Goal: Task Accomplishment & Management: Manage account settings

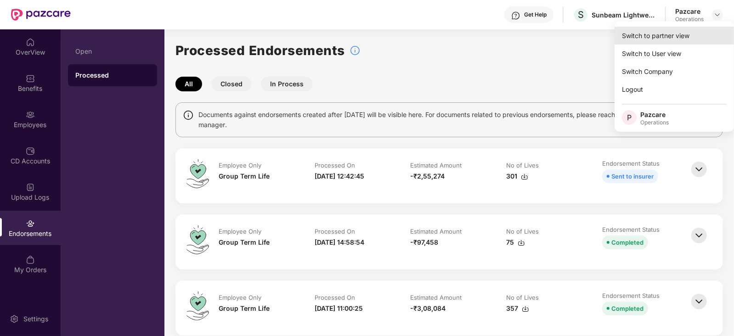
click at [678, 37] on div "Switch to partner view" at bounding box center [674, 36] width 119 height 18
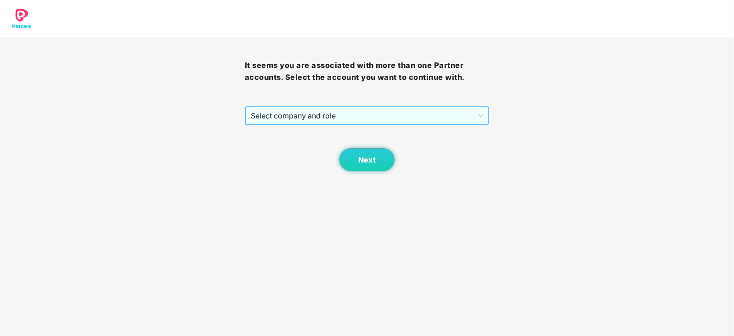
click at [333, 119] on span "Select company and role" at bounding box center [367, 115] width 233 height 17
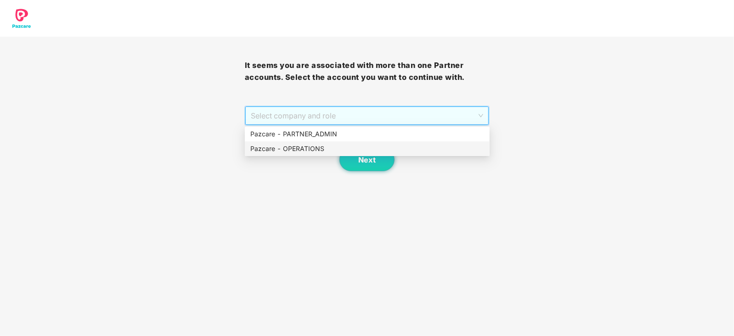
click at [308, 153] on div "Pazcare - OPERATIONS" at bounding box center [367, 149] width 234 height 10
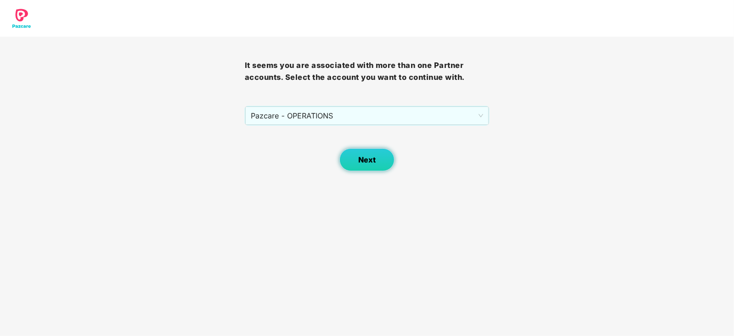
click at [366, 164] on span "Next" at bounding box center [366, 160] width 17 height 9
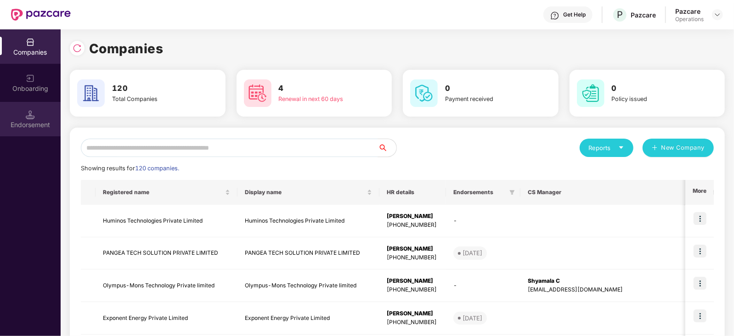
click at [30, 134] on div "Endorsement" at bounding box center [30, 119] width 61 height 34
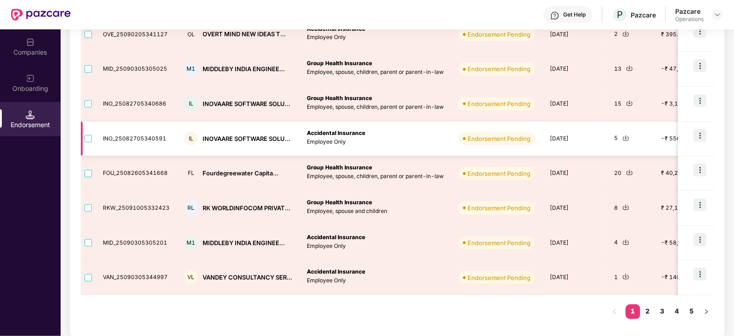
scroll to position [246, 0]
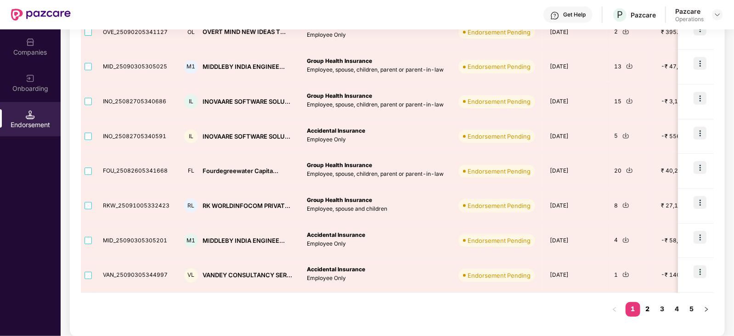
click at [645, 309] on link "2" at bounding box center [648, 309] width 15 height 14
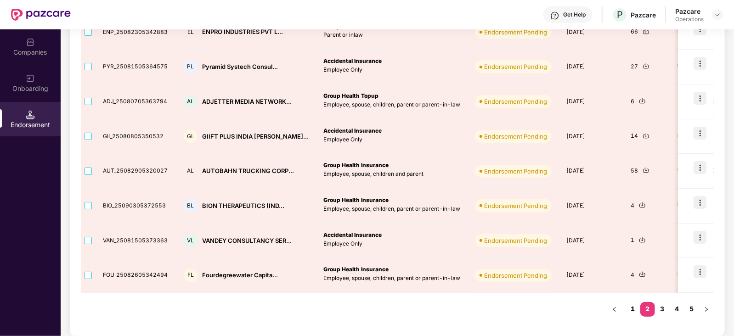
click at [634, 304] on link "1" at bounding box center [633, 309] width 15 height 14
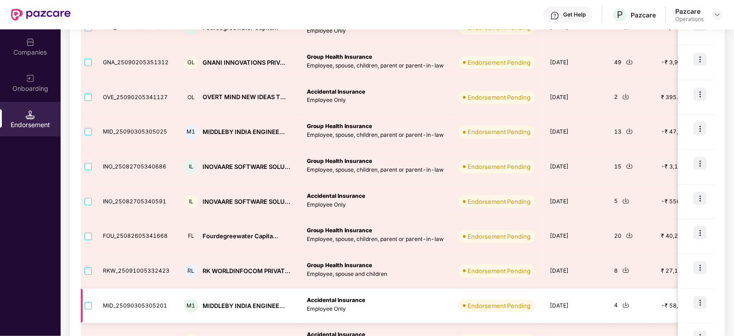
scroll to position [131, 0]
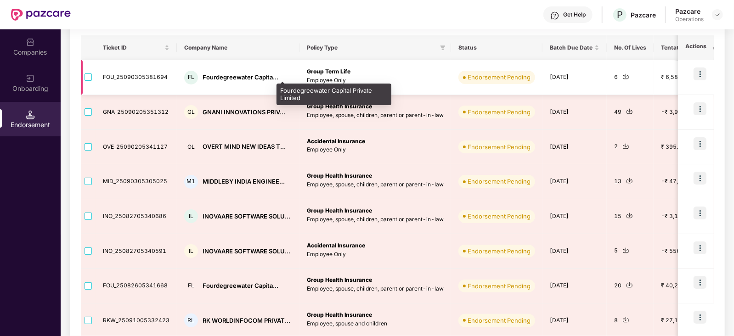
click at [230, 77] on div "Fourdegreewater Capita..." at bounding box center [241, 77] width 76 height 9
copy div "Fourdegreewater"
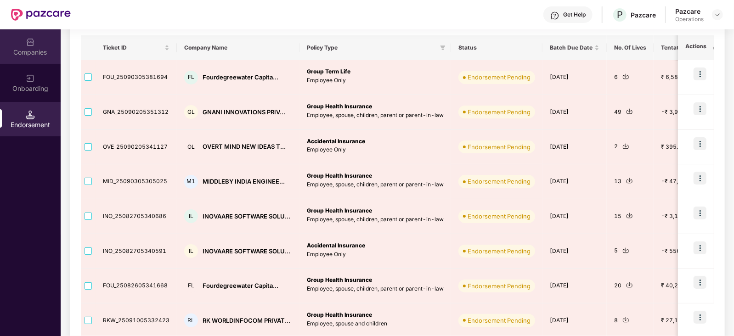
click at [26, 55] on div "Companies" at bounding box center [30, 52] width 61 height 9
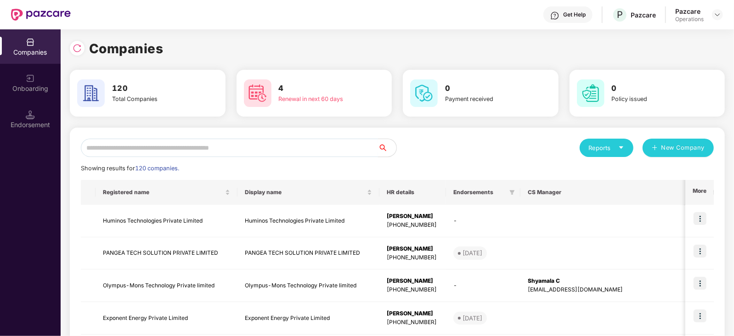
click at [190, 150] on input "text" at bounding box center [229, 148] width 297 height 18
paste input "**********"
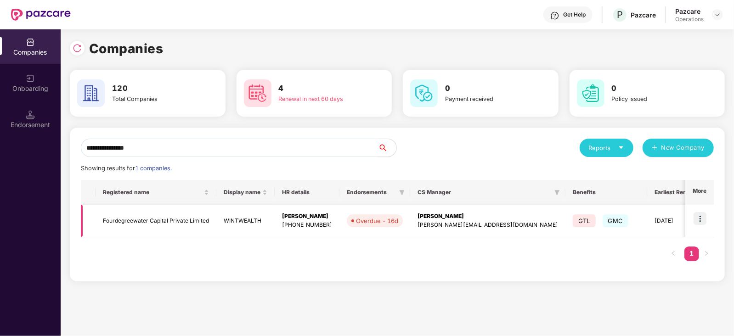
type input "**********"
click at [700, 222] on img at bounding box center [700, 218] width 13 height 13
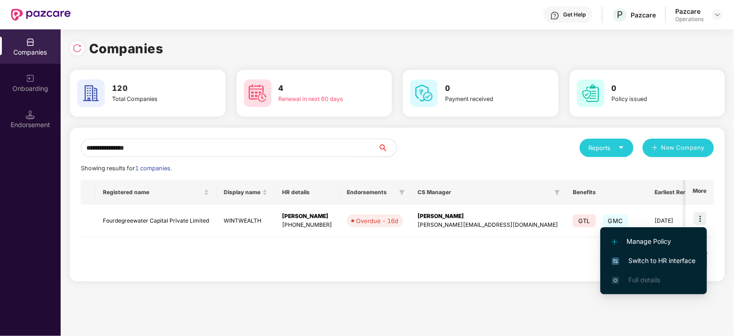
click at [678, 258] on span "Switch to HR interface" at bounding box center [654, 261] width 84 height 10
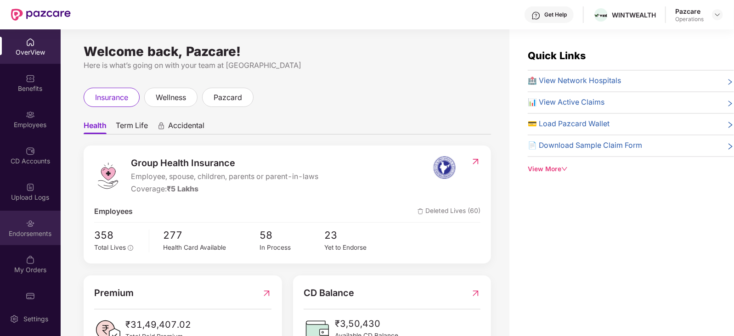
click at [26, 239] on div "Endorsements" at bounding box center [30, 228] width 61 height 34
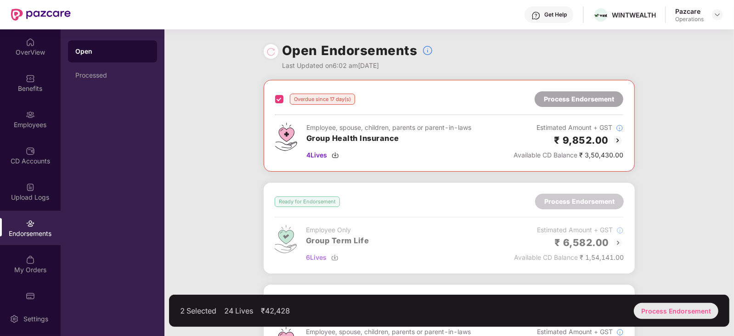
click at [650, 307] on div "Process Endorsement" at bounding box center [676, 311] width 85 height 16
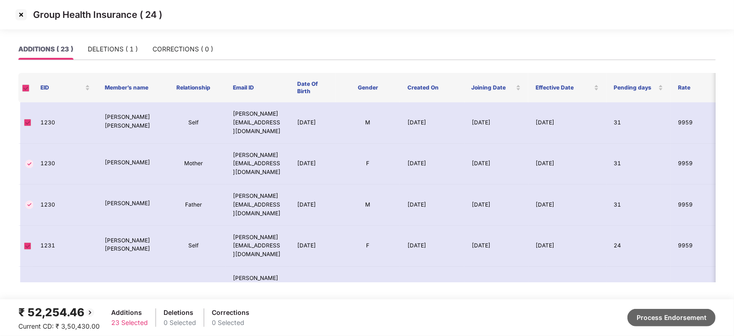
click at [679, 316] on button "Process Endorsement" at bounding box center [672, 317] width 88 height 17
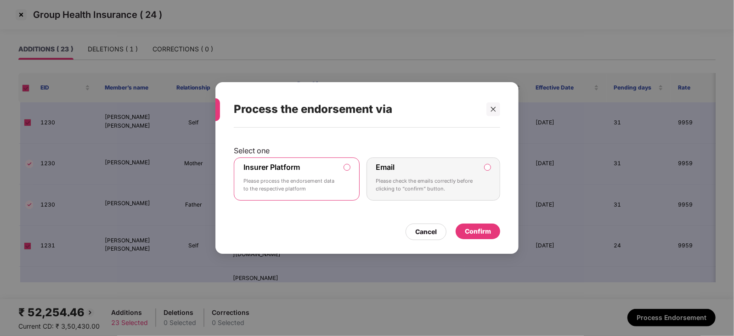
click at [480, 229] on div "Confirm" at bounding box center [478, 232] width 26 height 10
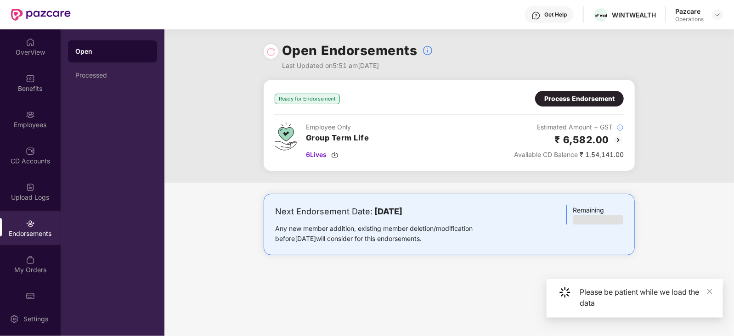
click at [568, 100] on div "Process Endorsement" at bounding box center [580, 99] width 70 height 10
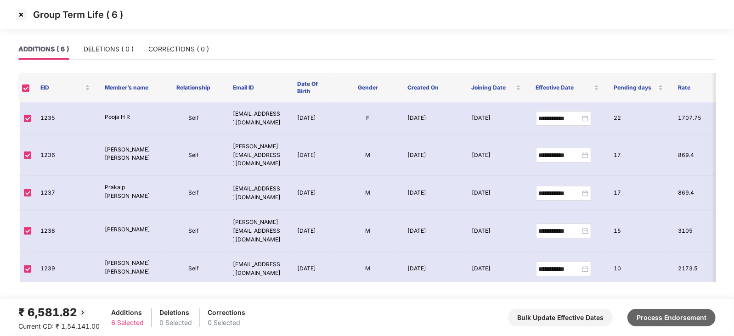
click at [656, 313] on button "Process Endorsement" at bounding box center [672, 317] width 88 height 17
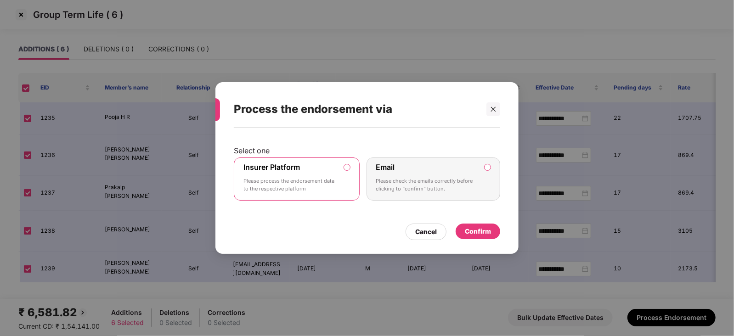
click at [466, 233] on div "Confirm" at bounding box center [478, 232] width 26 height 10
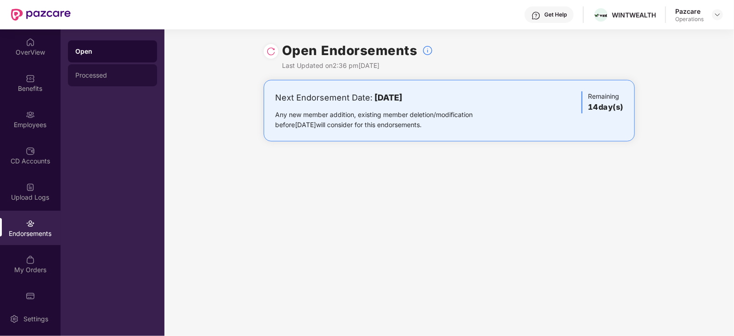
click at [95, 70] on div "Processed" at bounding box center [112, 75] width 89 height 22
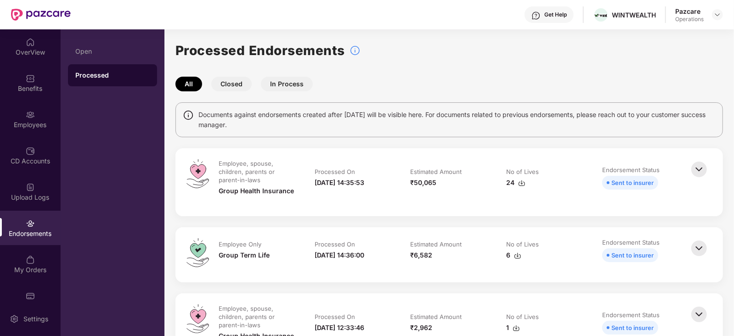
click at [521, 186] on img at bounding box center [521, 183] width 7 height 7
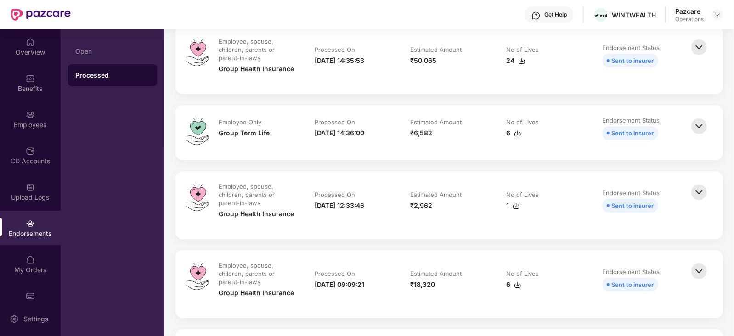
scroll to position [114, 0]
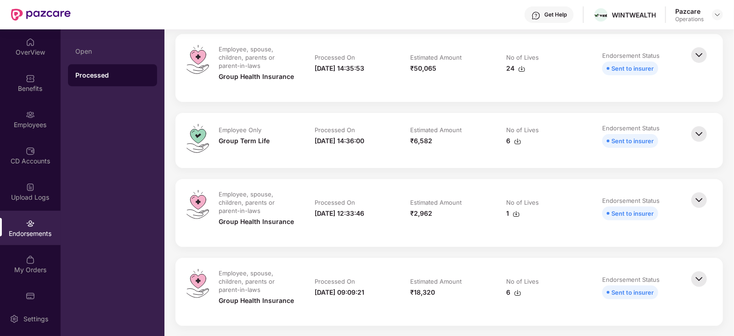
click at [704, 194] on img at bounding box center [699, 200] width 20 height 20
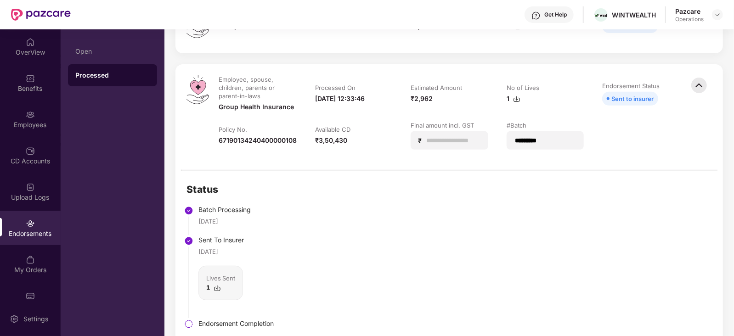
scroll to position [57, 0]
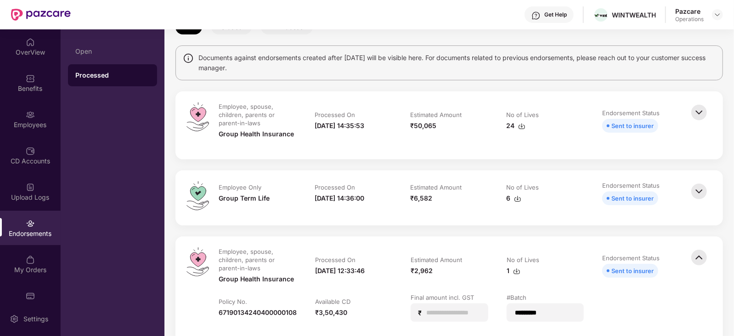
click at [517, 199] on img at bounding box center [517, 198] width 7 height 7
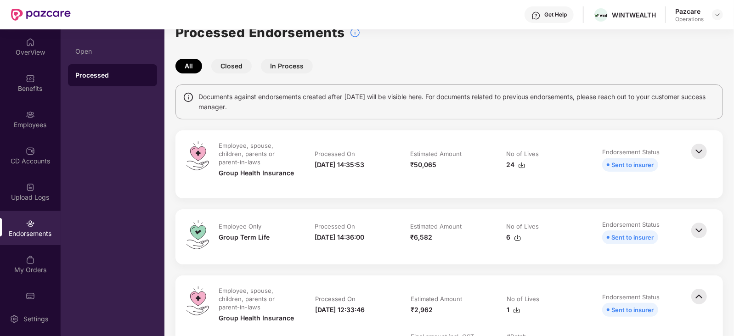
scroll to position [0, 0]
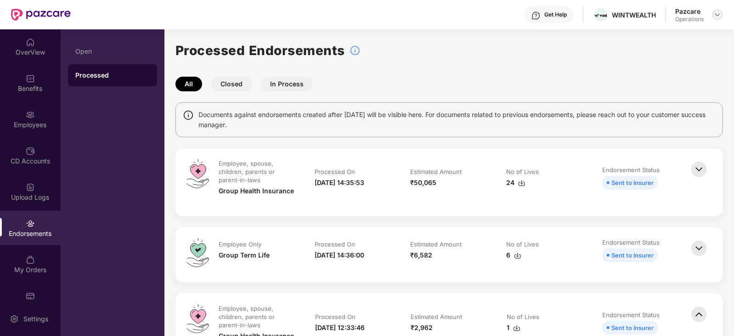
click at [717, 17] on img at bounding box center [717, 14] width 7 height 7
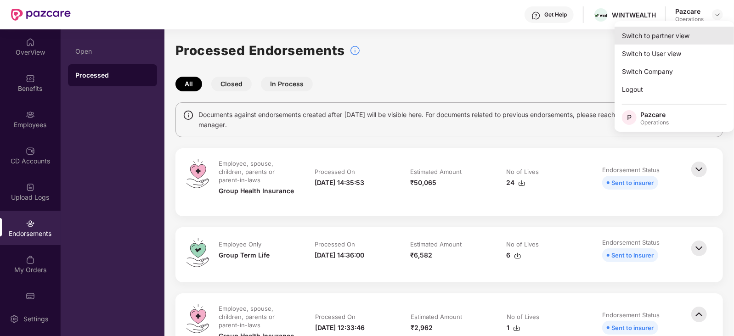
click at [666, 33] on div "Switch to partner view" at bounding box center [674, 36] width 119 height 18
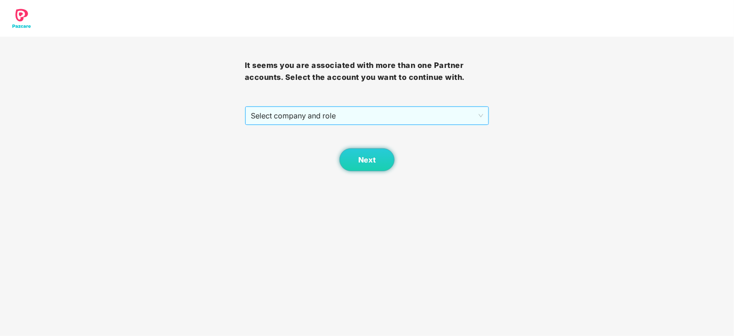
click at [322, 114] on span "Select company and role" at bounding box center [367, 115] width 233 height 17
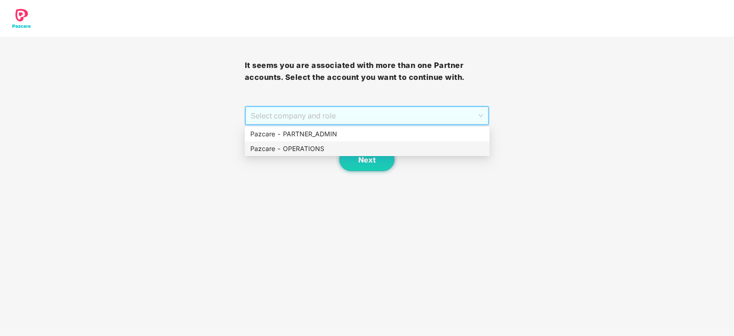
click at [308, 149] on div "Pazcare - OPERATIONS" at bounding box center [367, 149] width 234 height 10
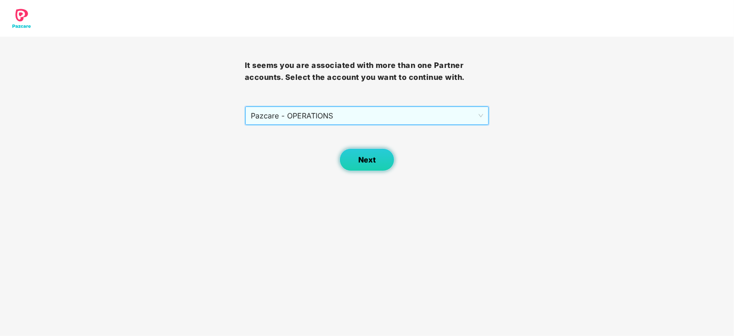
click at [366, 159] on span "Next" at bounding box center [366, 160] width 17 height 9
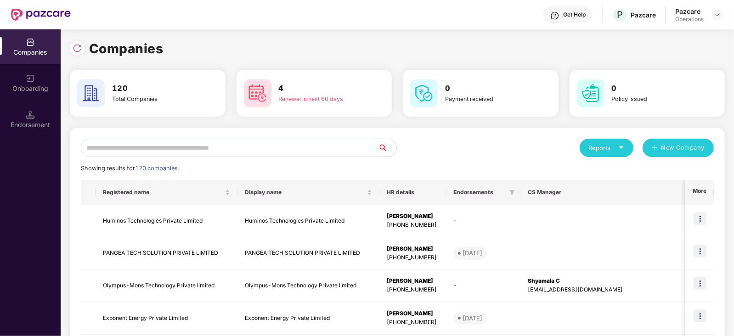
click at [206, 145] on input "text" at bounding box center [229, 148] width 297 height 18
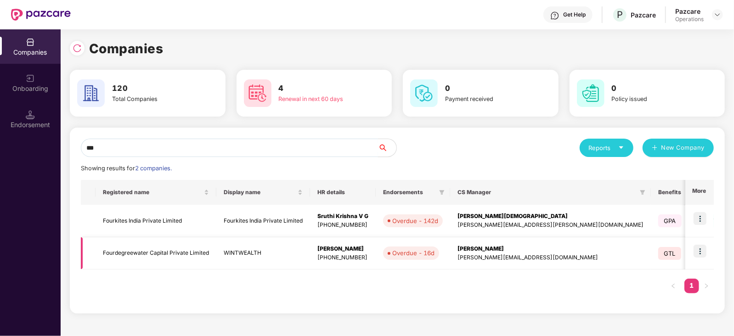
type input "***"
click at [166, 254] on td "Fourdegreewater Capital Private Limited" at bounding box center [156, 254] width 121 height 33
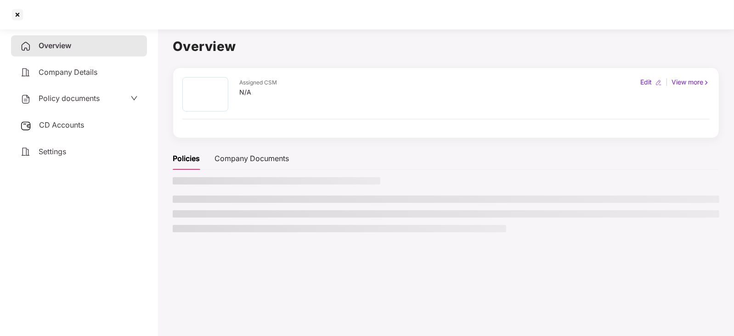
click at [64, 97] on span "Policy documents" at bounding box center [69, 98] width 61 height 9
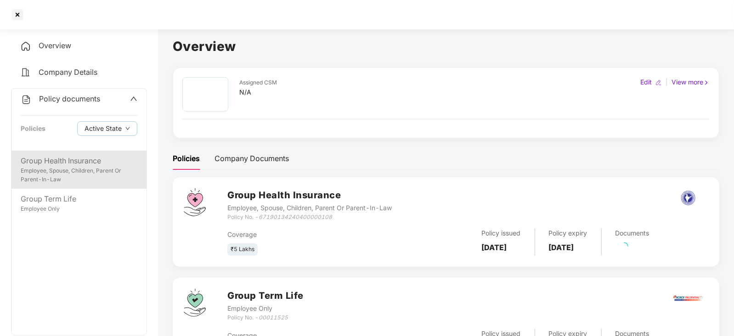
click at [75, 185] on div "Group Health Insurance Employee, Spouse, Children, Parent Or Parent-In-Law" at bounding box center [78, 170] width 135 height 38
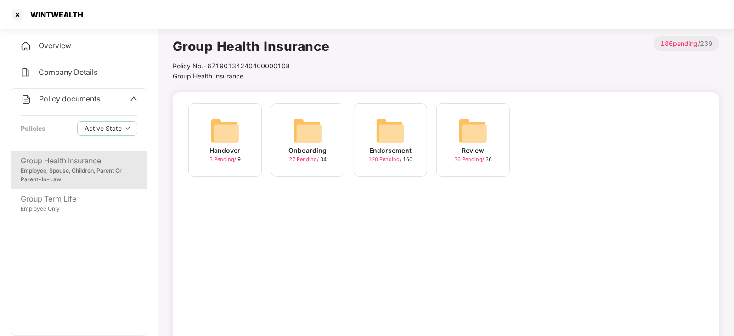
click at [399, 143] on img at bounding box center [390, 130] width 29 height 29
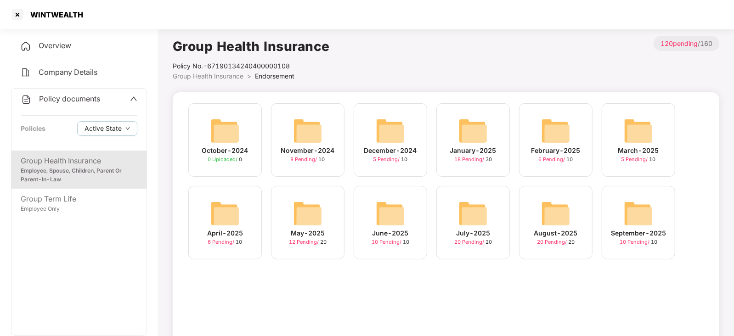
click at [396, 214] on img at bounding box center [390, 213] width 29 height 29
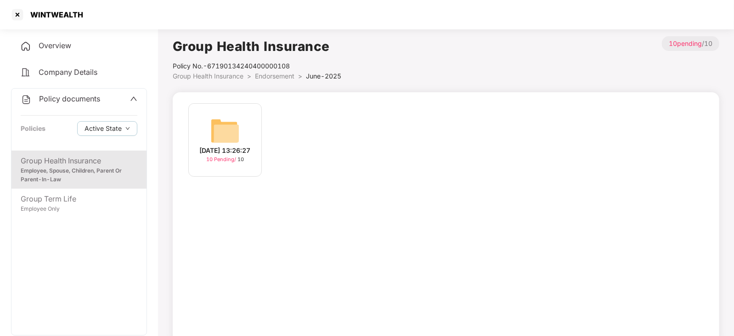
click at [222, 131] on img at bounding box center [224, 130] width 29 height 29
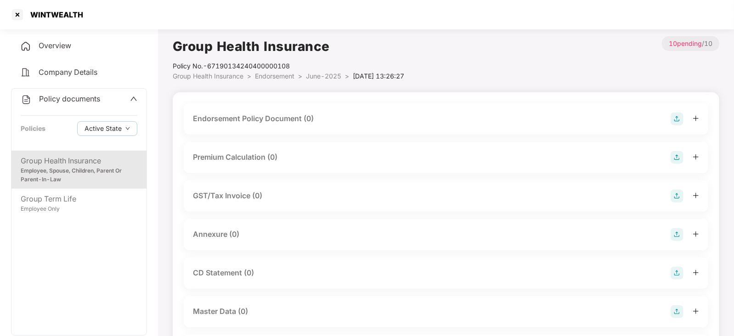
click at [676, 123] on img at bounding box center [677, 119] width 13 height 13
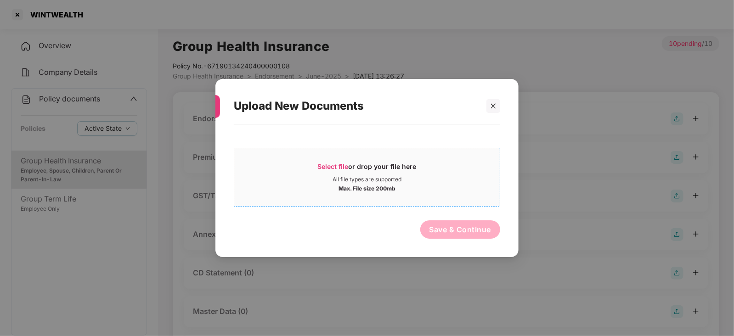
click at [330, 165] on span "Select file" at bounding box center [333, 167] width 31 height 8
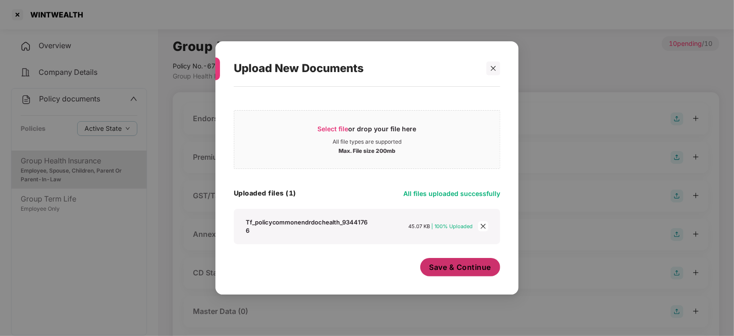
click at [465, 265] on span "Save & Continue" at bounding box center [461, 267] width 62 height 10
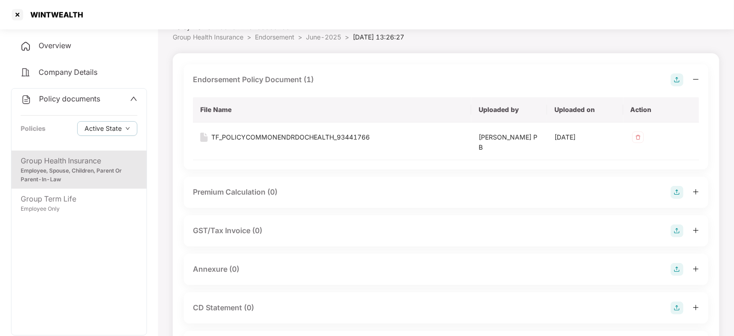
scroll to position [57, 0]
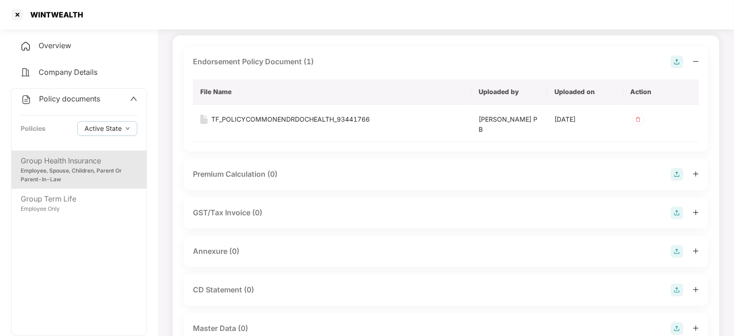
click at [673, 176] on img at bounding box center [677, 174] width 13 height 13
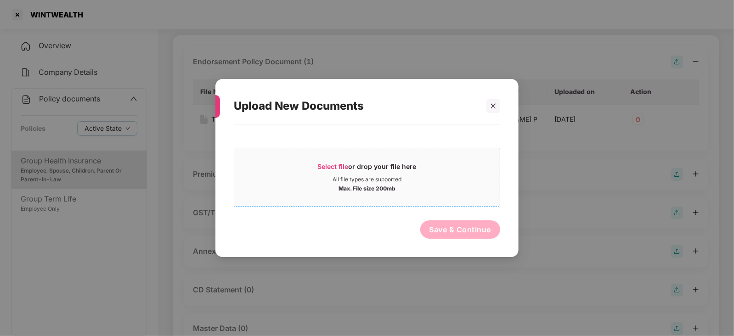
click at [323, 172] on div "Select file or drop your file here" at bounding box center [367, 169] width 99 height 14
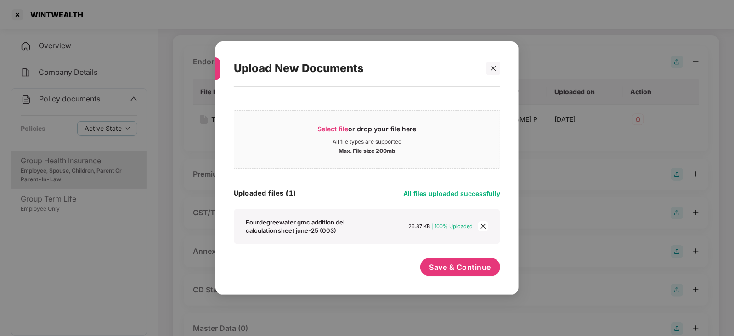
click at [418, 272] on div "Save & Continue" at bounding box center [367, 269] width 267 height 23
click at [432, 273] on button "Save & Continue" at bounding box center [461, 267] width 80 height 18
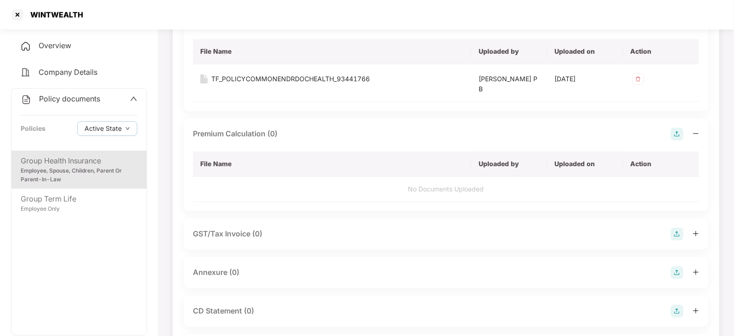
scroll to position [114, 0]
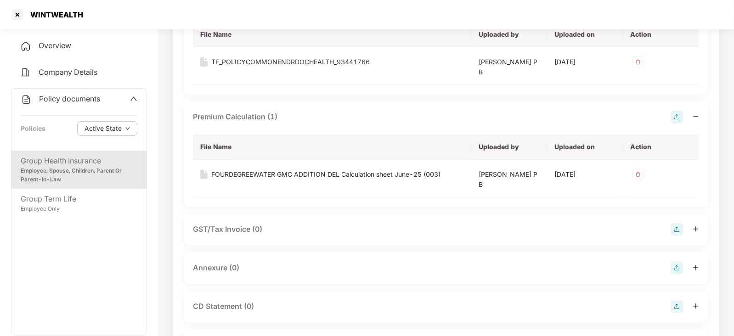
click at [678, 270] on img at bounding box center [677, 268] width 13 height 13
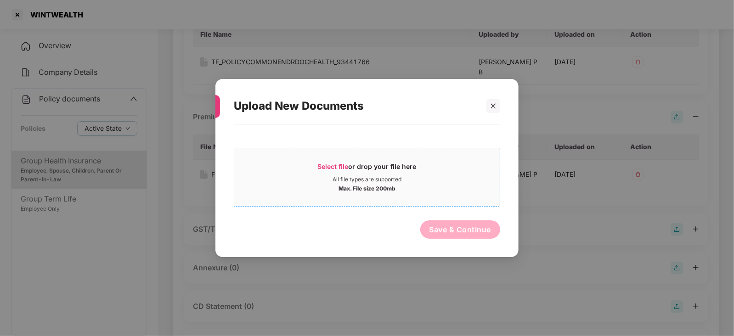
click at [345, 169] on span "Select file" at bounding box center [333, 167] width 31 height 8
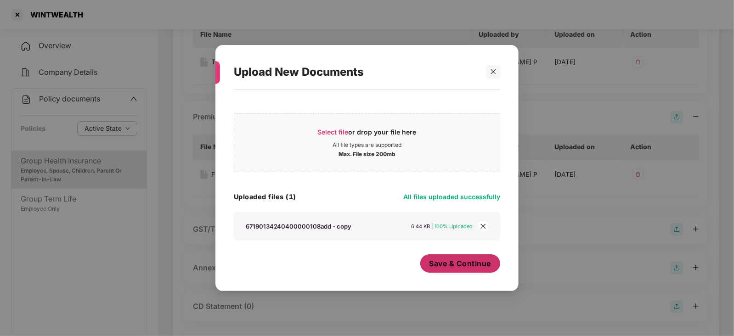
click at [445, 266] on span "Save & Continue" at bounding box center [461, 264] width 62 height 10
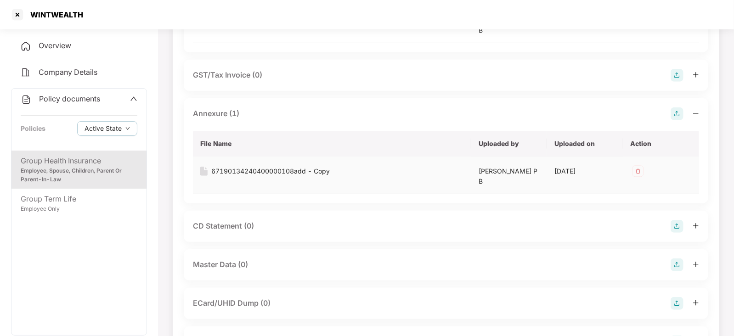
scroll to position [345, 0]
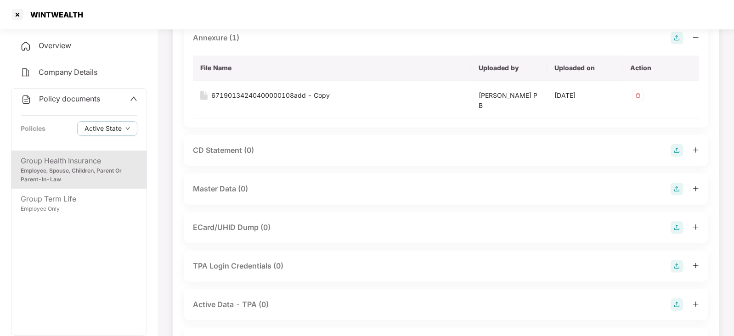
click at [680, 188] on img at bounding box center [677, 189] width 13 height 13
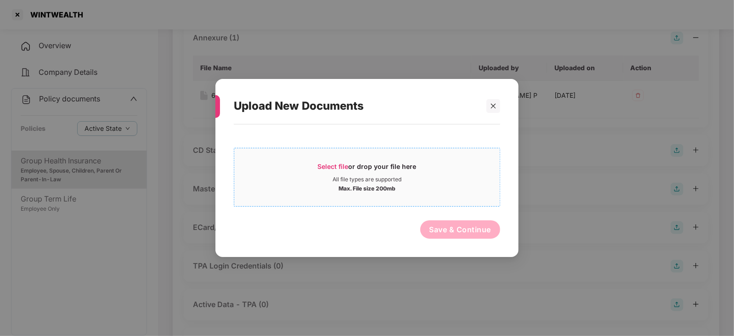
click at [336, 165] on span "Select file" at bounding box center [333, 167] width 31 height 8
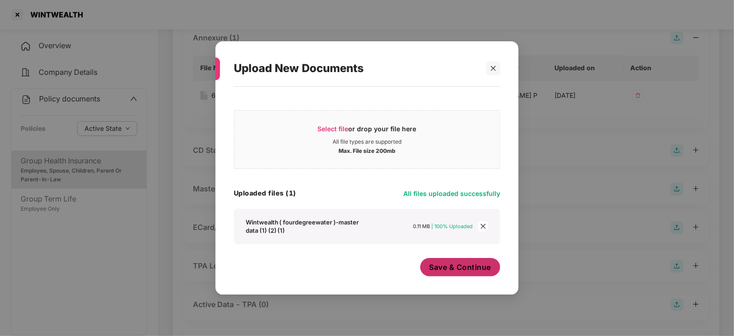
click at [454, 270] on span "Save & Continue" at bounding box center [461, 267] width 62 height 10
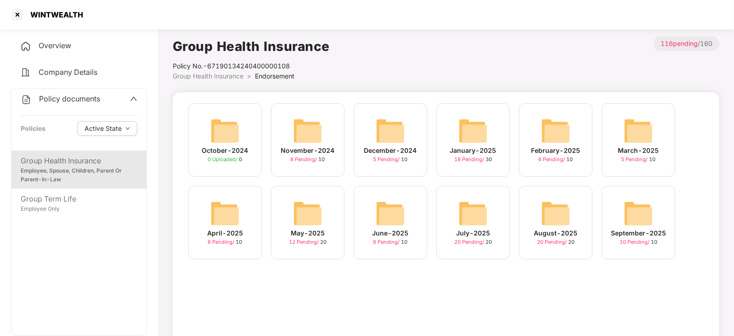
click at [468, 215] on img at bounding box center [473, 213] width 29 height 29
click at [395, 210] on img at bounding box center [390, 213] width 29 height 29
click at [317, 213] on img at bounding box center [307, 213] width 29 height 29
click at [479, 208] on img at bounding box center [473, 213] width 29 height 29
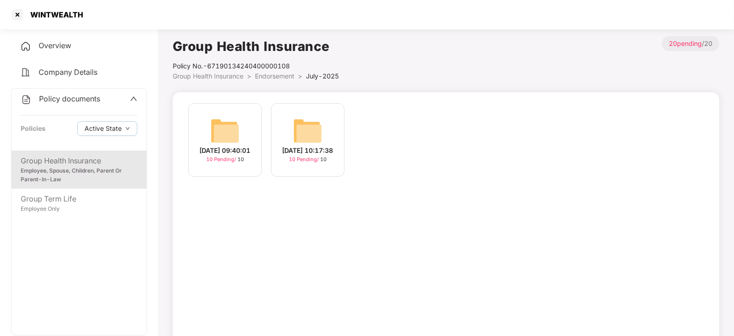
click at [220, 136] on img at bounding box center [224, 130] width 29 height 29
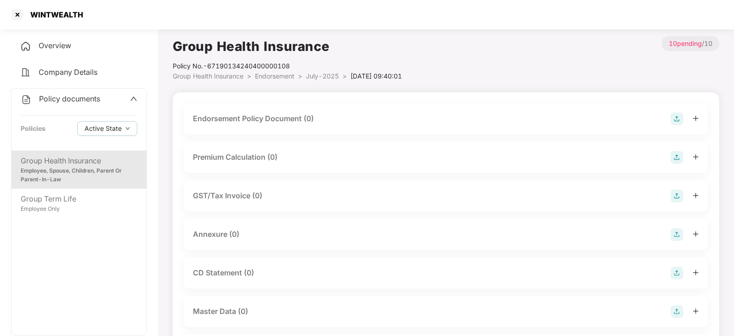
click at [682, 119] on img at bounding box center [677, 119] width 13 height 13
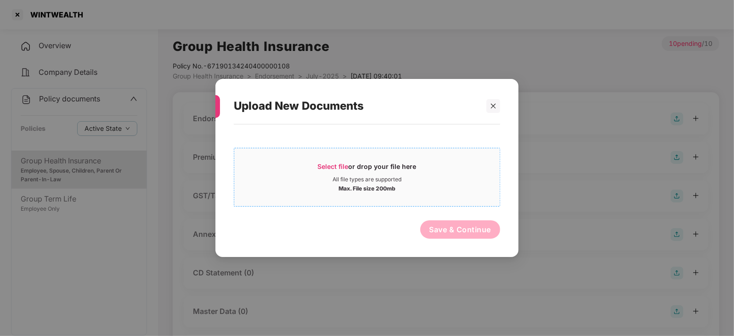
click at [333, 170] on div "Select file or drop your file here" at bounding box center [367, 169] width 99 height 14
click at [495, 103] on icon "close" at bounding box center [493, 106] width 6 height 6
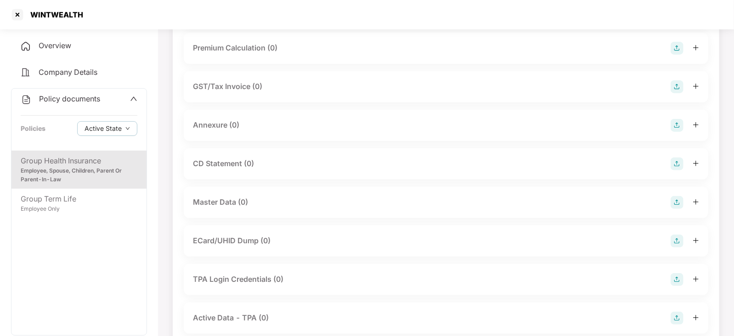
scroll to position [172, 0]
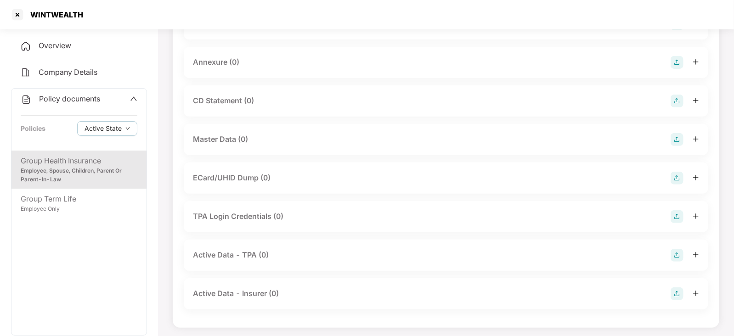
click at [680, 138] on img at bounding box center [677, 139] width 13 height 13
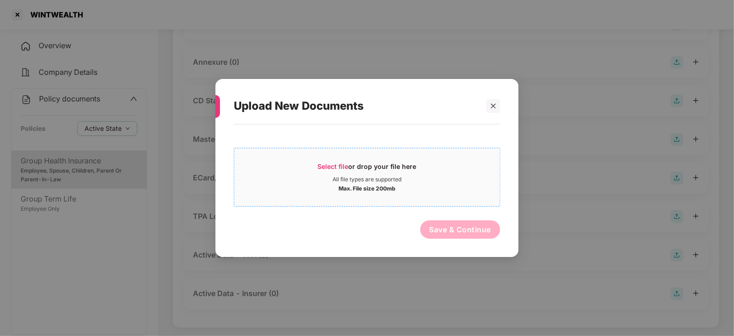
click at [337, 169] on span "Select file" at bounding box center [333, 167] width 31 height 8
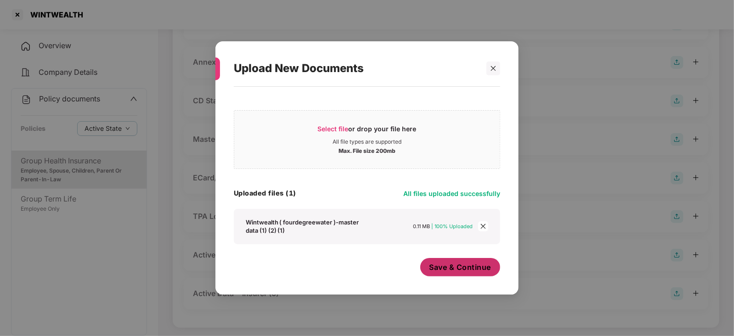
click at [442, 267] on span "Save & Continue" at bounding box center [461, 267] width 62 height 10
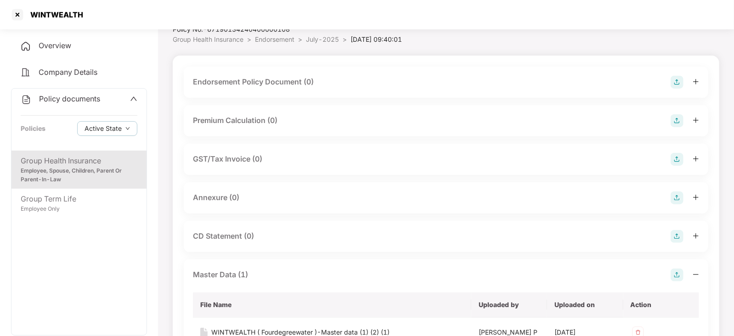
scroll to position [0, 0]
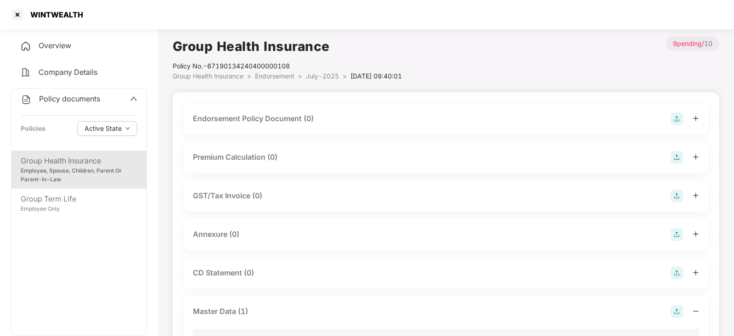
click at [680, 119] on img at bounding box center [677, 119] width 13 height 13
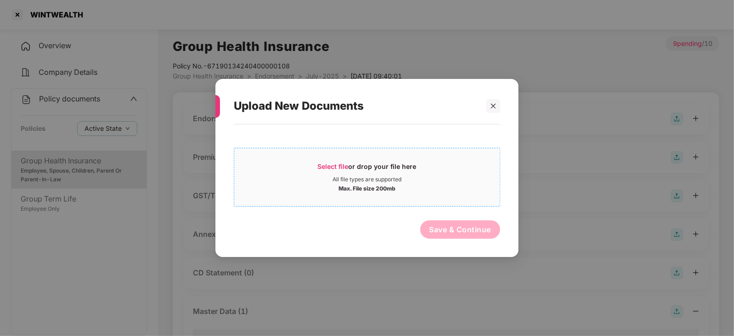
click at [329, 171] on div "Select file or drop your file here" at bounding box center [367, 169] width 99 height 14
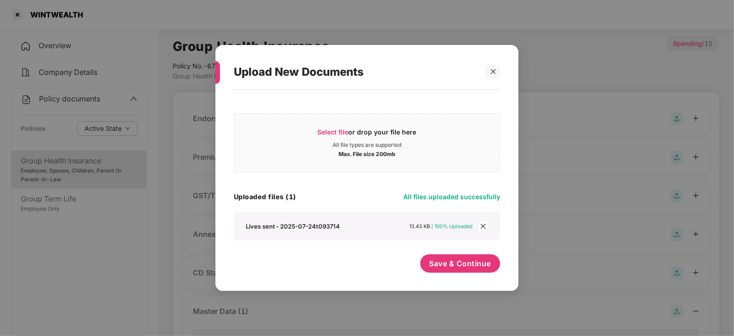
click at [423, 256] on div "Save & Continue" at bounding box center [461, 266] width 80 height 23
click at [436, 263] on span "Save & Continue" at bounding box center [461, 264] width 62 height 10
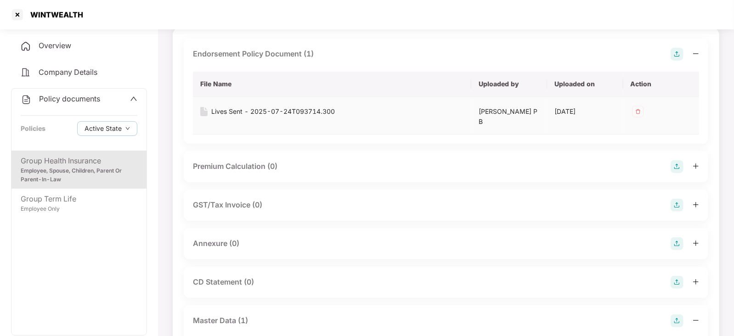
scroll to position [114, 0]
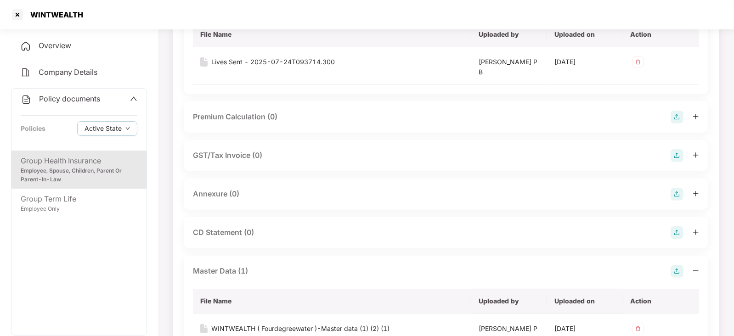
click at [678, 118] on img at bounding box center [677, 117] width 13 height 13
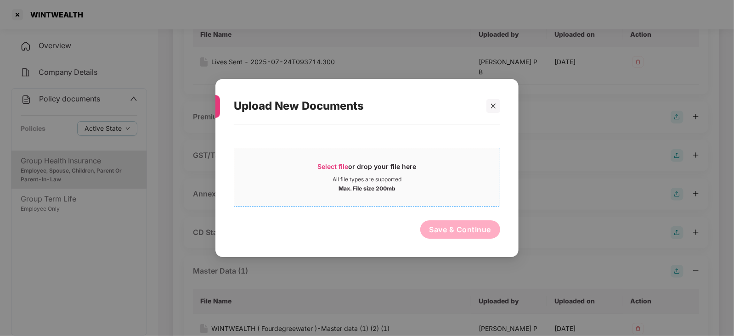
click at [335, 170] on div "Select file or drop your file here" at bounding box center [367, 169] width 99 height 14
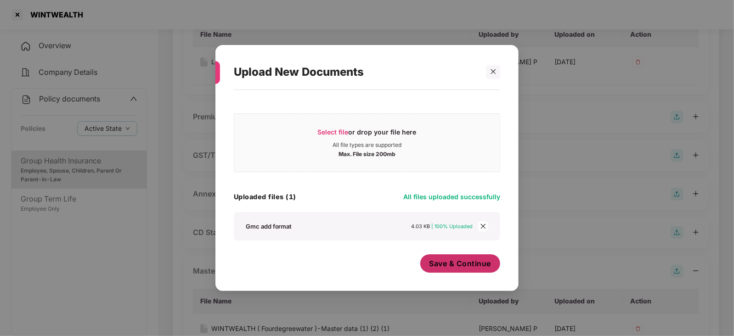
click at [451, 269] on span "Save & Continue" at bounding box center [461, 264] width 62 height 10
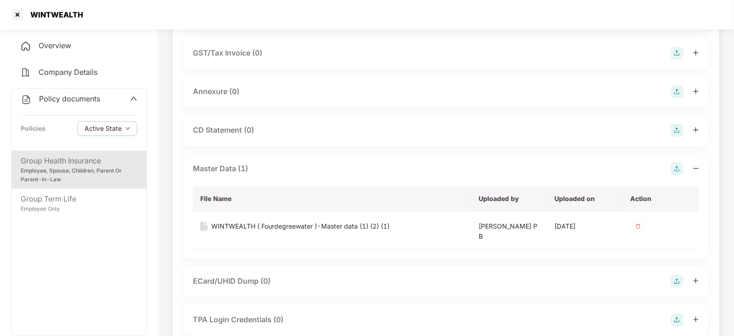
scroll to position [287, 0]
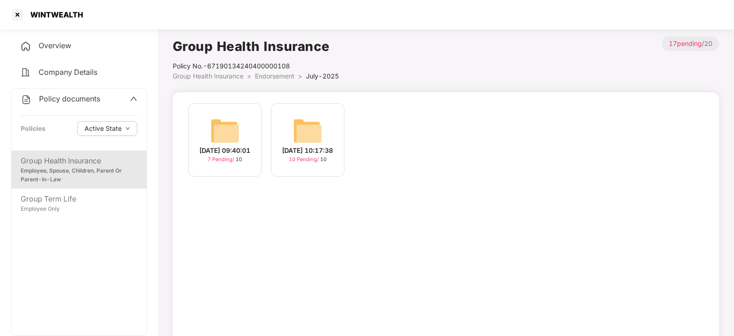
click at [304, 137] on img at bounding box center [307, 130] width 29 height 29
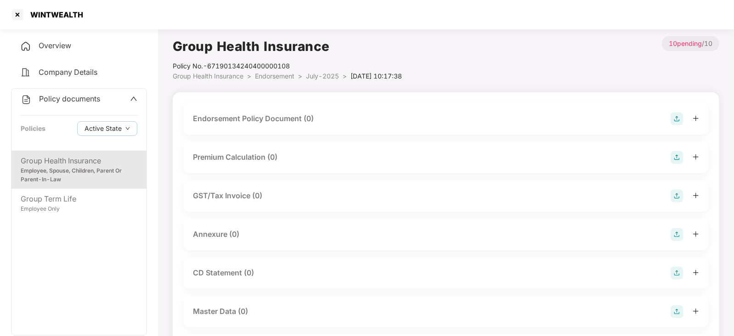
click at [675, 120] on img at bounding box center [677, 119] width 13 height 13
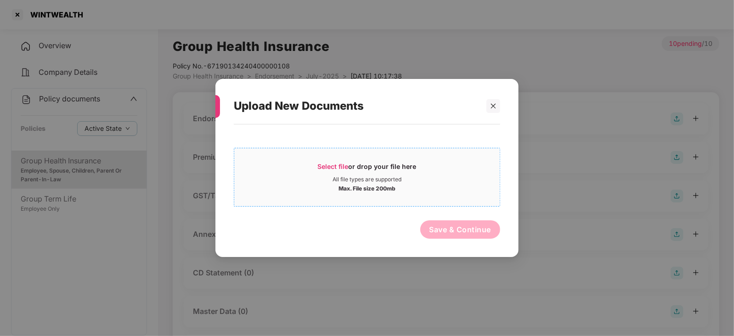
click at [321, 170] on span "Select file" at bounding box center [333, 167] width 31 height 8
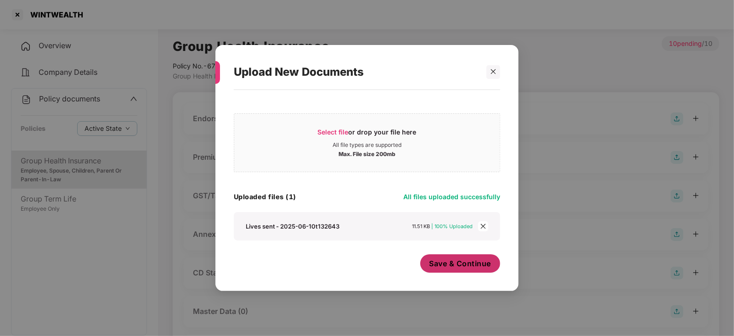
click at [471, 261] on span "Save & Continue" at bounding box center [461, 264] width 62 height 10
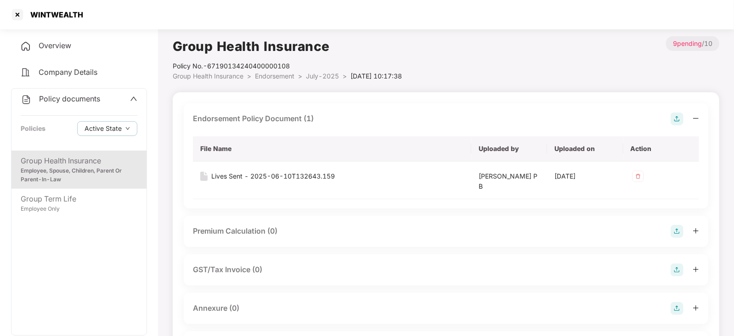
click at [681, 233] on img at bounding box center [677, 231] width 13 height 13
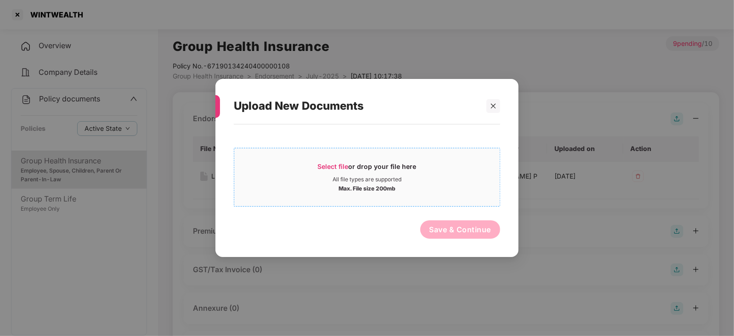
click at [347, 168] on span "Select file" at bounding box center [333, 167] width 31 height 8
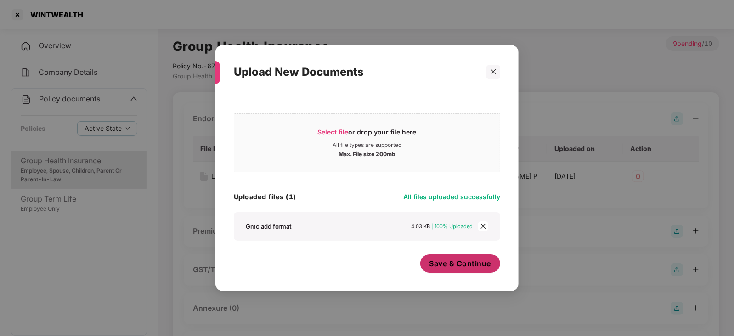
click at [457, 266] on span "Save & Continue" at bounding box center [461, 264] width 62 height 10
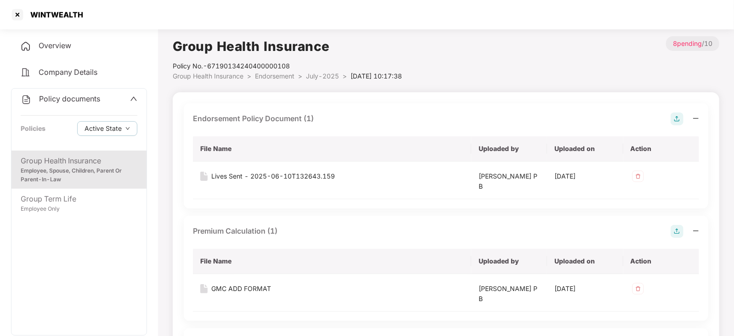
click at [677, 114] on img at bounding box center [677, 119] width 13 height 13
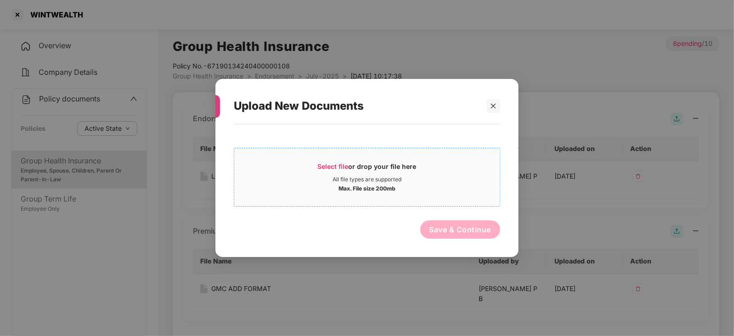
click at [318, 170] on div "Select file or drop your file here" at bounding box center [367, 169] width 266 height 14
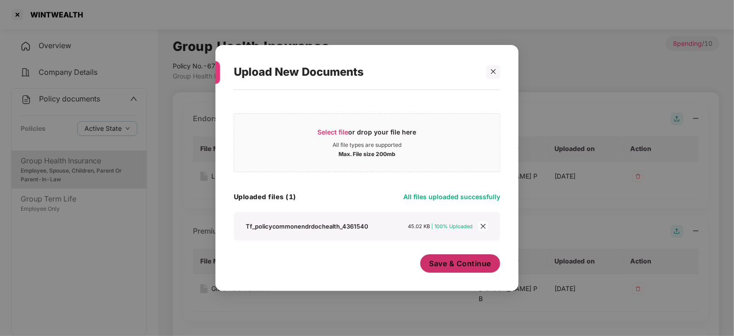
click at [446, 272] on button "Save & Continue" at bounding box center [461, 264] width 80 height 18
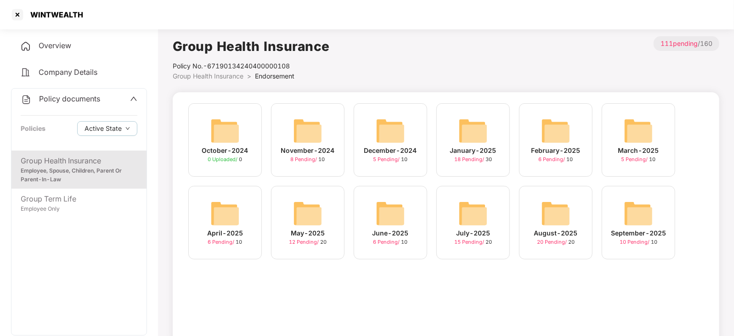
click at [477, 220] on img at bounding box center [473, 213] width 29 height 29
click at [561, 223] on img at bounding box center [555, 213] width 29 height 29
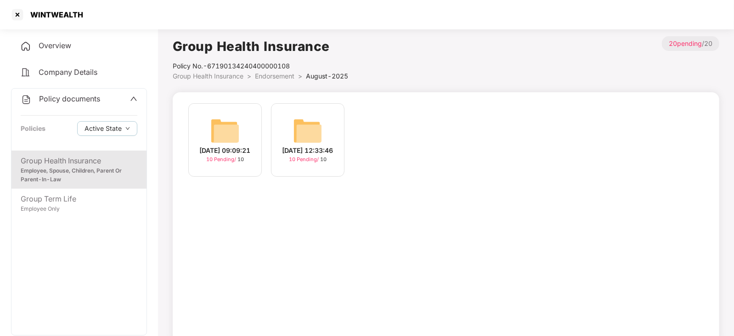
click at [227, 127] on img at bounding box center [224, 130] width 29 height 29
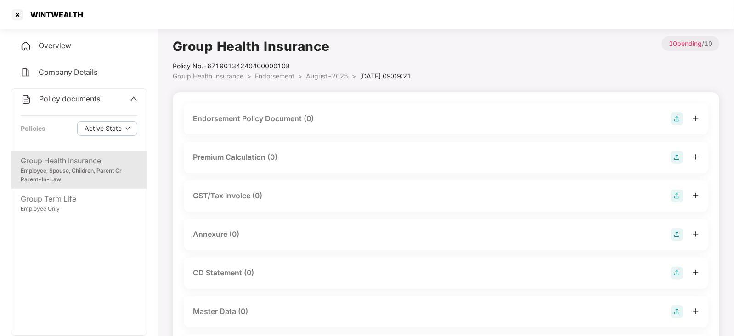
click at [671, 119] on img at bounding box center [677, 119] width 13 height 13
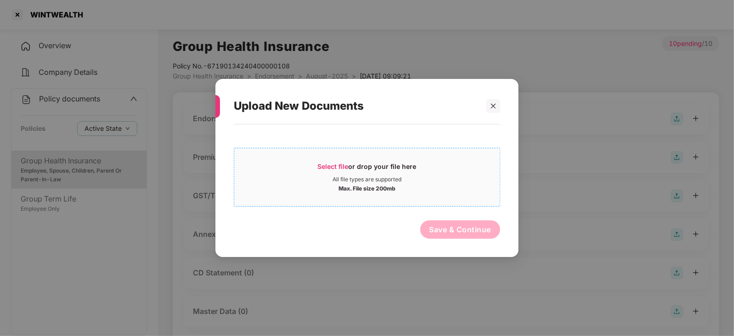
click at [342, 168] on span "Select file" at bounding box center [333, 167] width 31 height 8
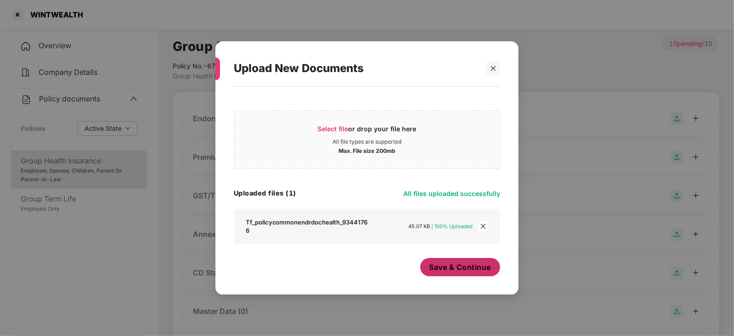
click at [455, 270] on span "Save & Continue" at bounding box center [461, 267] width 62 height 10
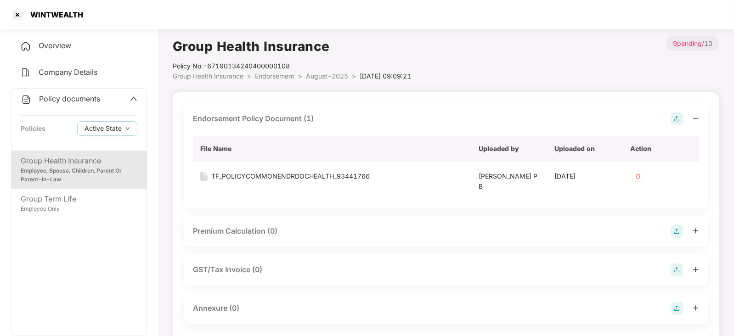
click at [677, 245] on div "Premium Calculation (0)" at bounding box center [446, 231] width 525 height 31
click at [674, 232] on img at bounding box center [677, 231] width 13 height 13
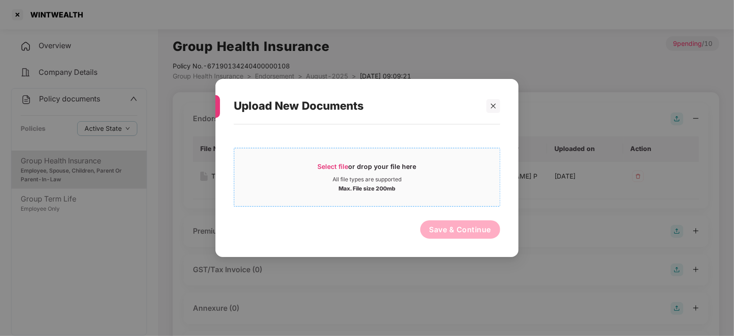
click at [336, 171] on div "Select file or drop your file here" at bounding box center [367, 169] width 99 height 14
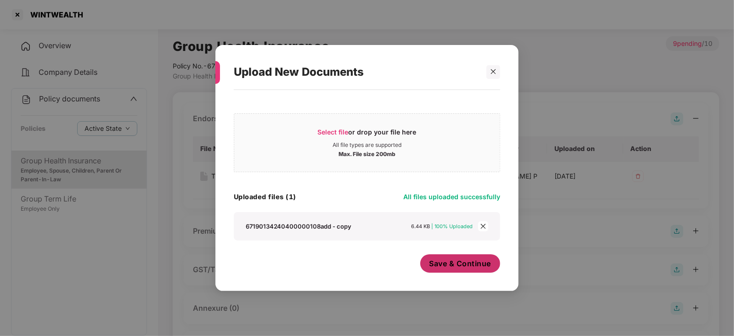
click at [444, 261] on span "Save & Continue" at bounding box center [461, 264] width 62 height 10
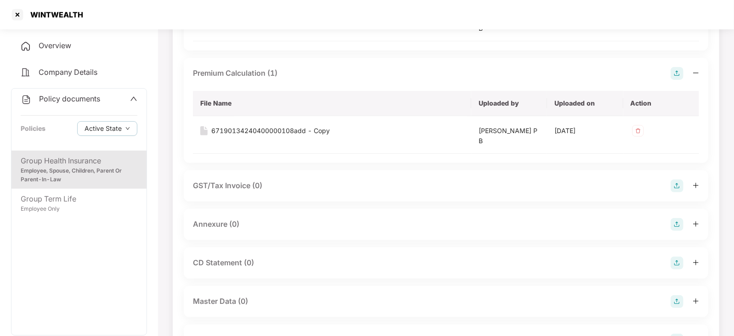
scroll to position [172, 0]
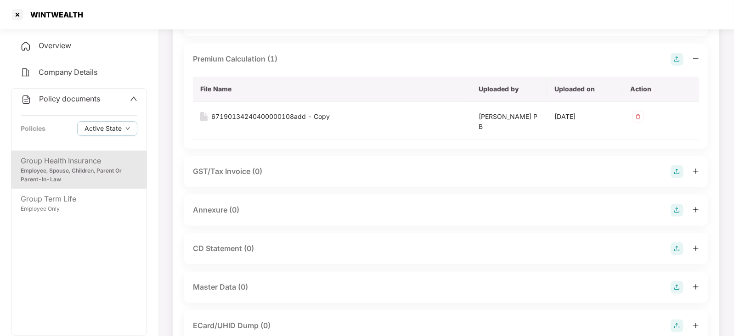
click at [679, 208] on img at bounding box center [677, 210] width 13 height 13
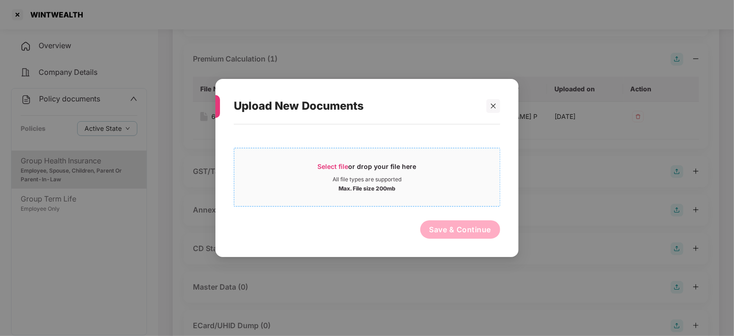
click at [346, 166] on span "Select file" at bounding box center [333, 167] width 31 height 8
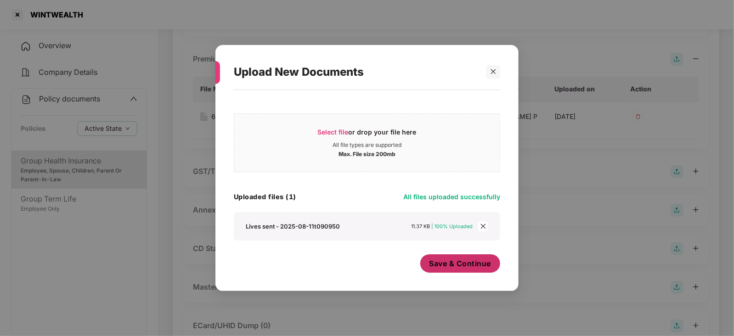
click at [454, 272] on button "Save & Continue" at bounding box center [461, 264] width 80 height 18
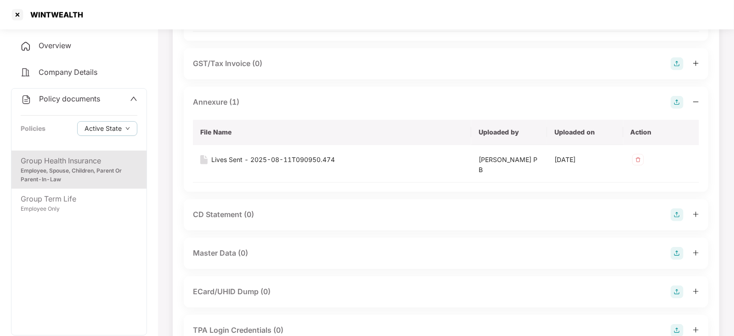
scroll to position [287, 0]
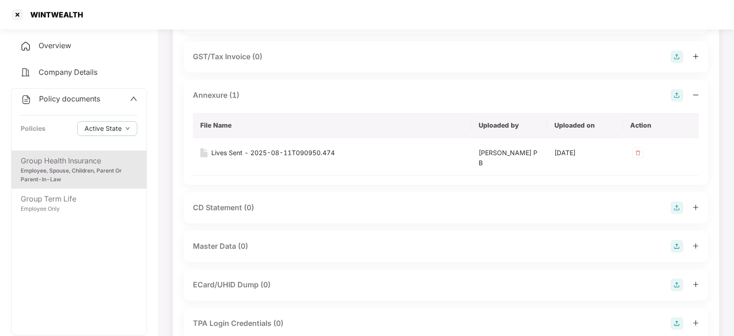
click at [683, 248] on img at bounding box center [677, 246] width 13 height 13
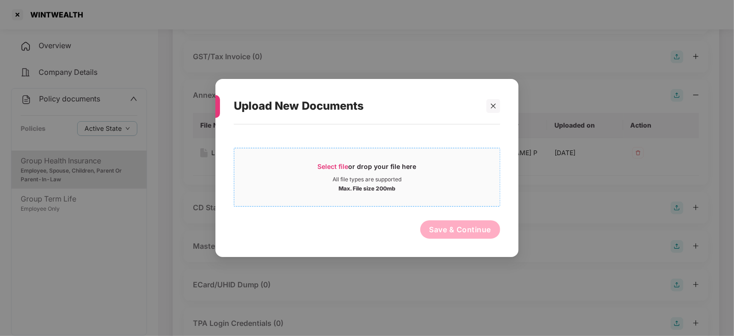
click at [342, 171] on div "Select file or drop your file here" at bounding box center [367, 169] width 99 height 14
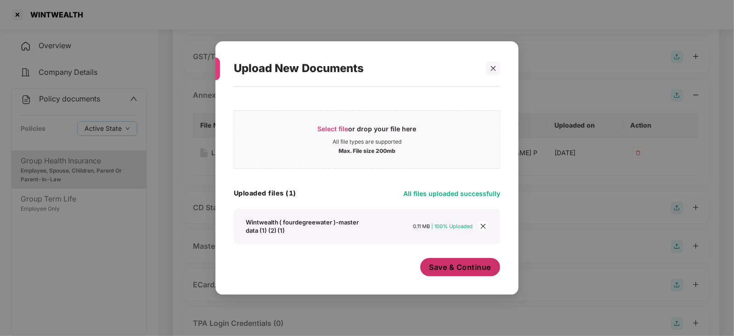
click at [428, 267] on button "Save & Continue" at bounding box center [461, 267] width 80 height 18
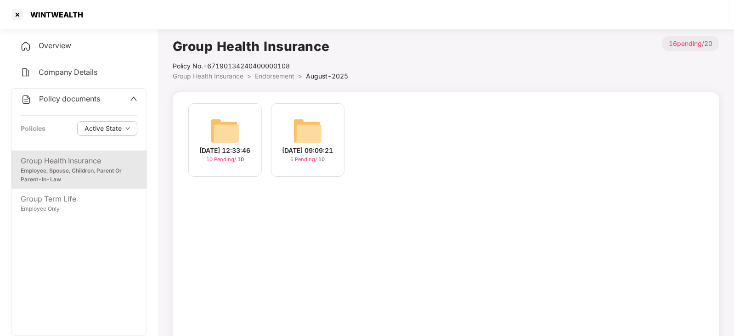
click at [220, 126] on img at bounding box center [224, 130] width 29 height 29
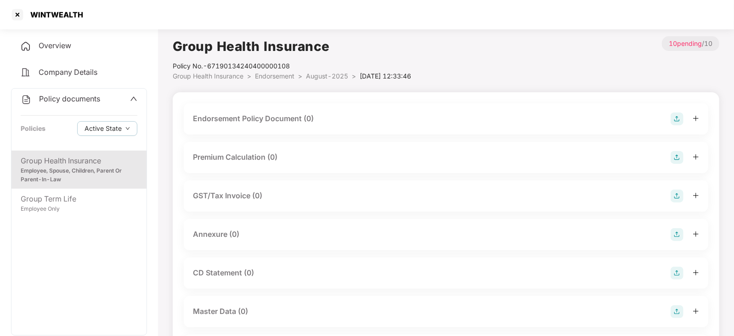
scroll to position [57, 0]
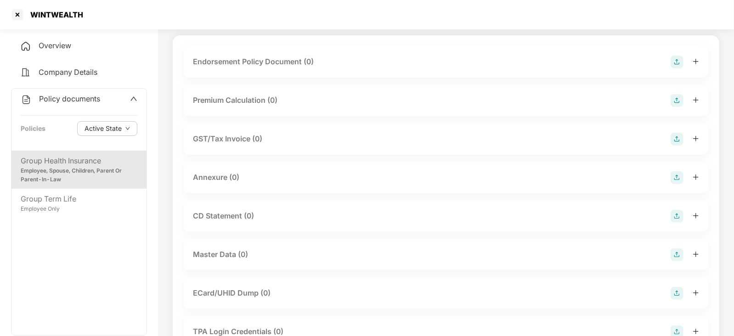
click at [677, 255] on img at bounding box center [677, 255] width 13 height 13
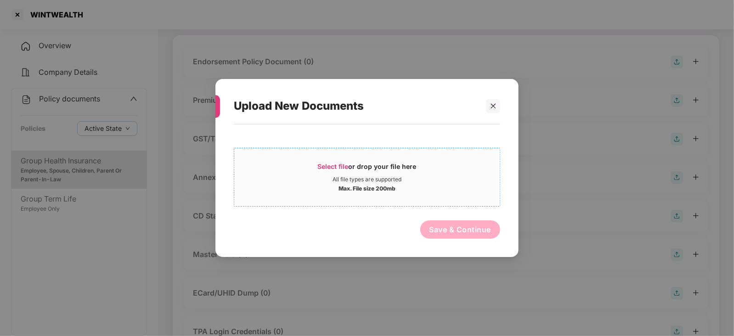
click at [340, 166] on span "Select file" at bounding box center [333, 167] width 31 height 8
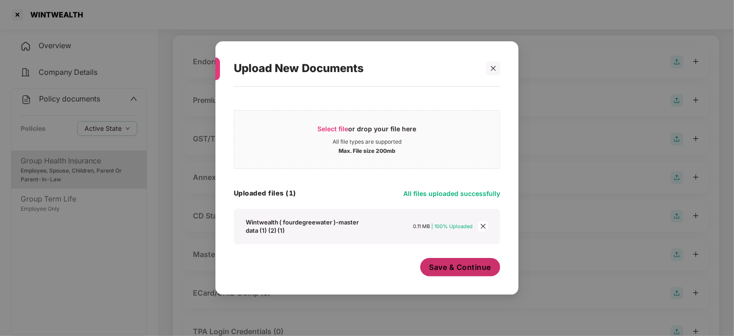
click at [444, 276] on button "Save & Continue" at bounding box center [461, 267] width 80 height 18
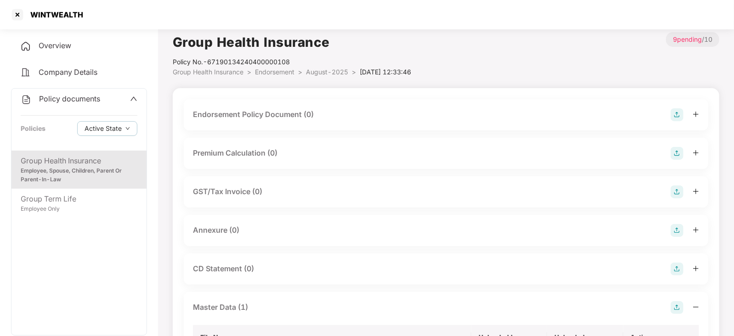
scroll to position [0, 0]
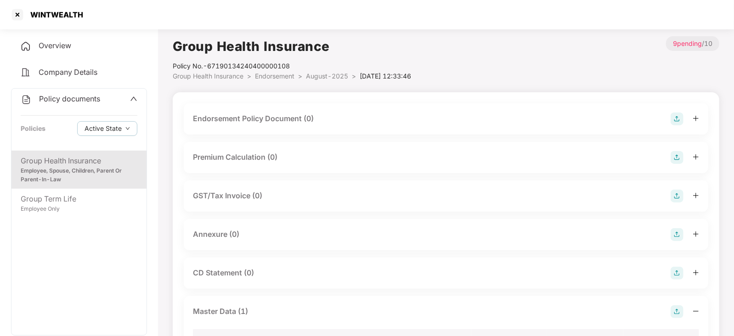
click at [667, 118] on div "Endorsement Policy Document (0)" at bounding box center [446, 119] width 506 height 13
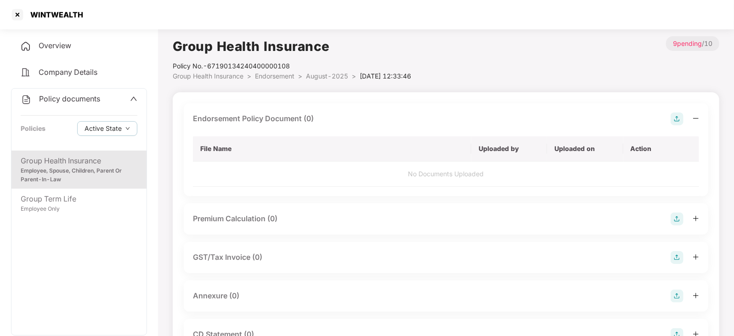
click at [676, 118] on img at bounding box center [677, 119] width 13 height 13
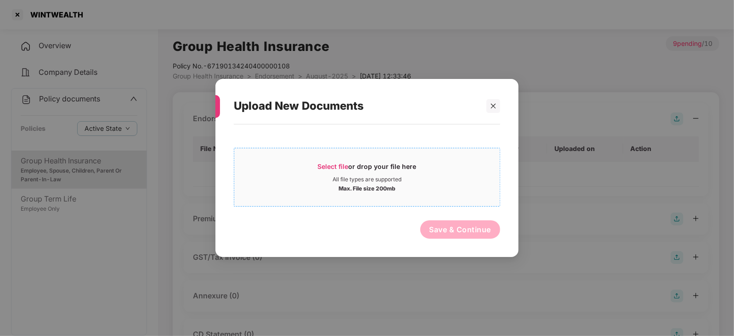
click at [338, 161] on span "Select file or drop your file here All file types are supported Max. File size …" at bounding box center [367, 177] width 266 height 44
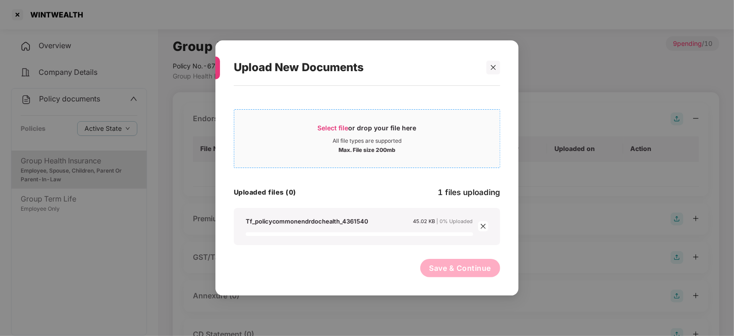
click at [339, 129] on span "Select file" at bounding box center [333, 128] width 31 height 8
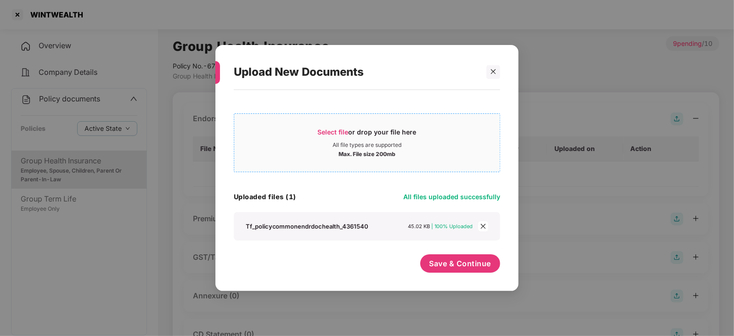
click at [339, 132] on span "Select file" at bounding box center [333, 132] width 31 height 8
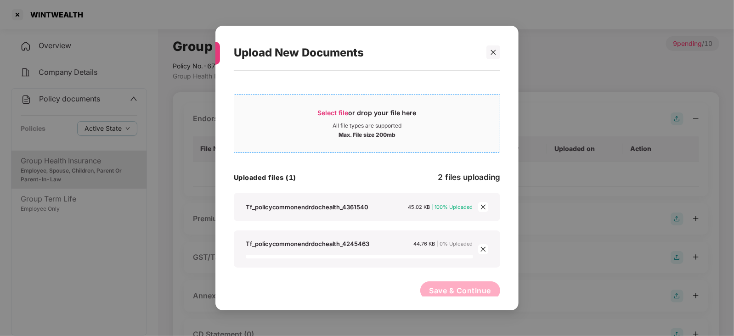
click at [328, 110] on span "Select file" at bounding box center [333, 113] width 31 height 8
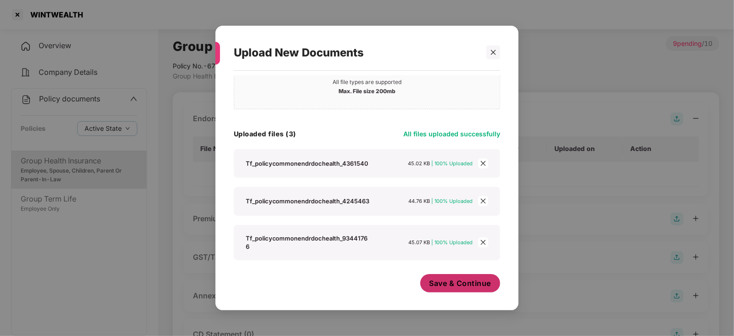
scroll to position [44, 0]
click at [452, 290] on button "Save & Continue" at bounding box center [461, 283] width 80 height 18
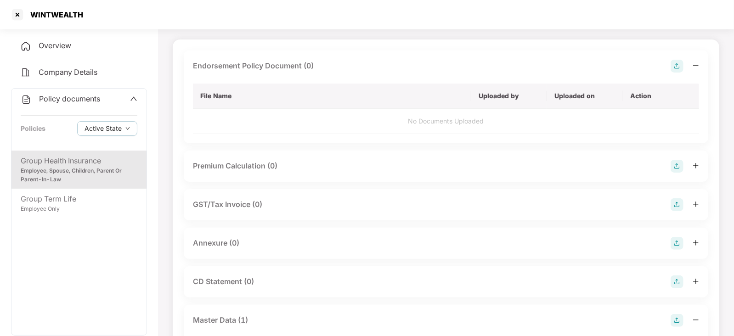
scroll to position [57, 0]
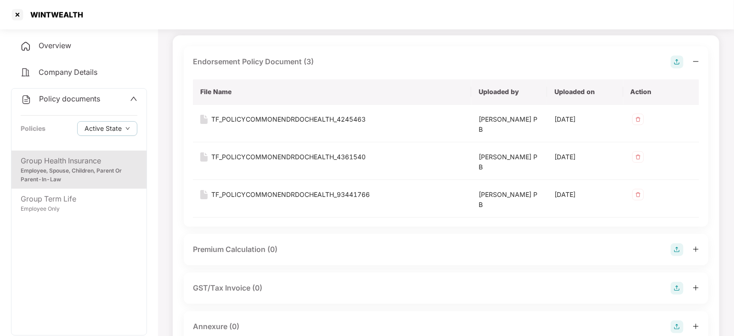
click at [680, 254] on img at bounding box center [677, 250] width 13 height 13
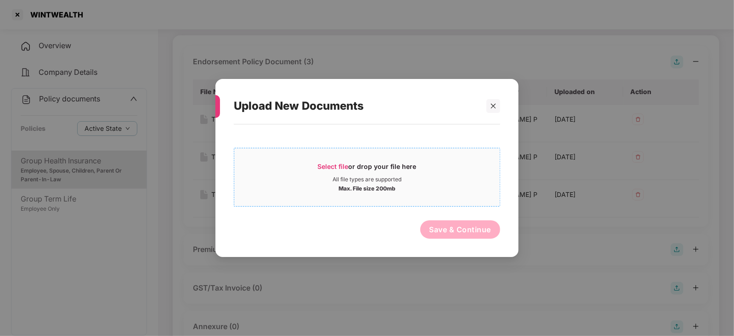
click at [316, 168] on div "Select file or drop your file here" at bounding box center [367, 169] width 266 height 14
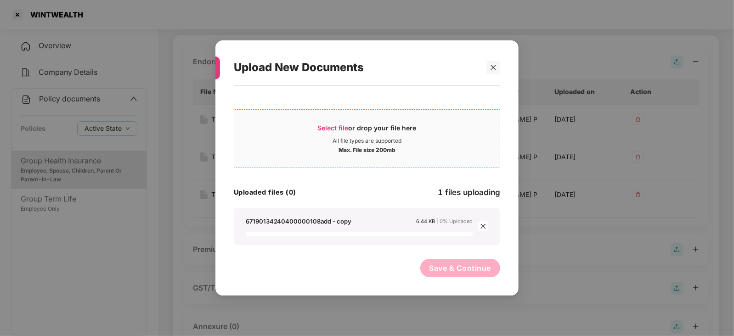
click at [337, 125] on span "Select file" at bounding box center [333, 128] width 31 height 8
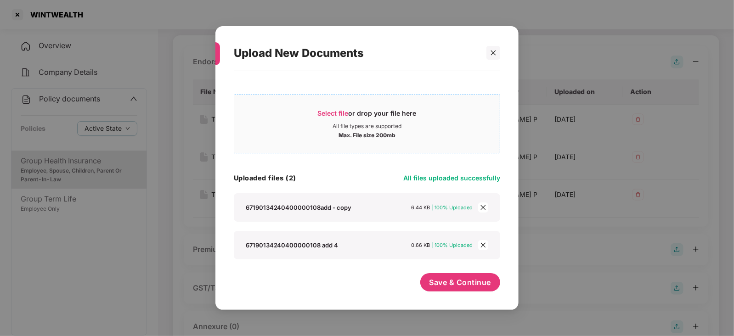
click at [338, 109] on span "Select file" at bounding box center [333, 113] width 31 height 8
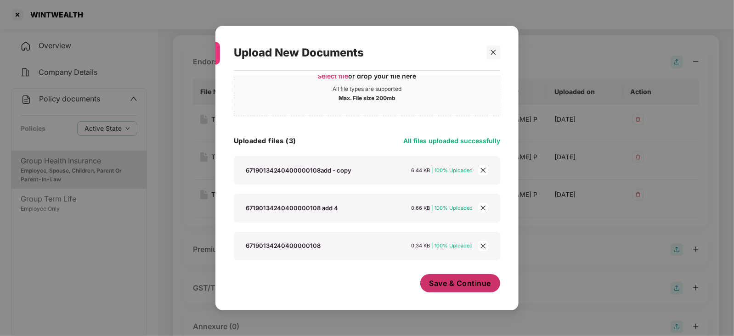
scroll to position [37, 0]
click at [452, 277] on button "Save & Continue" at bounding box center [461, 283] width 80 height 18
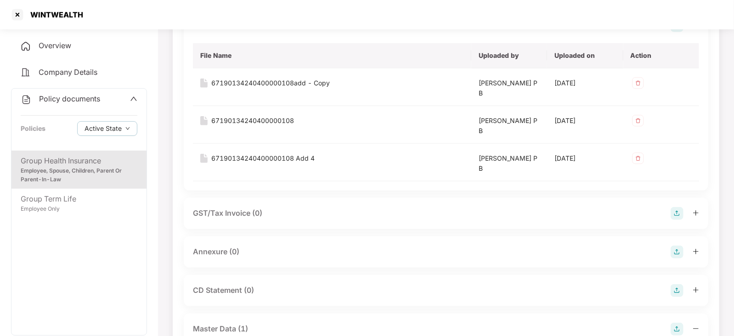
scroll to position [287, 0]
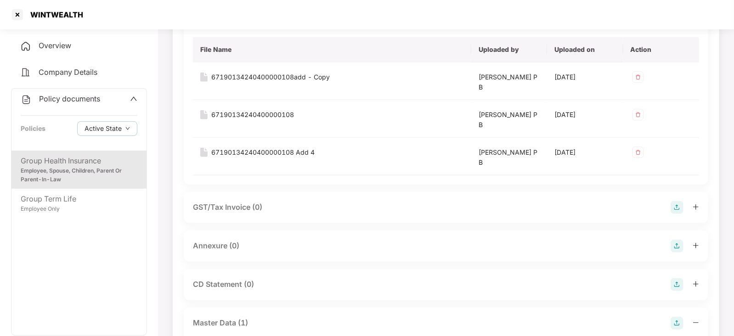
click at [672, 251] on img at bounding box center [677, 246] width 13 height 13
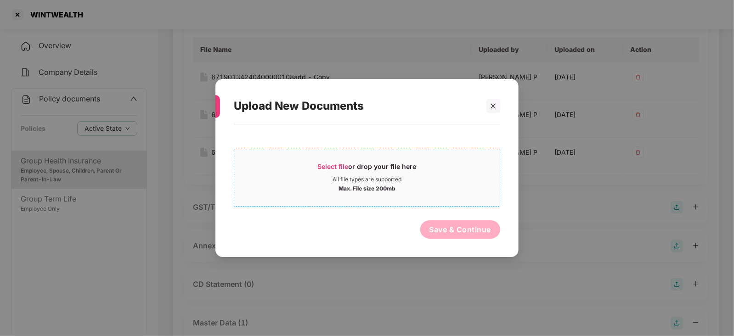
click at [345, 167] on span "Select file" at bounding box center [333, 167] width 31 height 8
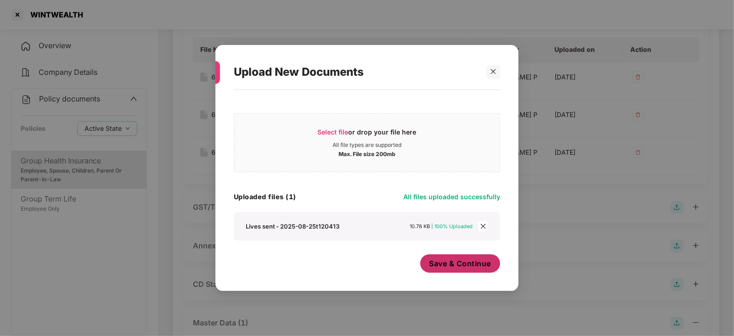
click at [449, 267] on span "Save & Continue" at bounding box center [461, 264] width 62 height 10
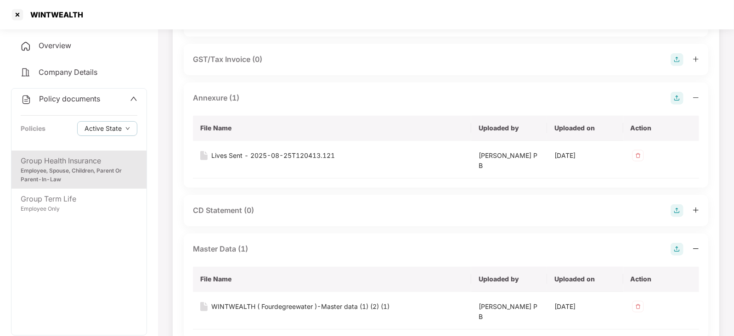
scroll to position [517, 0]
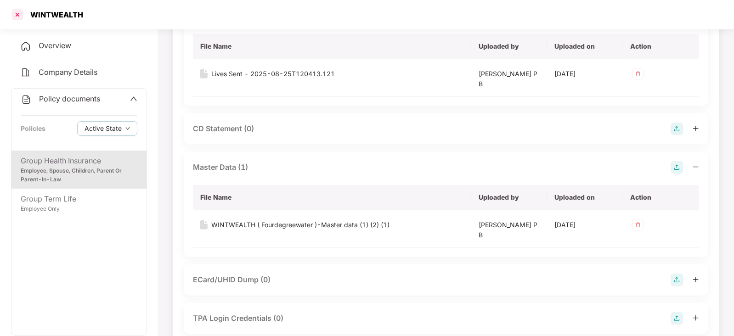
click at [23, 18] on div at bounding box center [17, 14] width 15 height 15
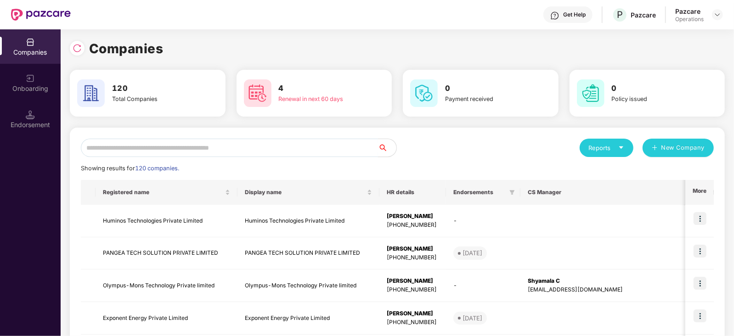
click at [105, 149] on input "text" at bounding box center [229, 148] width 297 height 18
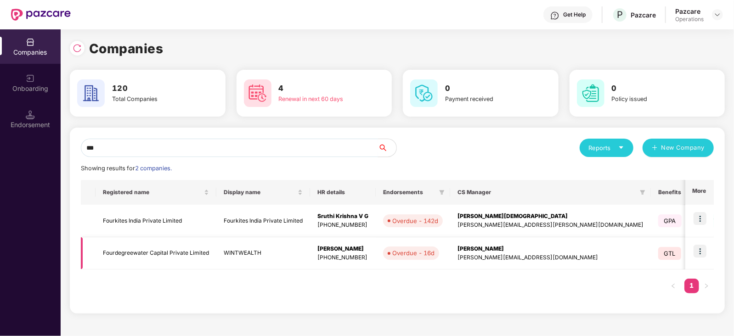
type input "***"
click at [705, 251] on img at bounding box center [700, 251] width 13 height 13
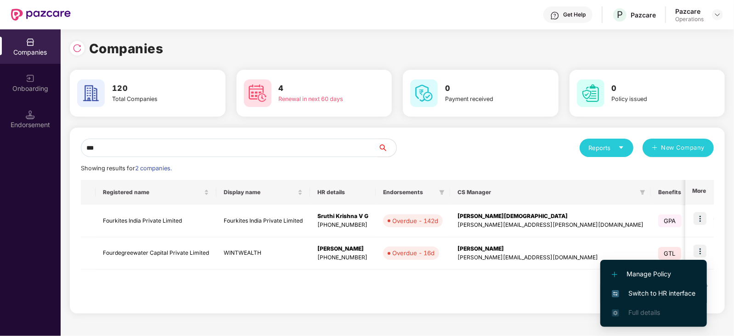
click at [683, 290] on span "Switch to HR interface" at bounding box center [654, 294] width 84 height 10
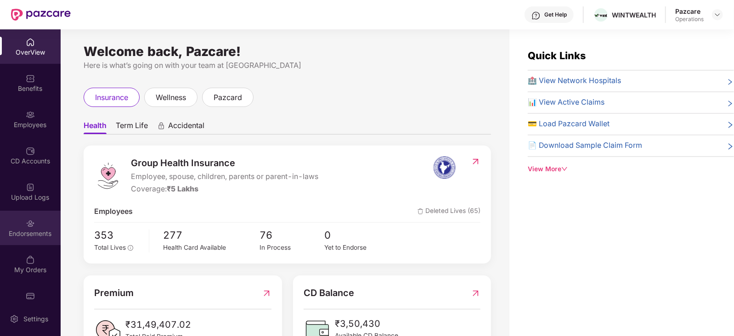
click at [15, 224] on div "Endorsements" at bounding box center [30, 228] width 61 height 34
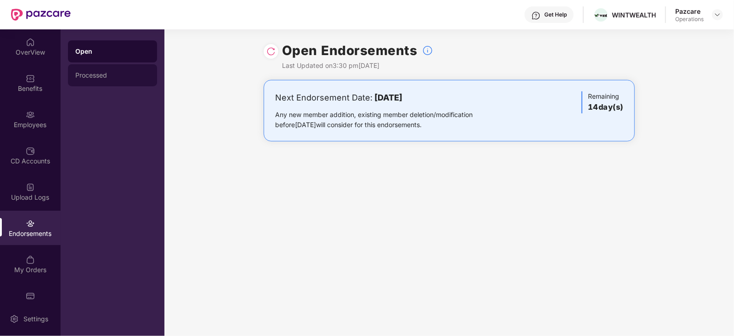
click at [76, 81] on div "Processed" at bounding box center [112, 75] width 89 height 22
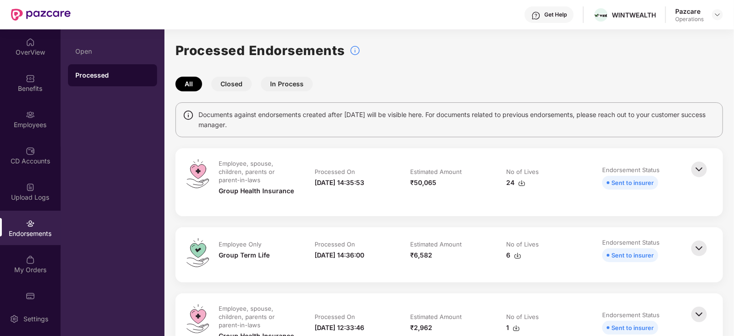
click at [521, 185] on img at bounding box center [521, 183] width 7 height 7
click at [476, 269] on td "Estimated Amount ₹6,582" at bounding box center [450, 255] width 96 height 33
click at [515, 259] on img at bounding box center [517, 255] width 7 height 7
click at [709, 15] on div "Pazcare Operations" at bounding box center [700, 15] width 48 height 16
click at [717, 15] on img at bounding box center [717, 14] width 7 height 7
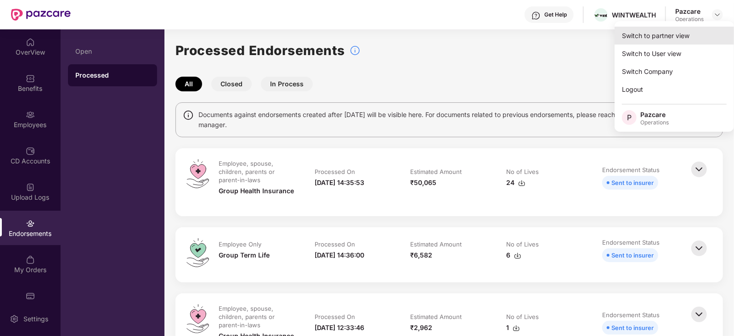
click at [696, 29] on div "Switch to partner view" at bounding box center [674, 36] width 119 height 18
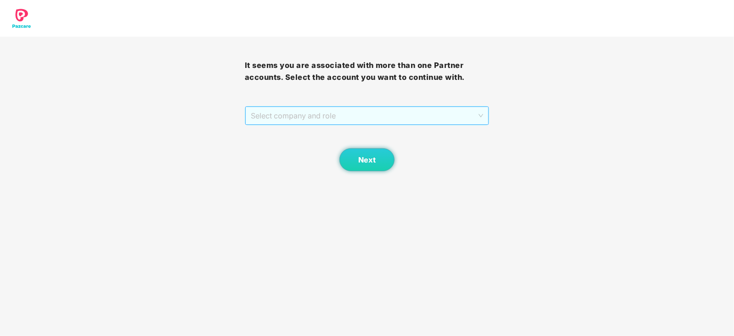
click at [395, 113] on span "Select company and role" at bounding box center [367, 115] width 233 height 17
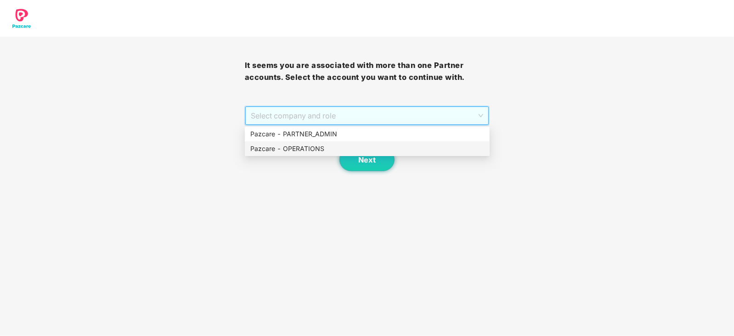
click at [320, 142] on div "Pazcare - OPERATIONS" at bounding box center [367, 149] width 245 height 15
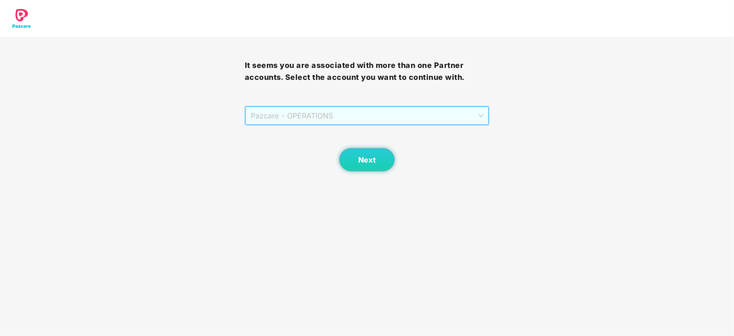
click at [312, 115] on span "Pazcare - OPERATIONS" at bounding box center [367, 115] width 233 height 17
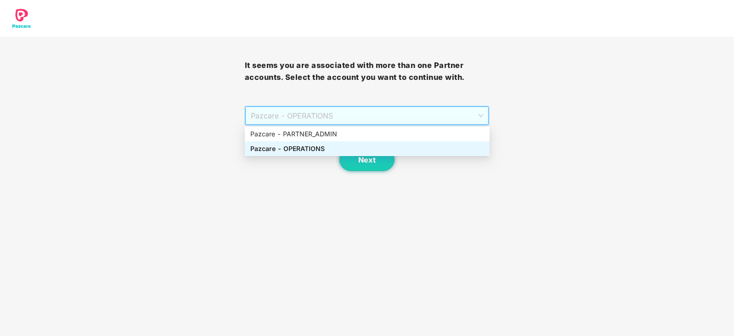
click at [308, 152] on div "Pazcare - OPERATIONS" at bounding box center [367, 149] width 234 height 10
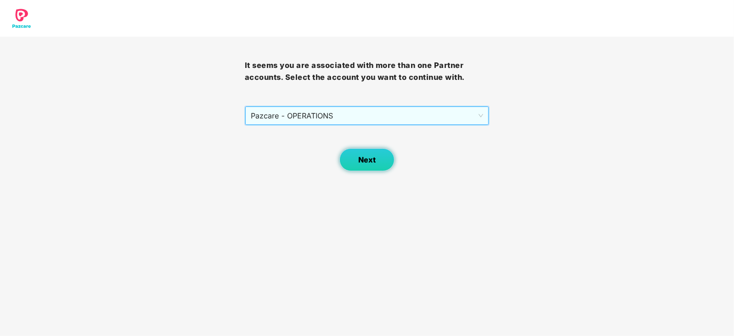
click at [361, 156] on span "Next" at bounding box center [366, 160] width 17 height 9
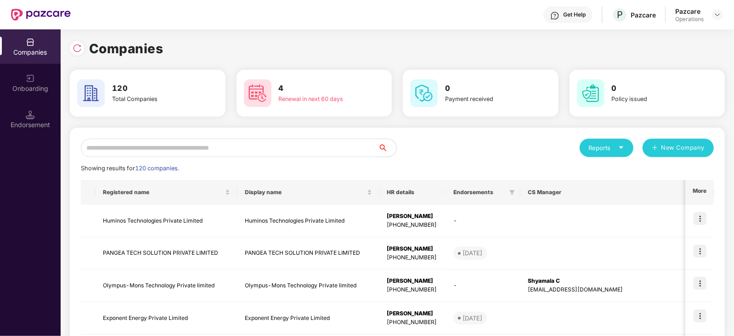
click at [279, 145] on input "text" at bounding box center [229, 148] width 297 height 18
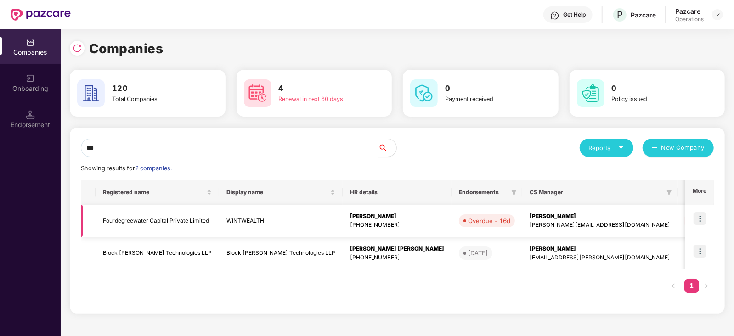
type input "***"
click at [159, 219] on td "Fourdegreewater Capital Private Limited" at bounding box center [158, 221] width 124 height 33
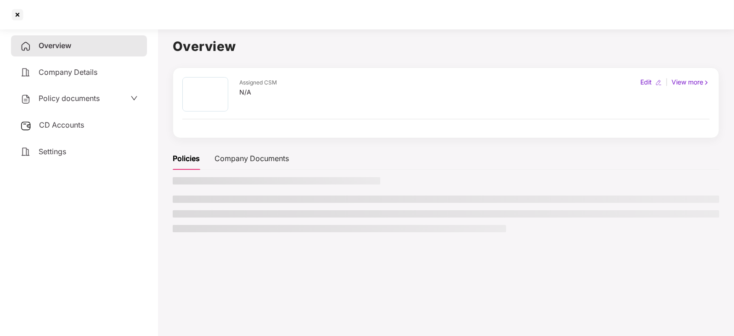
click at [67, 128] on span "CD Accounts" at bounding box center [61, 124] width 45 height 9
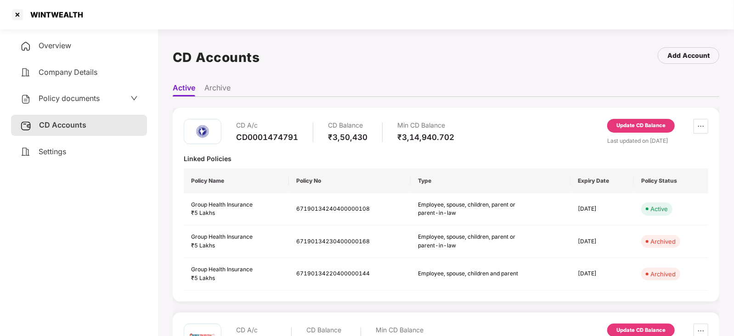
click at [627, 130] on div "Update CD Balance" at bounding box center [642, 126] width 68 height 14
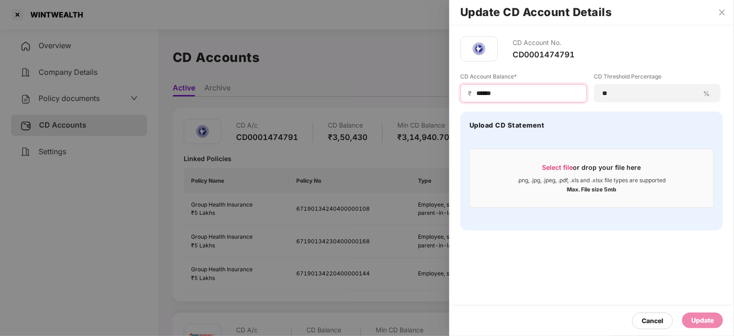
drag, startPoint x: 505, startPoint y: 92, endPoint x: 458, endPoint y: 91, distance: 46.9
click at [458, 91] on div "CD Account No. CD0001474791 CD Account Balance* ₹ ****** CD Threshold Percentag…" at bounding box center [591, 133] width 285 height 216
paste input
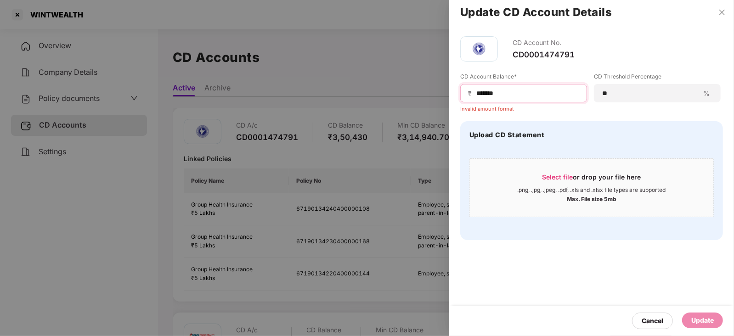
click at [479, 97] on input "******" at bounding box center [528, 94] width 104 height 10
click at [474, 92] on span "₹" at bounding box center [471, 93] width 7 height 9
click at [476, 96] on input "******" at bounding box center [528, 94] width 104 height 10
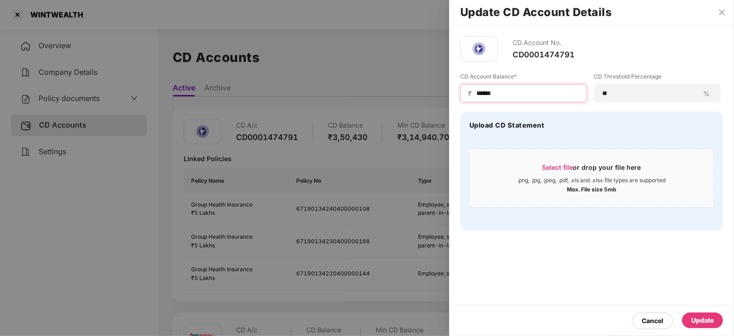
type input "******"
click at [703, 321] on div "Update" at bounding box center [703, 321] width 23 height 10
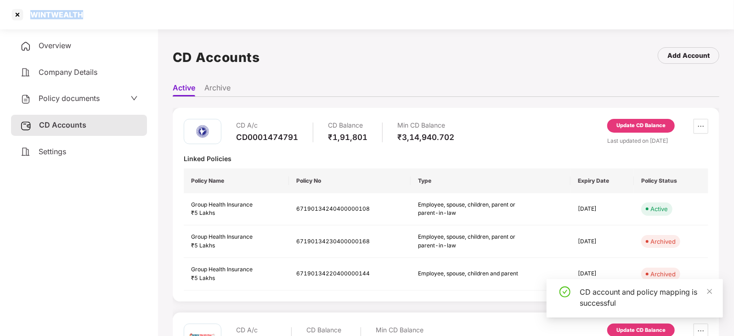
drag, startPoint x: 29, startPoint y: 17, endPoint x: 88, endPoint y: 17, distance: 59.3
click at [88, 17] on div "WINTWEALTH" at bounding box center [367, 14] width 734 height 29
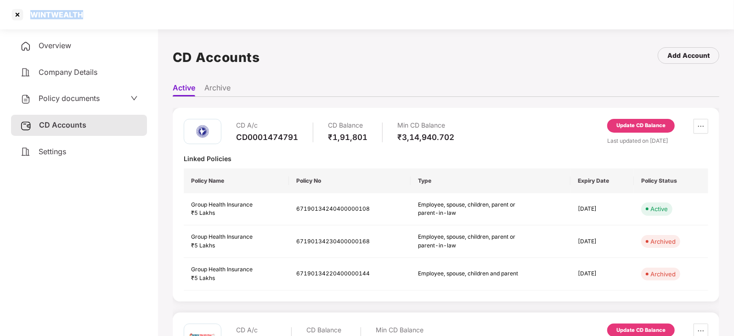
copy div "WINTWEALTH"
click at [14, 15] on div at bounding box center [17, 14] width 15 height 15
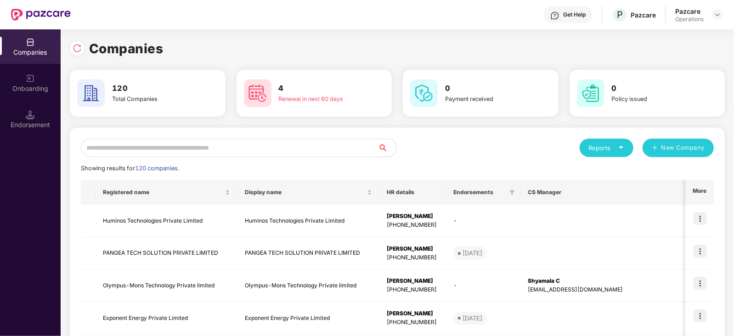
click at [161, 153] on input "text" at bounding box center [229, 148] width 297 height 18
paste input "**********"
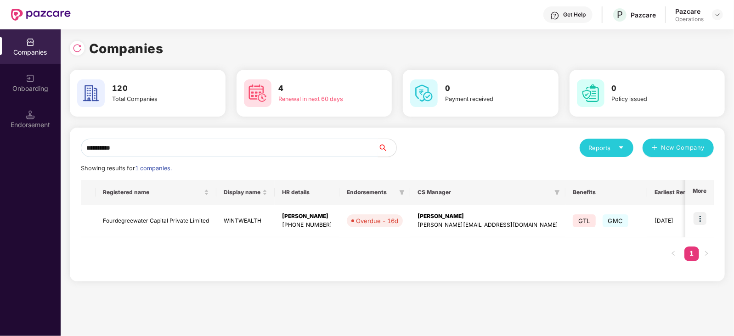
type input "**********"
click at [698, 221] on img at bounding box center [700, 218] width 13 height 13
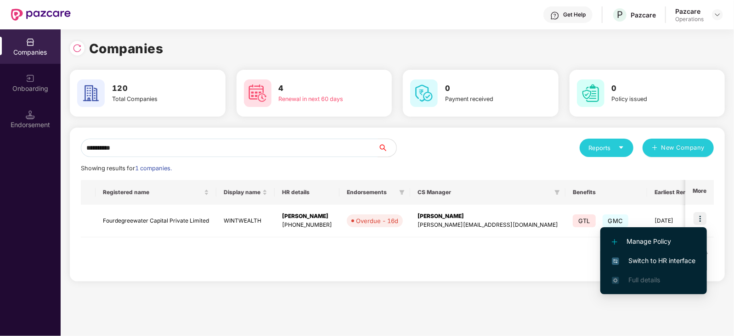
click at [675, 256] on span "Switch to HR interface" at bounding box center [654, 261] width 84 height 10
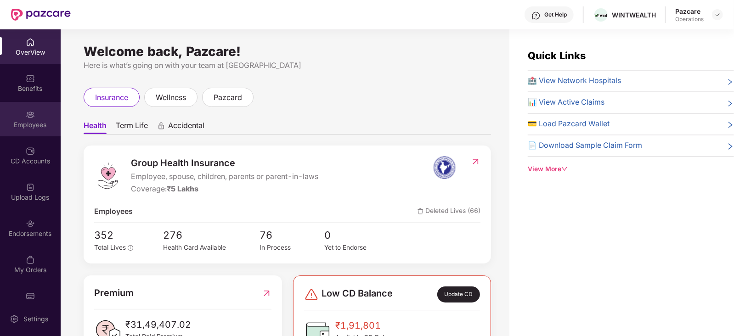
click at [30, 125] on div "Employees" at bounding box center [30, 124] width 61 height 9
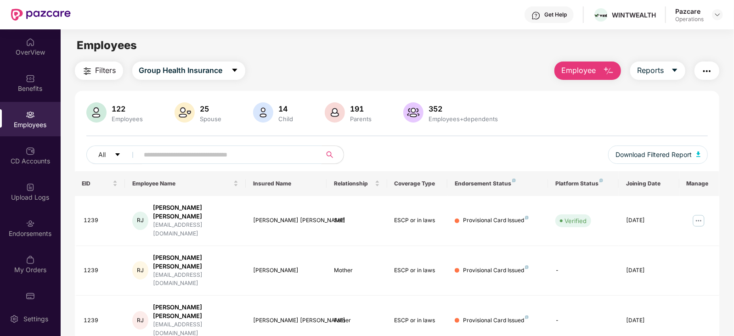
click at [229, 155] on input "text" at bounding box center [226, 155] width 165 height 14
paste input "****"
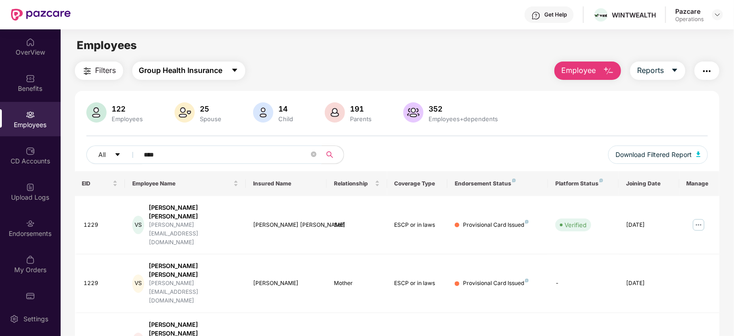
click at [166, 70] on span "Group Health Insurance" at bounding box center [181, 70] width 84 height 11
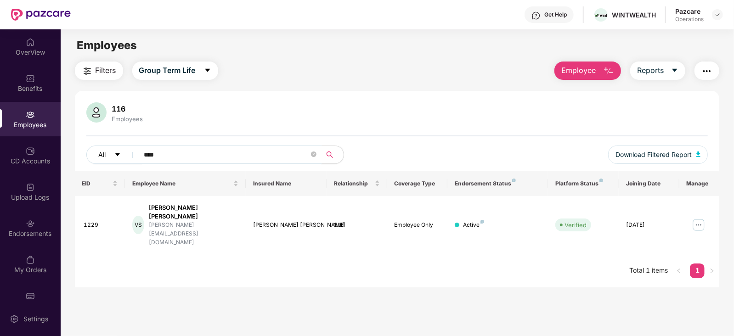
drag, startPoint x: 171, startPoint y: 162, endPoint x: 132, endPoint y: 163, distance: 38.6
click at [132, 163] on div "All ****" at bounding box center [241, 155] width 311 height 18
paste input "text"
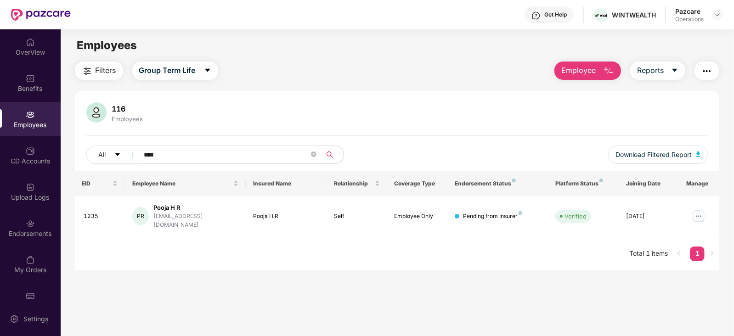
type input "****"
click at [720, 20] on div at bounding box center [717, 14] width 11 height 11
click at [717, 16] on img at bounding box center [717, 14] width 7 height 7
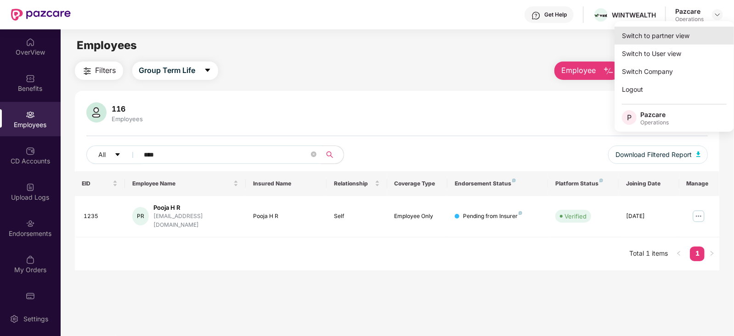
click at [676, 35] on div "Switch to partner view" at bounding box center [674, 36] width 119 height 18
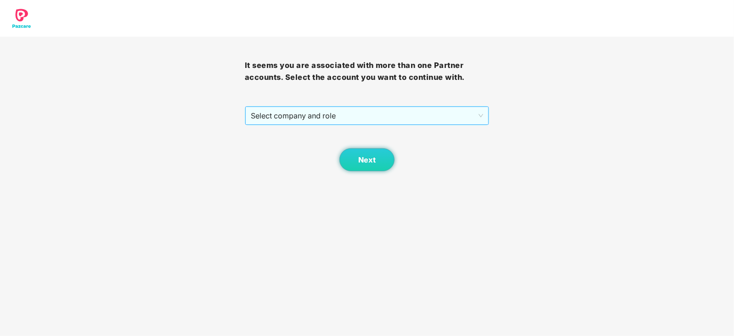
click at [299, 124] on span "Select company and role" at bounding box center [367, 115] width 233 height 17
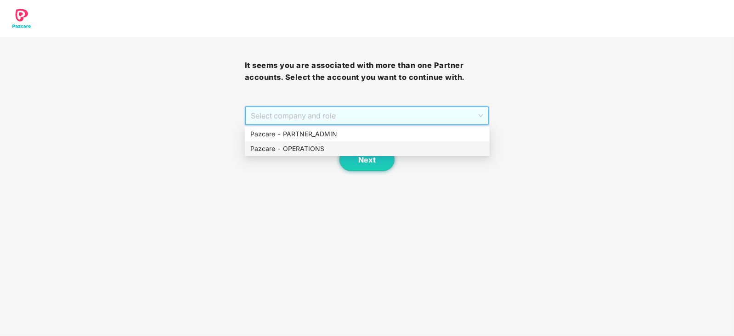
click at [299, 150] on div "Pazcare - OPERATIONS" at bounding box center [367, 149] width 234 height 10
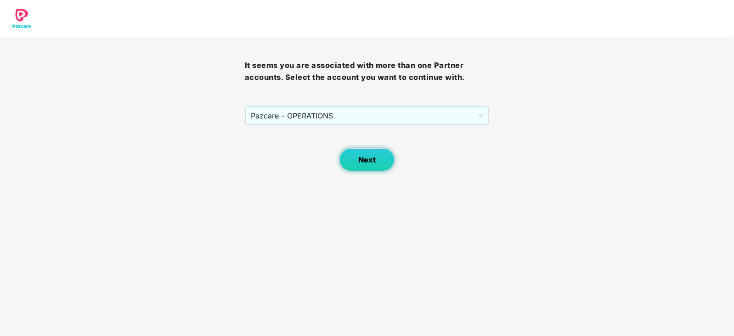
click at [372, 161] on span "Next" at bounding box center [366, 160] width 17 height 9
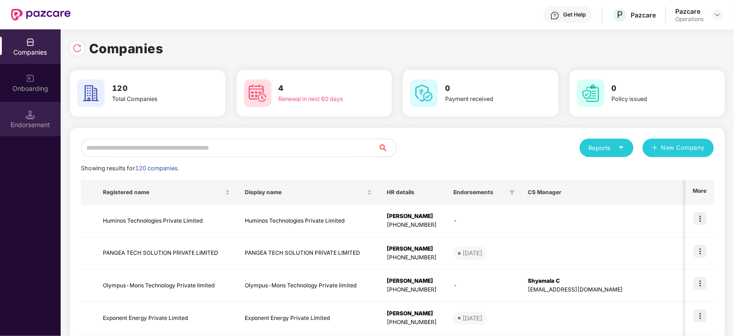
click at [22, 127] on div "Endorsement" at bounding box center [30, 124] width 61 height 9
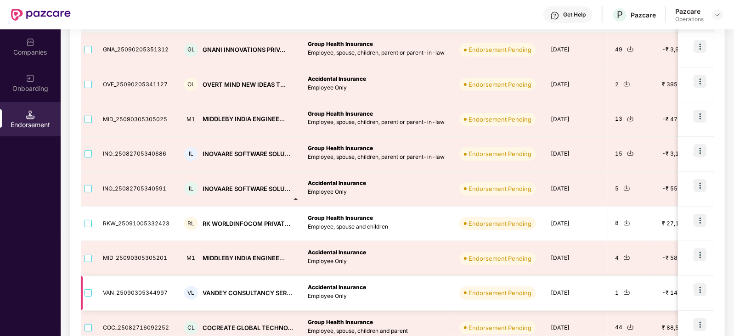
scroll to position [246, 0]
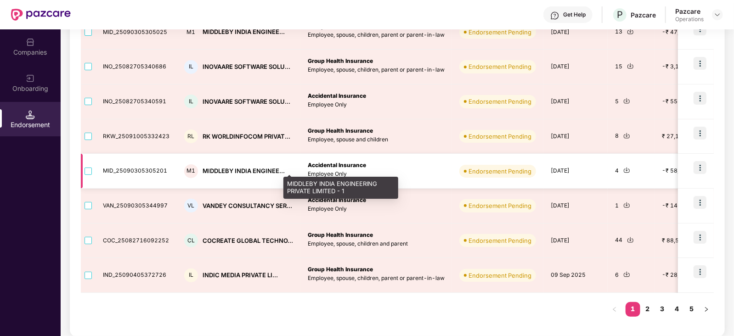
click at [218, 169] on div "MIDDLEBY INDIA ENGINEE..." at bounding box center [244, 171] width 82 height 9
copy div "MIDDLEBY"
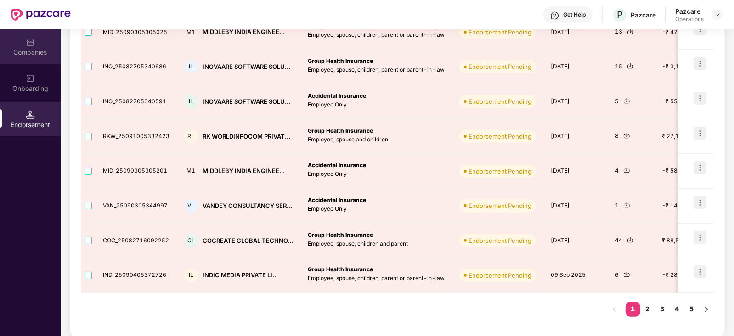
click at [25, 40] on div "Companies" at bounding box center [30, 46] width 61 height 34
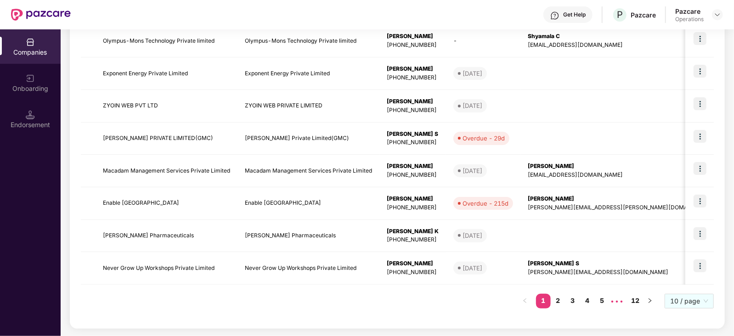
scroll to position [0, 0]
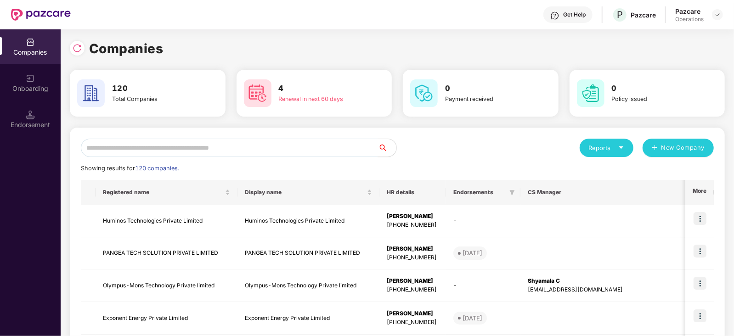
drag, startPoint x: 174, startPoint y: 135, endPoint x: 173, endPoint y: 139, distance: 4.7
click at [172, 142] on input "text" at bounding box center [229, 148] width 297 height 18
paste input "********"
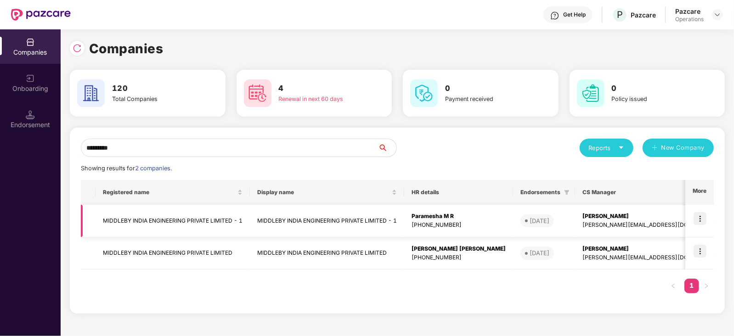
type input "********"
click at [697, 216] on img at bounding box center [700, 218] width 13 height 13
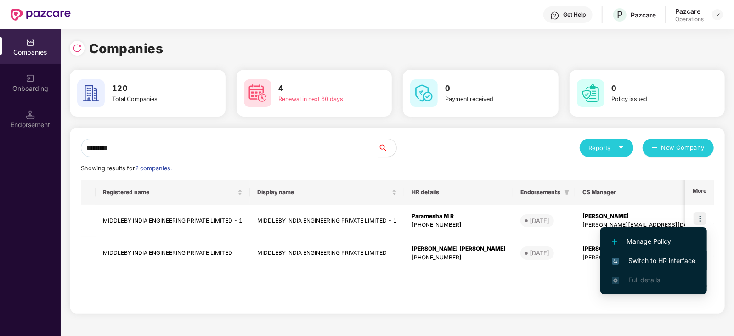
click at [662, 261] on span "Switch to HR interface" at bounding box center [654, 261] width 84 height 10
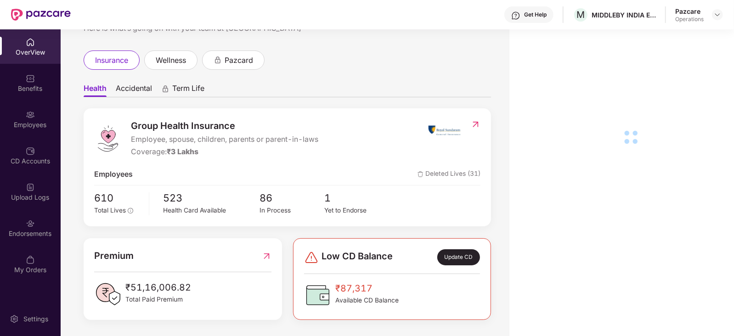
scroll to position [53, 0]
click at [31, 236] on div "Endorsements" at bounding box center [30, 233] width 61 height 9
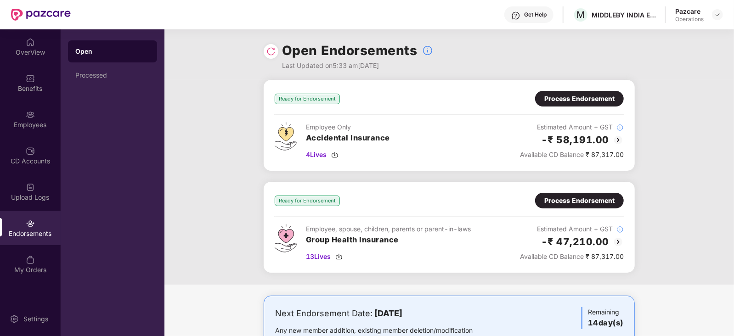
click at [587, 99] on div "Process Endorsement" at bounding box center [580, 99] width 70 height 10
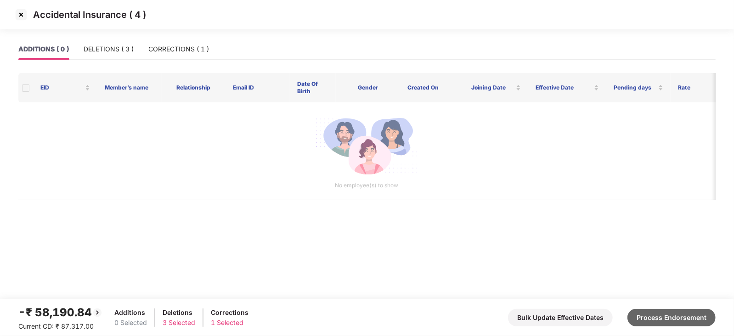
click at [669, 321] on button "Process Endorsement" at bounding box center [672, 317] width 88 height 17
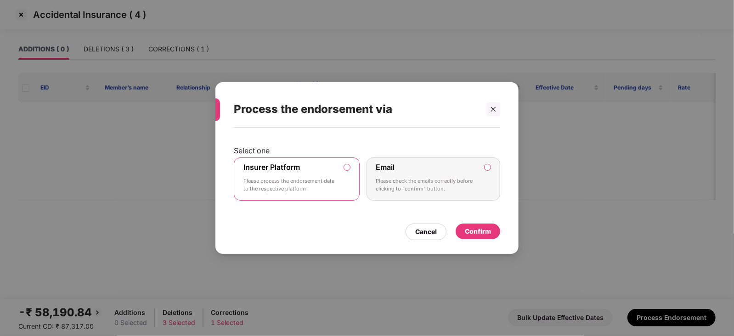
click at [476, 231] on div "Confirm" at bounding box center [478, 232] width 26 height 10
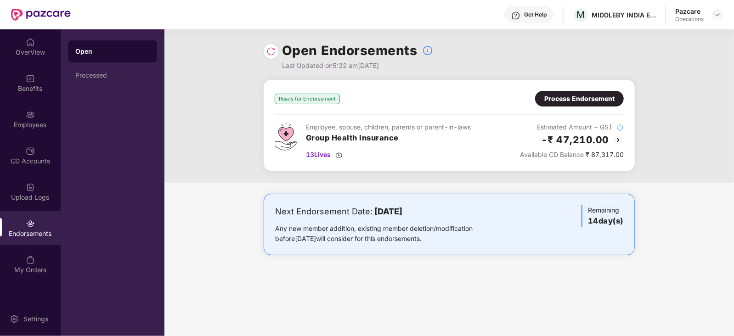
click at [585, 94] on div "Process Endorsement" at bounding box center [580, 99] width 70 height 10
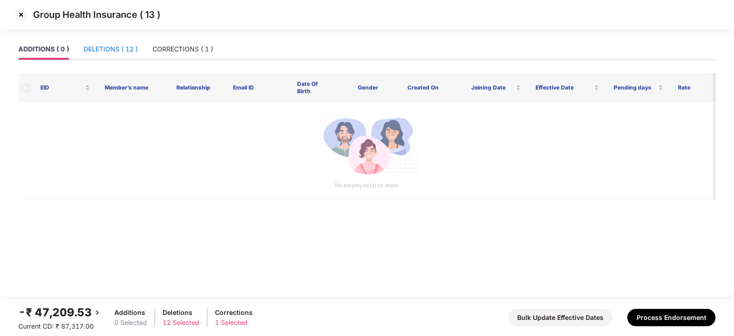
click at [117, 51] on div "DELETIONS ( 12 )" at bounding box center [111, 49] width 54 height 10
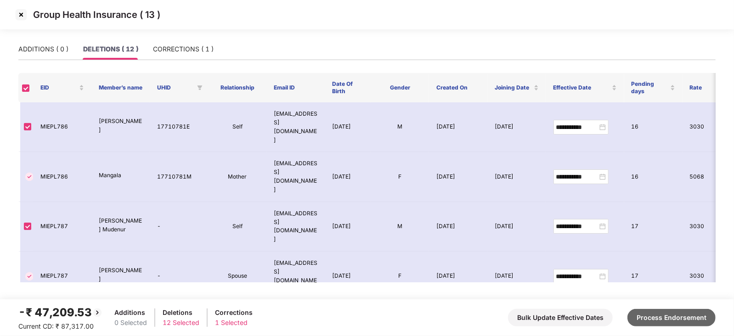
click at [660, 318] on button "Process Endorsement" at bounding box center [672, 317] width 88 height 17
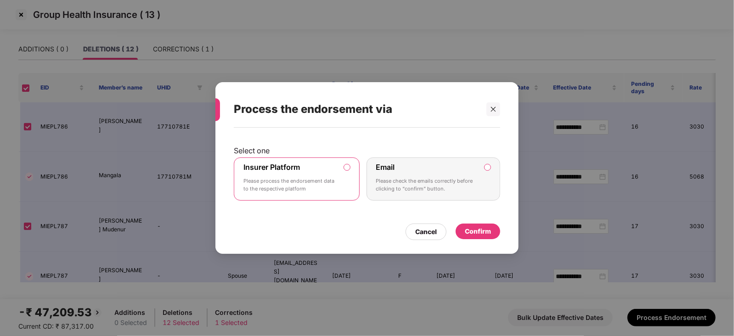
click at [473, 237] on div "Confirm" at bounding box center [478, 232] width 45 height 16
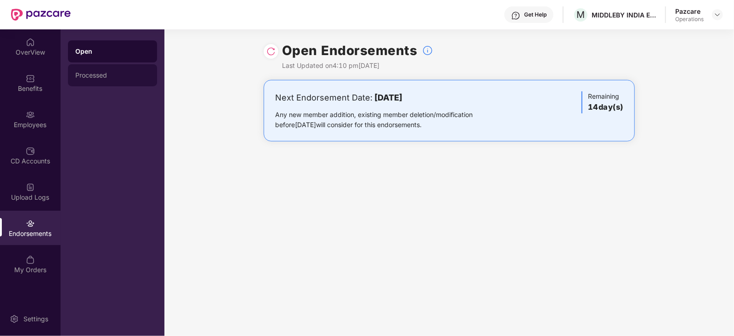
click at [115, 74] on div "Processed" at bounding box center [112, 75] width 74 height 7
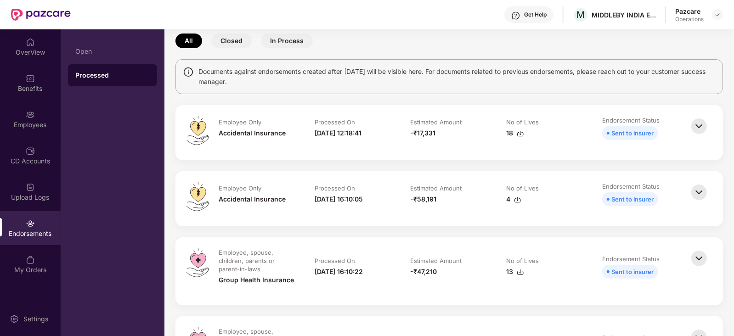
scroll to position [57, 0]
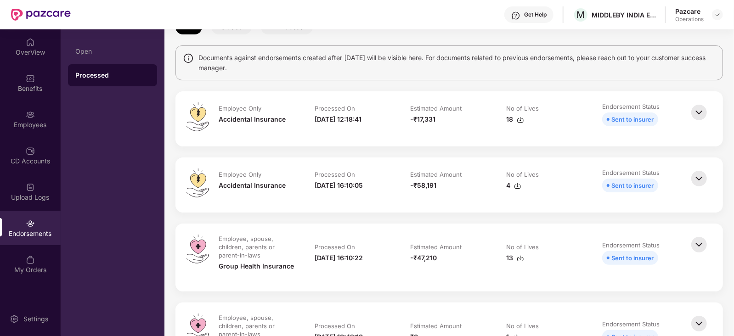
click at [514, 184] on img at bounding box center [517, 185] width 7 height 7
click at [473, 269] on td "Estimated Amount -₹47,210" at bounding box center [450, 258] width 96 height 46
click at [520, 258] on img at bounding box center [520, 258] width 7 height 7
click at [721, 16] on img at bounding box center [717, 14] width 7 height 7
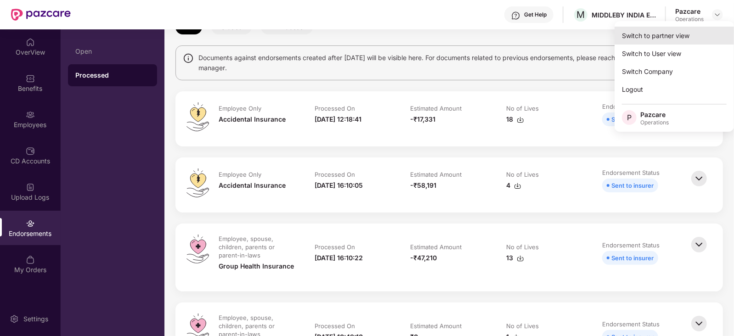
click at [682, 31] on div "Switch to partner view" at bounding box center [674, 36] width 119 height 18
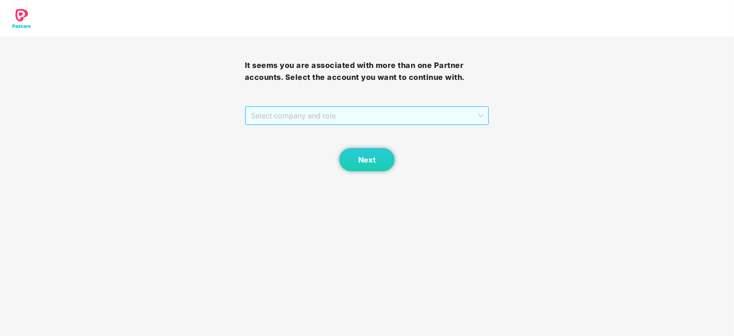
click at [347, 114] on span "Select company and role" at bounding box center [367, 115] width 233 height 17
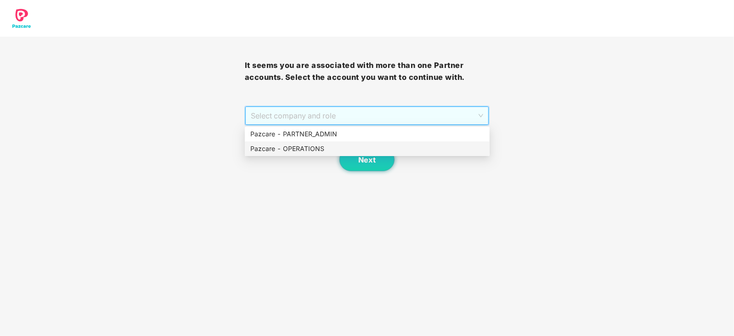
click at [315, 145] on div "Pazcare - OPERATIONS" at bounding box center [367, 149] width 234 height 10
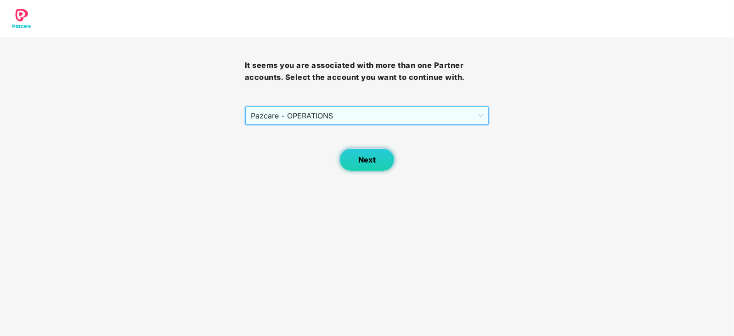
click at [366, 157] on span "Next" at bounding box center [366, 160] width 17 height 9
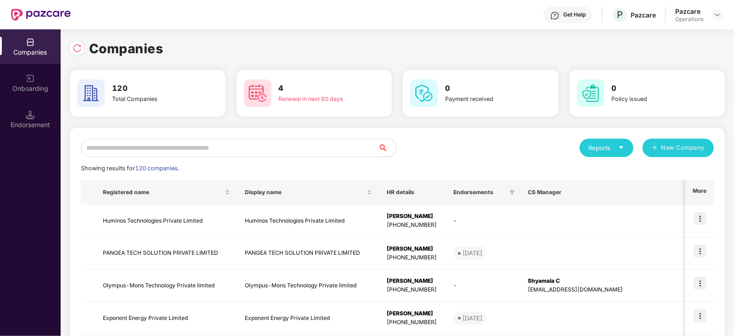
click at [309, 139] on input "text" at bounding box center [229, 148] width 297 height 18
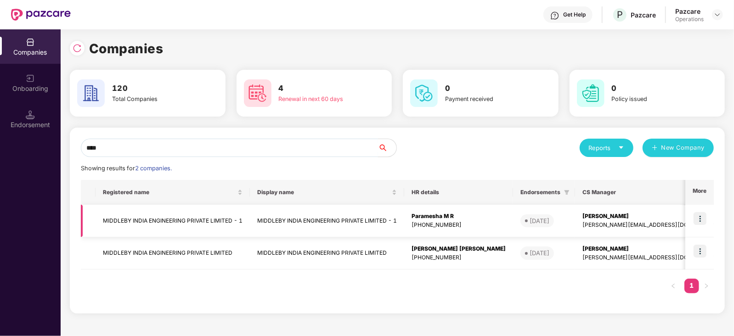
type input "****"
click at [704, 219] on img at bounding box center [700, 218] width 13 height 13
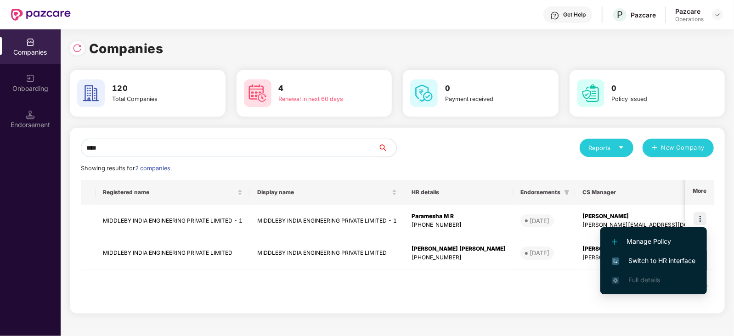
click at [684, 260] on span "Switch to HR interface" at bounding box center [654, 261] width 84 height 10
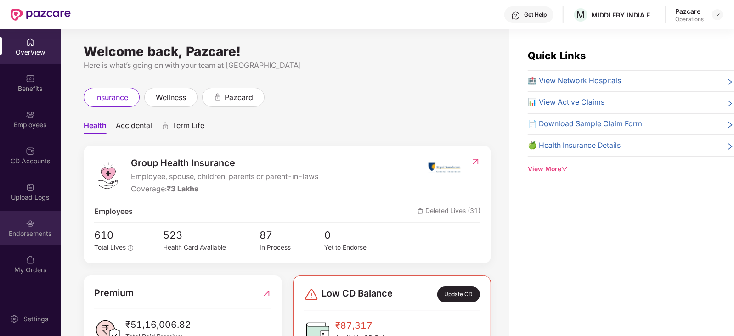
click at [23, 232] on div "Endorsements" at bounding box center [30, 233] width 61 height 9
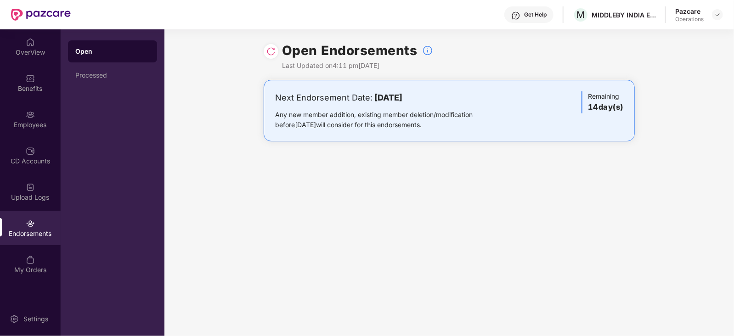
click at [718, 20] on div "Pazcare Operations" at bounding box center [700, 15] width 48 height 16
click at [722, 18] on div at bounding box center [717, 14] width 11 height 11
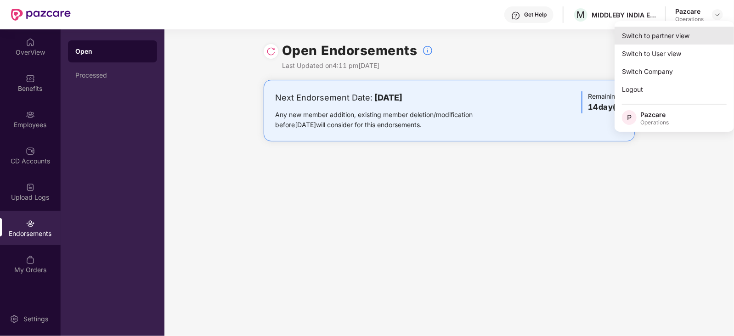
click at [697, 34] on div "Switch to partner view" at bounding box center [674, 36] width 119 height 18
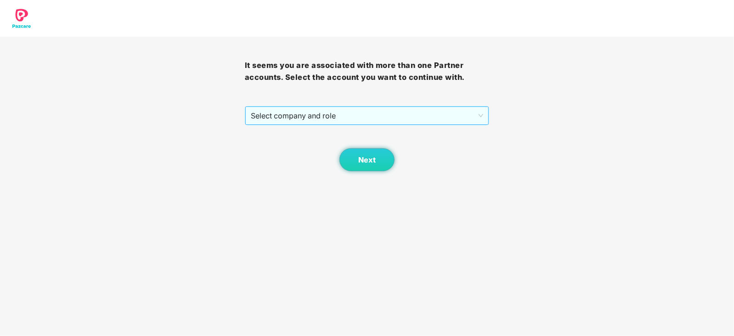
click at [345, 114] on span "Select company and role" at bounding box center [367, 115] width 233 height 17
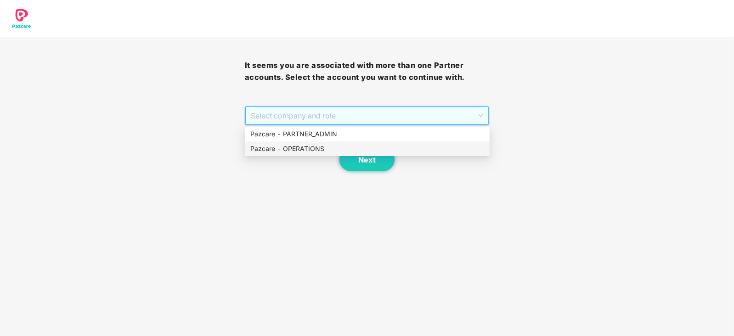
click at [328, 151] on div "Pazcare - OPERATIONS" at bounding box center [367, 149] width 234 height 10
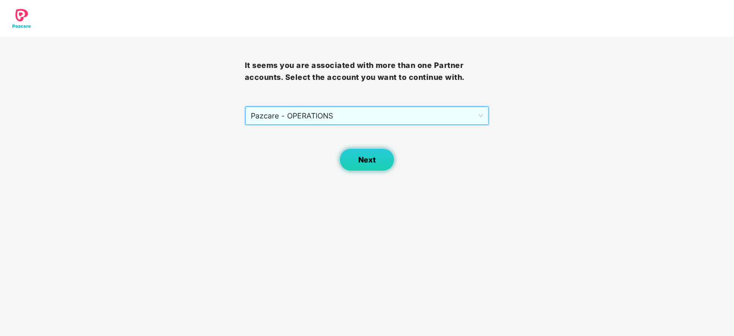
click at [381, 150] on button "Next" at bounding box center [367, 159] width 55 height 23
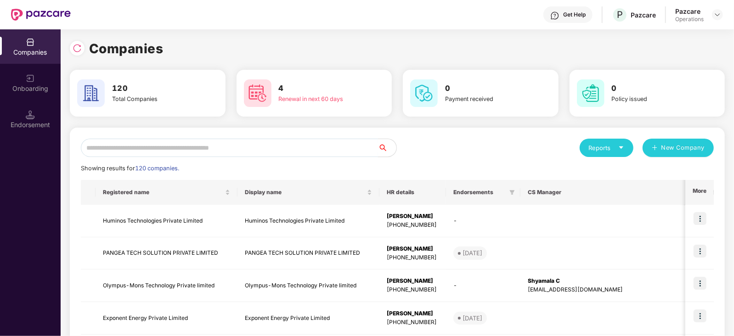
click at [300, 144] on input "text" at bounding box center [229, 148] width 297 height 18
paste input "********"
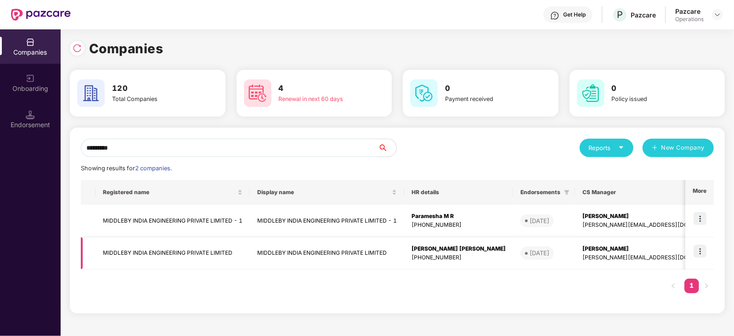
type input "********"
click at [701, 252] on img at bounding box center [700, 251] width 13 height 13
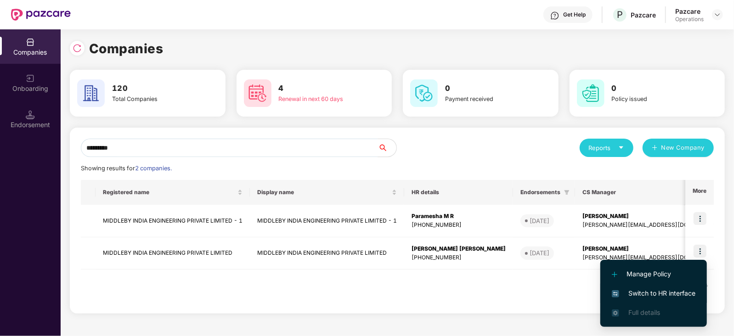
click at [674, 293] on span "Switch to HR interface" at bounding box center [654, 294] width 84 height 10
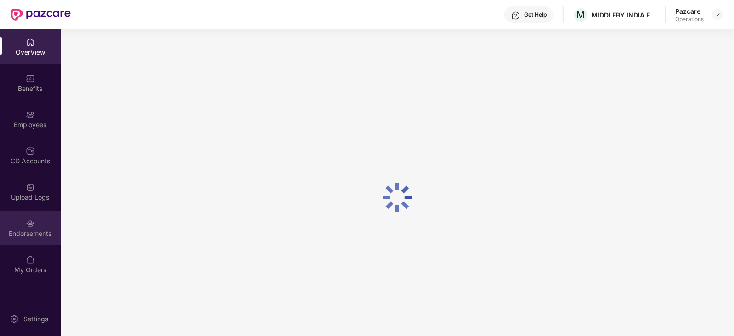
click at [45, 225] on div "Endorsements" at bounding box center [30, 228] width 61 height 34
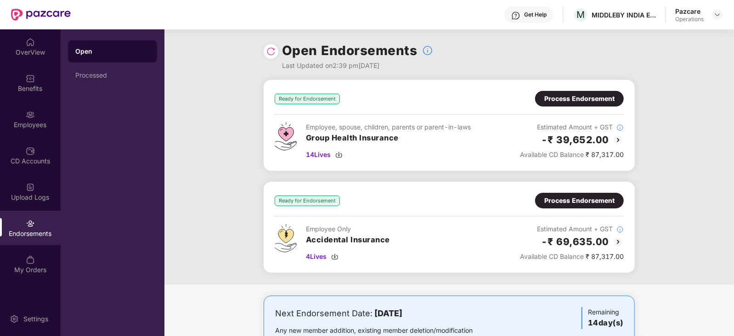
click at [561, 94] on div "Process Endorsement" at bounding box center [580, 99] width 70 height 10
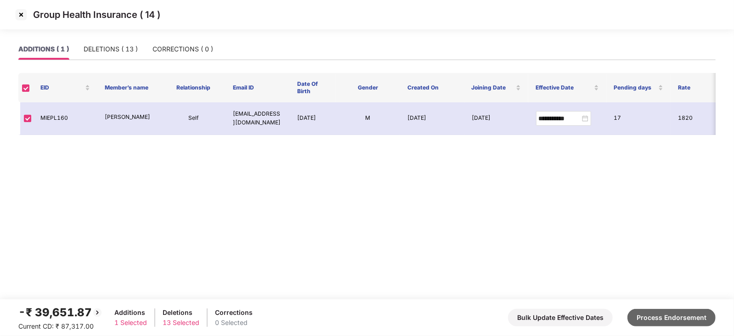
click at [639, 318] on button "Process Endorsement" at bounding box center [672, 317] width 88 height 17
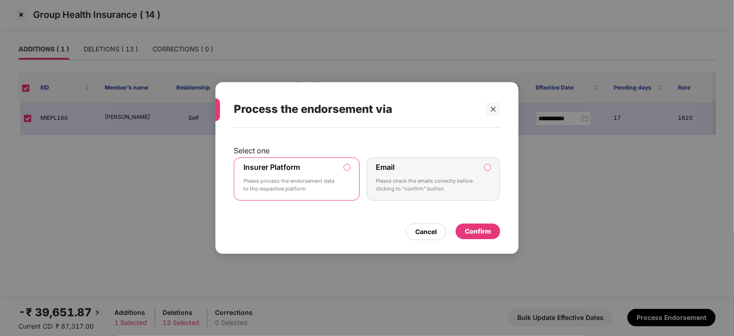
click at [481, 236] on div "Confirm" at bounding box center [478, 232] width 45 height 16
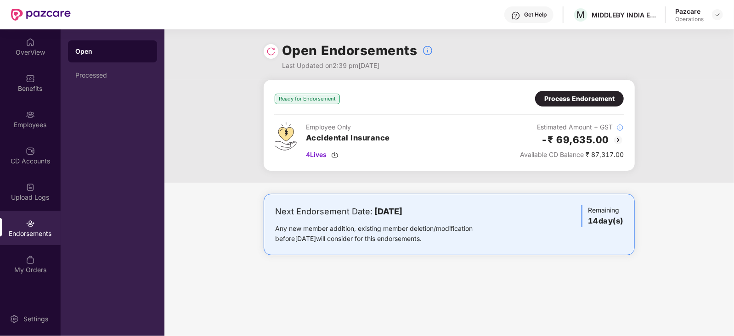
click at [581, 99] on div "Process Endorsement" at bounding box center [580, 99] width 70 height 10
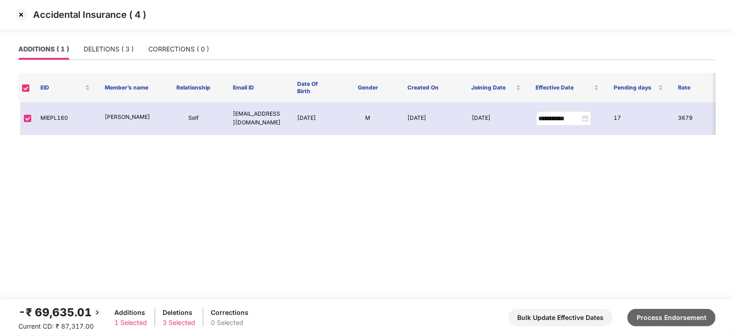
click at [671, 320] on button "Process Endorsement" at bounding box center [672, 317] width 88 height 17
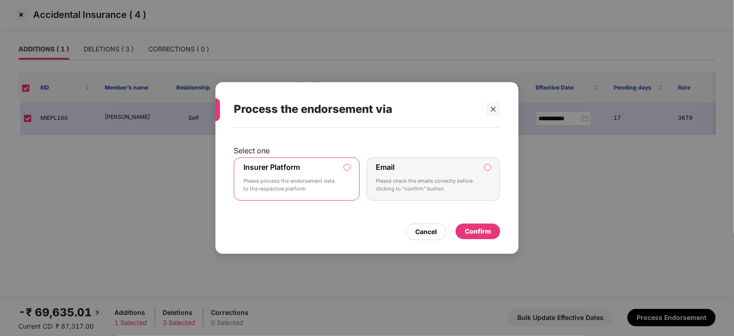
click at [471, 233] on div "Confirm" at bounding box center [478, 232] width 26 height 10
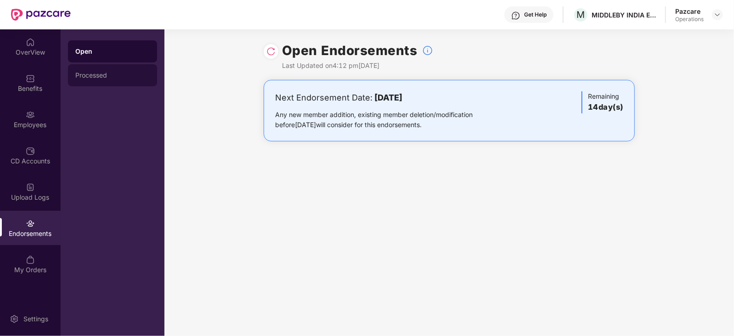
click at [101, 81] on div "Processed" at bounding box center [112, 75] width 89 height 22
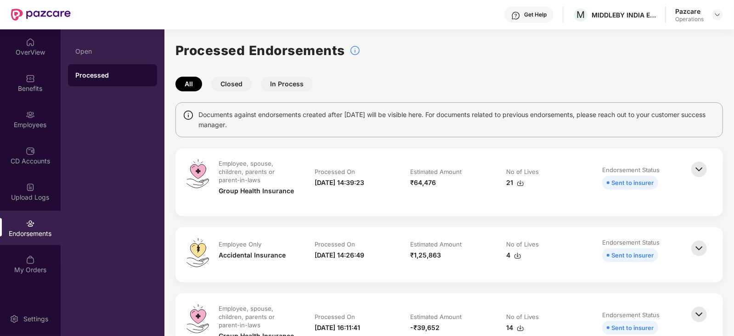
click at [521, 185] on img at bounding box center [520, 183] width 7 height 7
click at [478, 240] on div "Estimated Amount" at bounding box center [450, 245] width 78 height 10
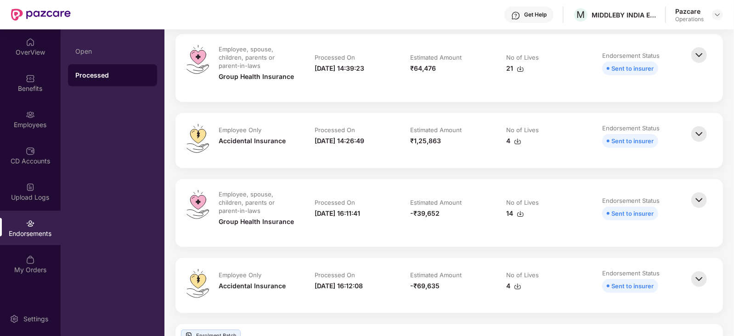
click at [513, 143] on div "4" at bounding box center [513, 141] width 15 height 10
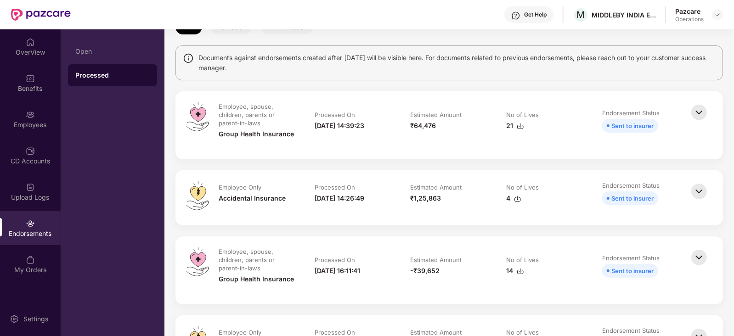
scroll to position [172, 0]
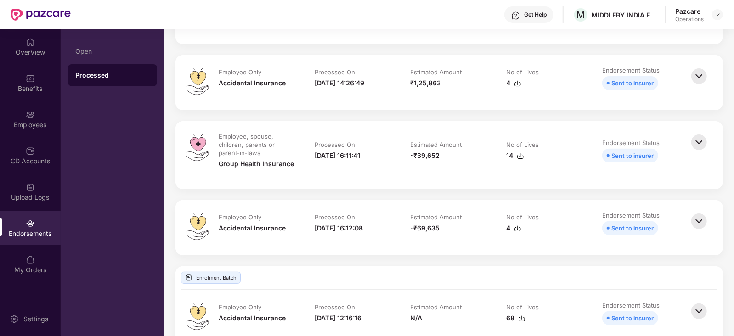
click at [519, 87] on img at bounding box center [517, 83] width 7 height 7
click at [29, 163] on div "CD Accounts" at bounding box center [30, 161] width 61 height 9
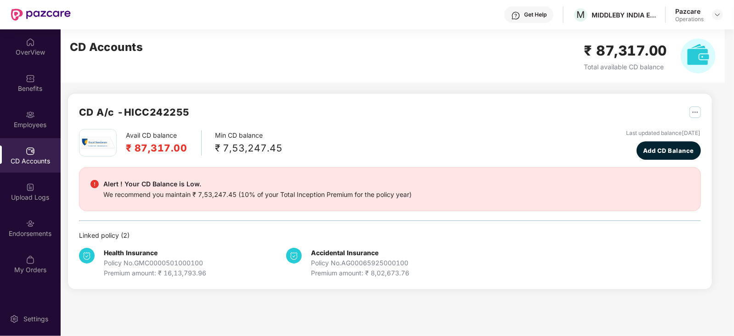
scroll to position [0, 0]
click at [722, 16] on div at bounding box center [717, 14] width 11 height 11
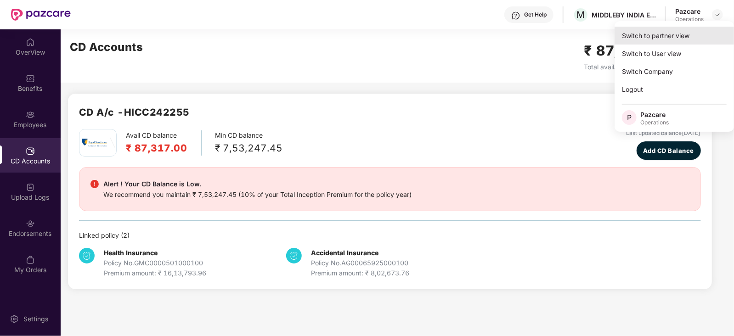
click at [679, 38] on div "Switch to partner view" at bounding box center [674, 36] width 119 height 18
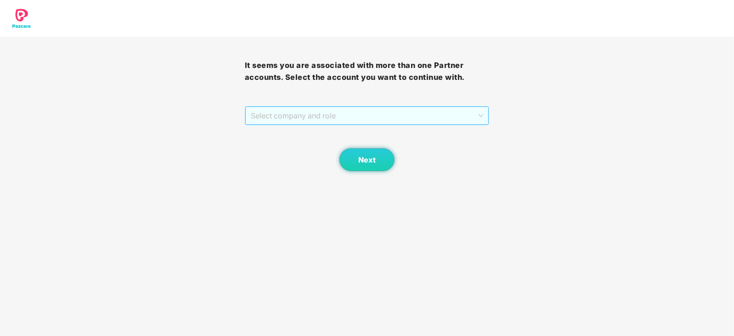
click at [336, 123] on span "Select company and role" at bounding box center [367, 115] width 233 height 17
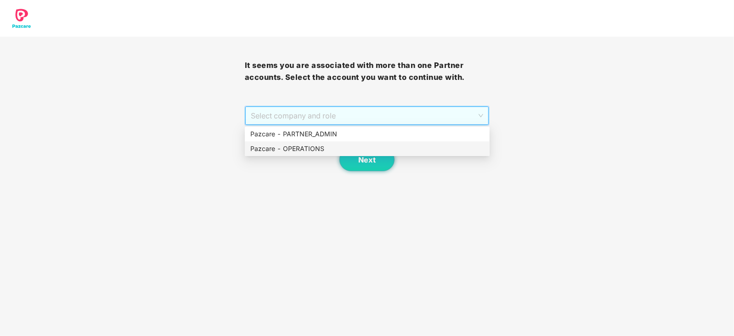
click at [310, 159] on div "Next" at bounding box center [367, 148] width 245 height 46
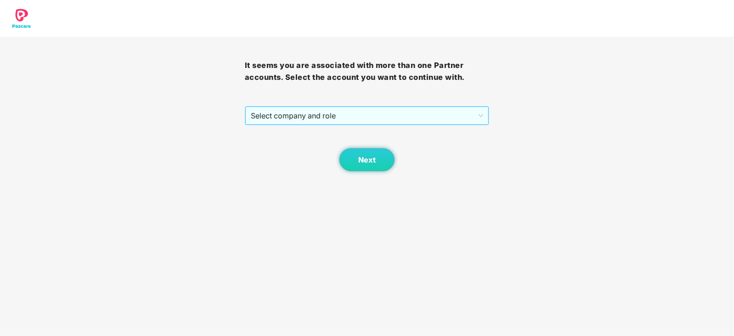
click at [323, 119] on span "Select company and role" at bounding box center [367, 115] width 233 height 17
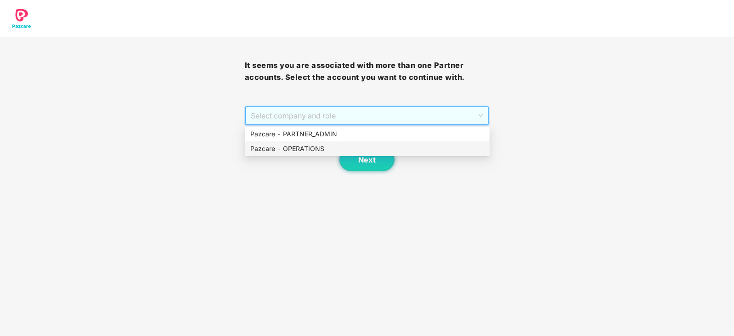
click at [313, 148] on div "Pazcare - OPERATIONS" at bounding box center [367, 149] width 234 height 10
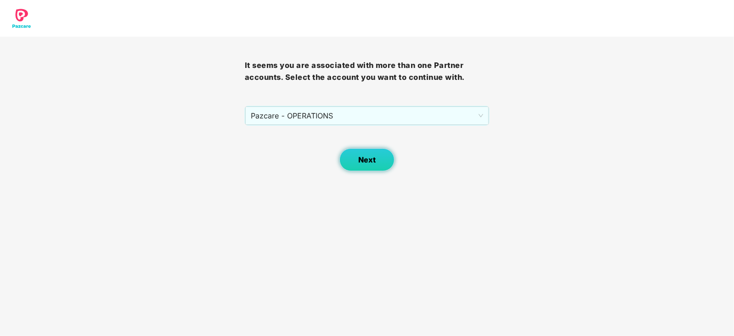
click at [361, 157] on span "Next" at bounding box center [366, 160] width 17 height 9
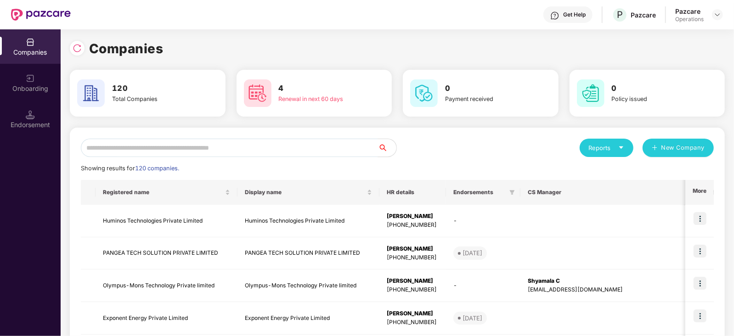
click at [314, 148] on input "text" at bounding box center [229, 148] width 297 height 18
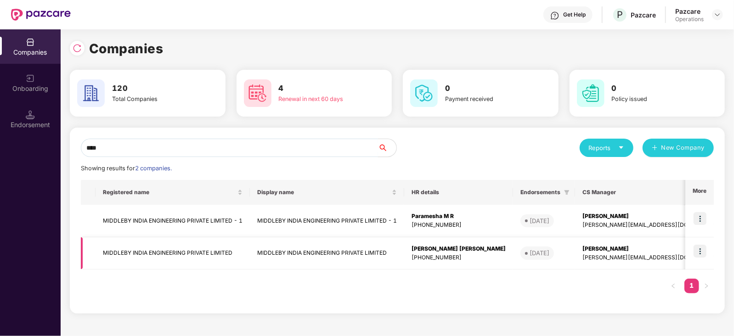
type input "****"
click at [170, 246] on td "MIDDLEBY INDIA ENGINEERING PRIVATE LIMITED" at bounding box center [173, 254] width 154 height 33
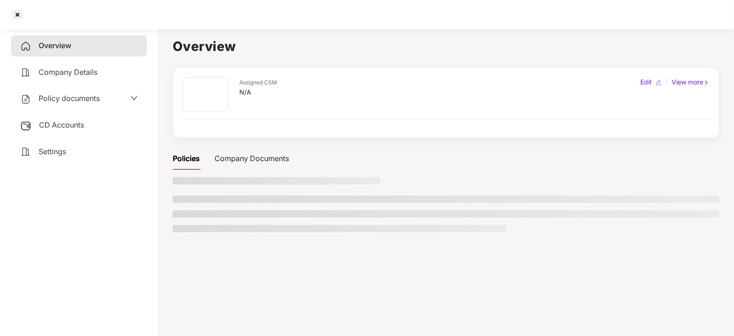
click at [56, 129] on span "CD Accounts" at bounding box center [61, 124] width 45 height 9
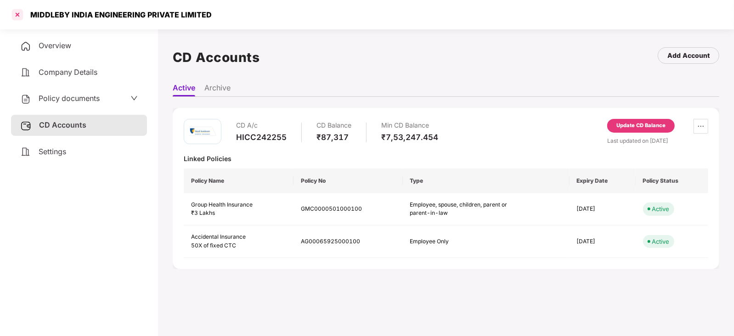
click at [14, 17] on div at bounding box center [17, 14] width 15 height 15
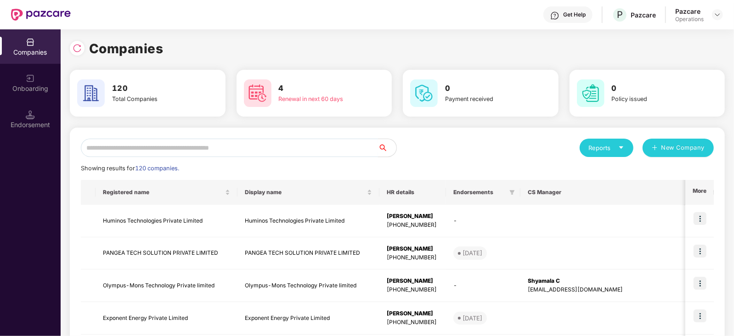
click at [148, 155] on input "text" at bounding box center [229, 148] width 297 height 18
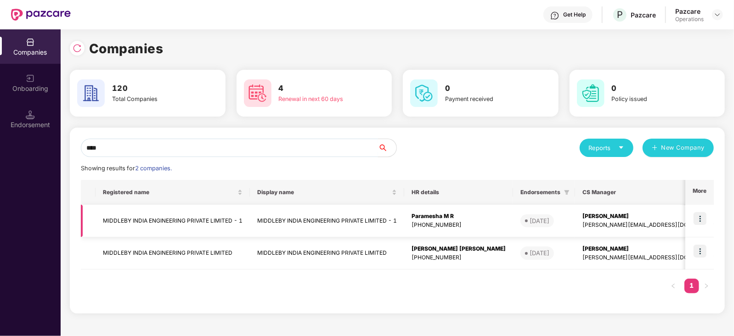
type input "****"
click at [164, 219] on td "MIDDLEBY INDIA ENGINEERING PRIVATE LIMITED - 1" at bounding box center [173, 221] width 154 height 33
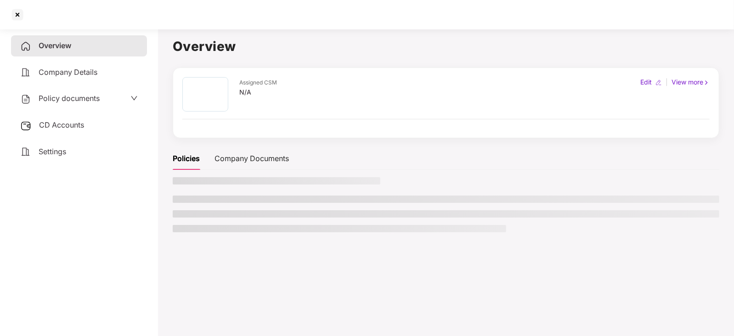
click at [63, 120] on div "CD Accounts" at bounding box center [79, 125] width 136 height 21
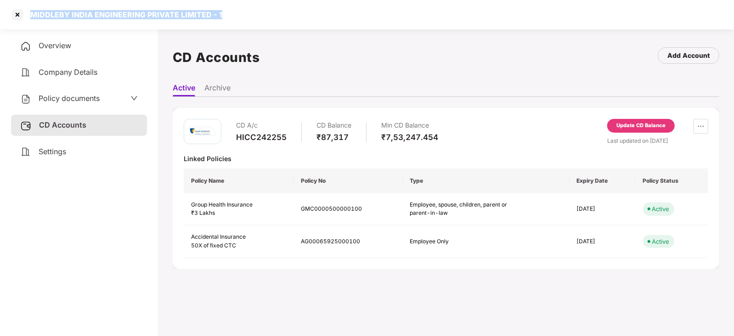
drag, startPoint x: 31, startPoint y: 15, endPoint x: 223, endPoint y: 14, distance: 192.1
click at [223, 14] on div "MIDDLEBY INDIA ENGINEERING PRIVATE LIMITED - 1" at bounding box center [367, 14] width 734 height 29
copy div "MIDDLEBY INDIA ENGINEERING PRIVATE LIMITED - 1"
click at [18, 17] on div at bounding box center [17, 14] width 15 height 15
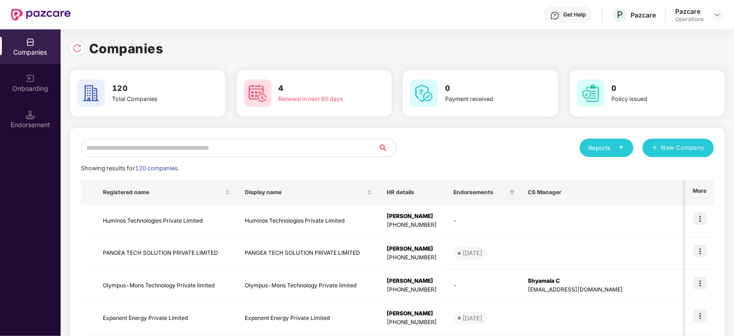
click at [208, 148] on input "text" at bounding box center [229, 148] width 297 height 18
paste input "**********"
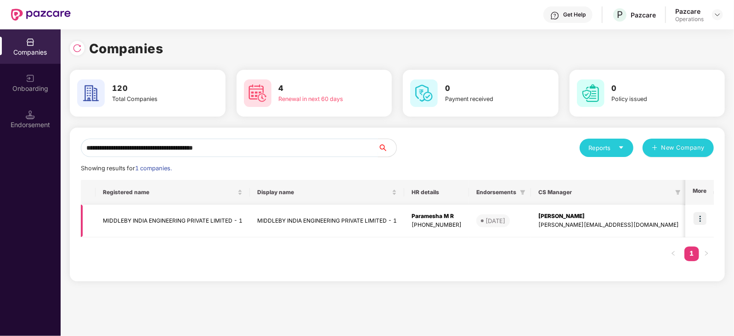
type input "**********"
click at [701, 220] on img at bounding box center [700, 218] width 13 height 13
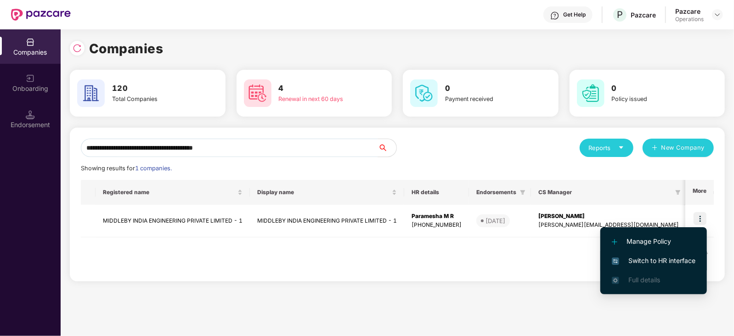
click at [671, 259] on span "Switch to HR interface" at bounding box center [654, 261] width 84 height 10
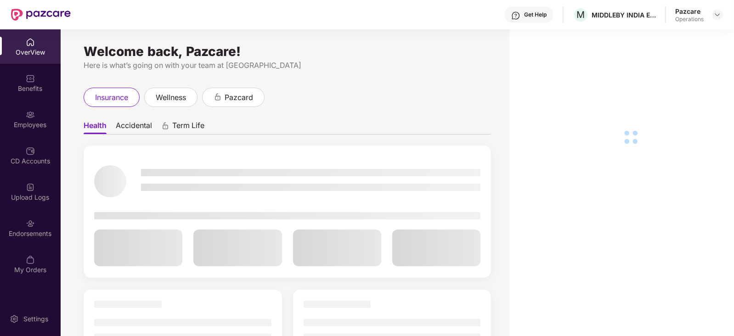
click at [16, 229] on div "Endorsements" at bounding box center [30, 233] width 61 height 9
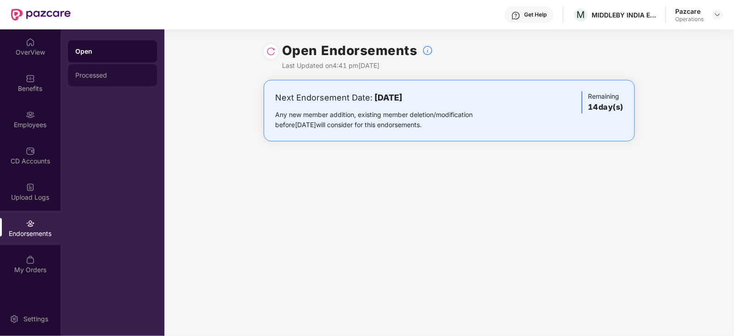
click at [80, 79] on div "Processed" at bounding box center [112, 75] width 74 height 7
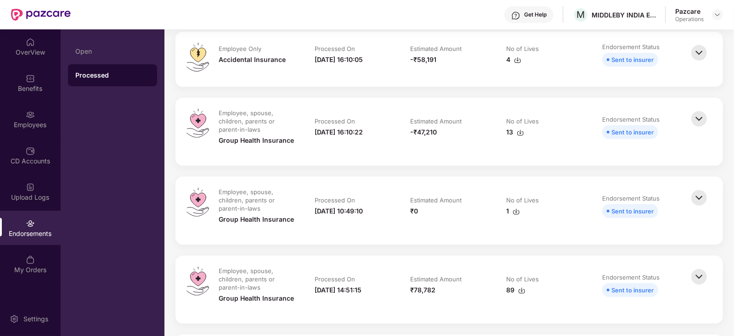
scroll to position [172, 0]
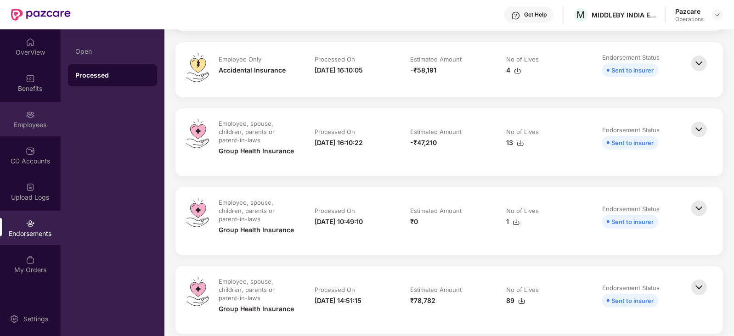
click at [34, 118] on img at bounding box center [30, 114] width 9 height 9
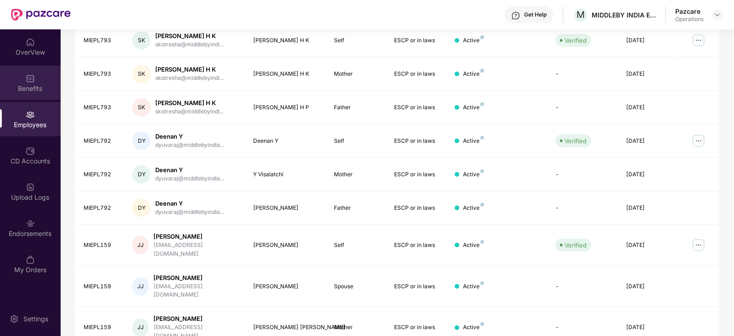
click at [35, 88] on div "Benefits" at bounding box center [30, 88] width 61 height 9
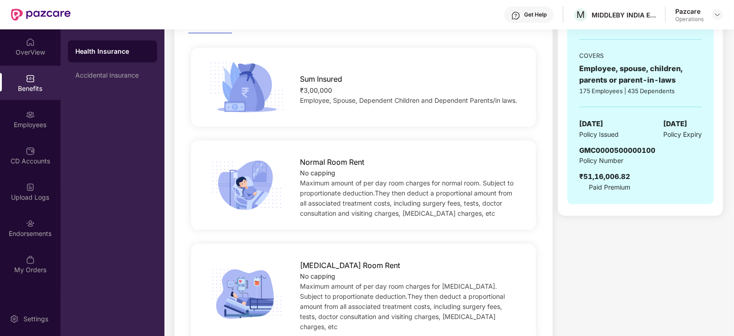
scroll to position [0, 0]
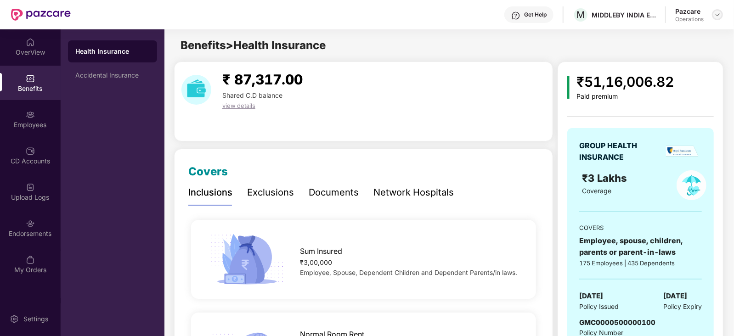
click at [714, 17] on div at bounding box center [717, 14] width 11 height 11
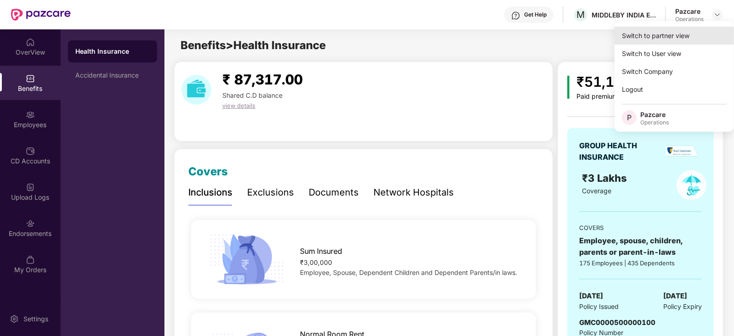
click at [674, 43] on div "Switch to partner view" at bounding box center [674, 36] width 119 height 18
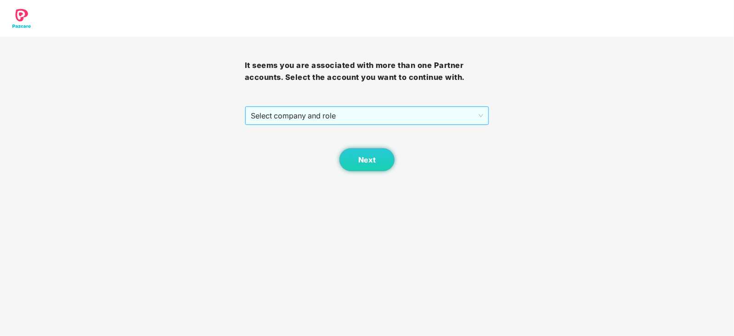
click at [285, 119] on span "Select company and role" at bounding box center [367, 115] width 233 height 17
click at [286, 158] on div "Next" at bounding box center [367, 148] width 245 height 46
click at [285, 152] on div "Next" at bounding box center [367, 148] width 245 height 46
click at [299, 116] on span "Select company and role" at bounding box center [367, 115] width 233 height 17
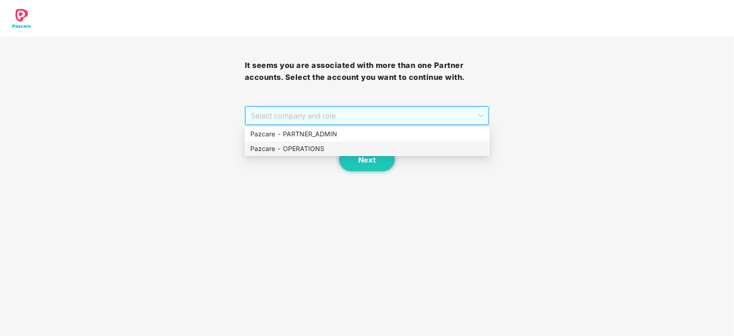
click at [302, 147] on div "Pazcare - OPERATIONS" at bounding box center [367, 149] width 234 height 10
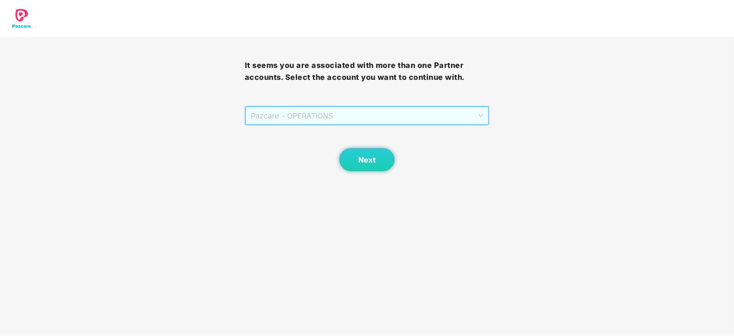
click at [309, 122] on span "Pazcare - OPERATIONS" at bounding box center [367, 115] width 233 height 17
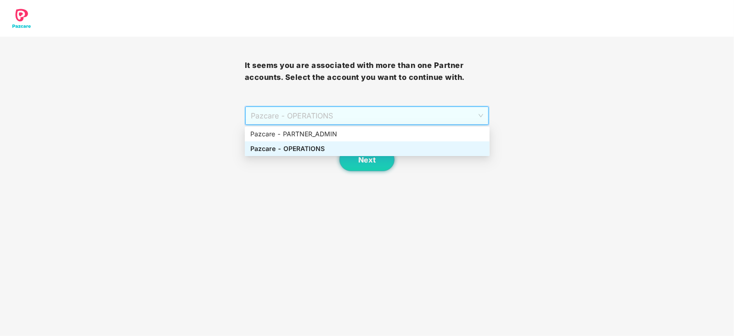
click at [307, 146] on div "Pazcare - OPERATIONS" at bounding box center [367, 149] width 234 height 10
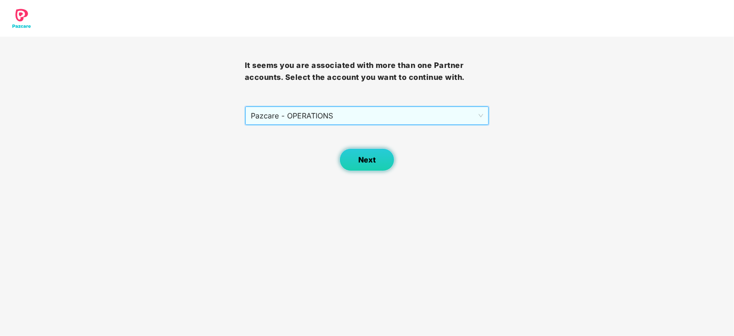
click at [362, 156] on span "Next" at bounding box center [366, 160] width 17 height 9
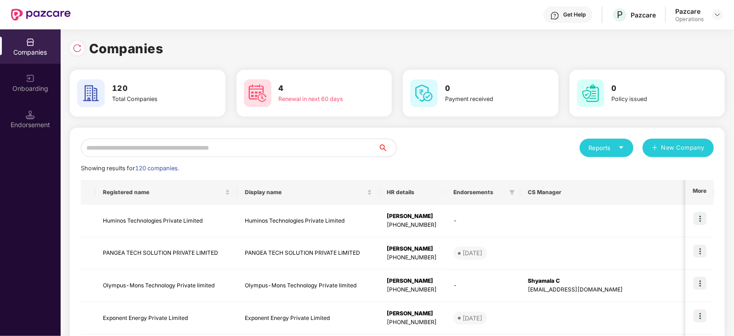
click at [233, 152] on input "text" at bounding box center [229, 148] width 297 height 18
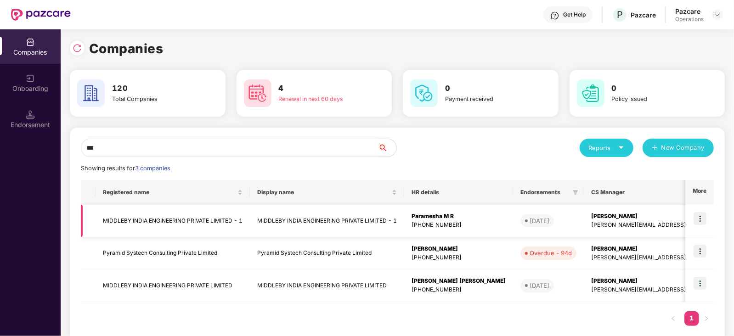
type input "***"
click at [698, 288] on img at bounding box center [700, 283] width 13 height 13
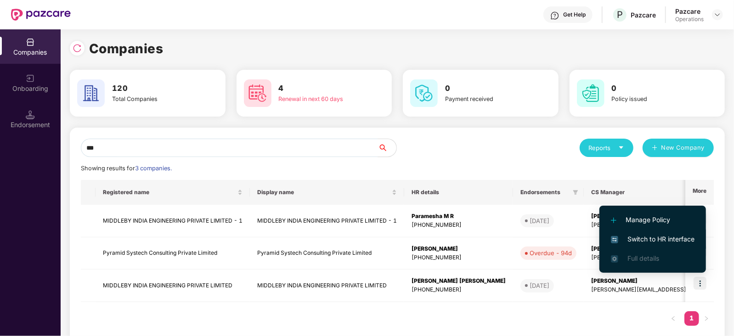
click at [657, 244] on span "Switch to HR interface" at bounding box center [653, 239] width 84 height 10
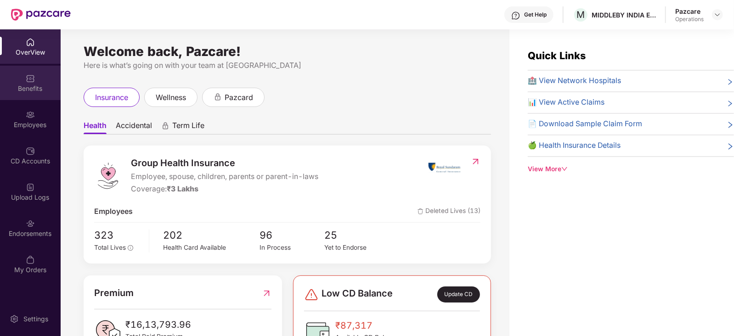
click at [33, 92] on div "Benefits" at bounding box center [30, 88] width 61 height 9
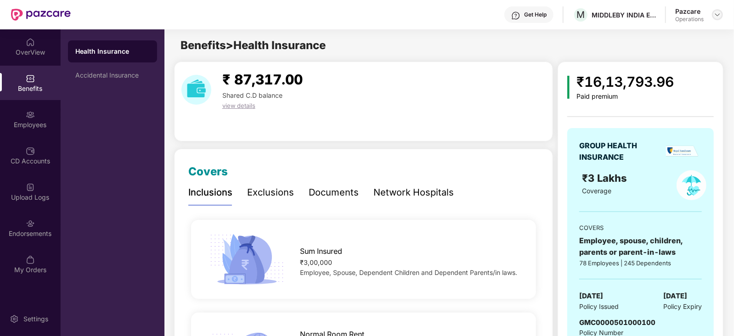
click at [714, 11] on div at bounding box center [717, 14] width 11 height 11
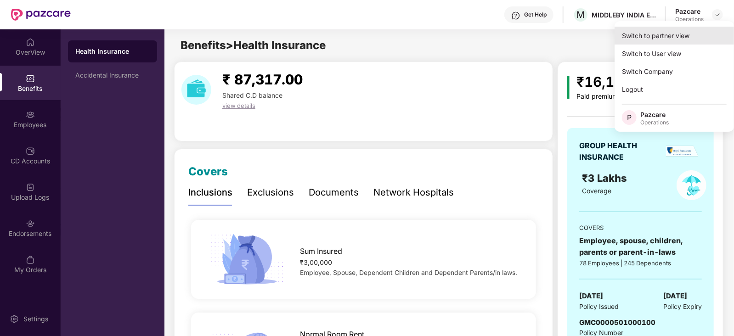
click at [676, 40] on div "Switch to partner view" at bounding box center [674, 36] width 119 height 18
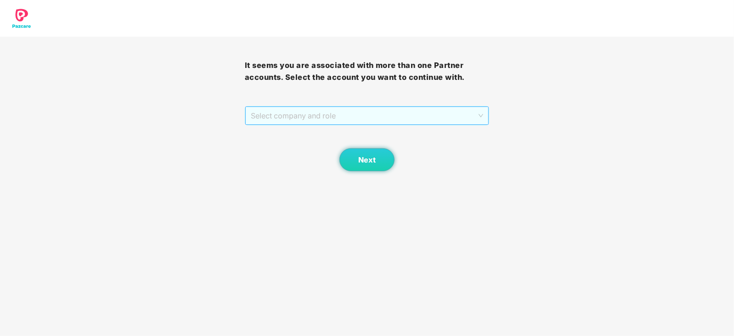
click at [280, 118] on span "Select company and role" at bounding box center [367, 115] width 233 height 17
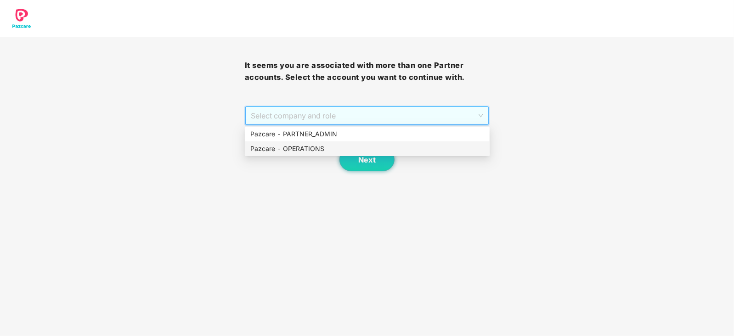
click at [284, 151] on div "Pazcare - OPERATIONS" at bounding box center [367, 149] width 234 height 10
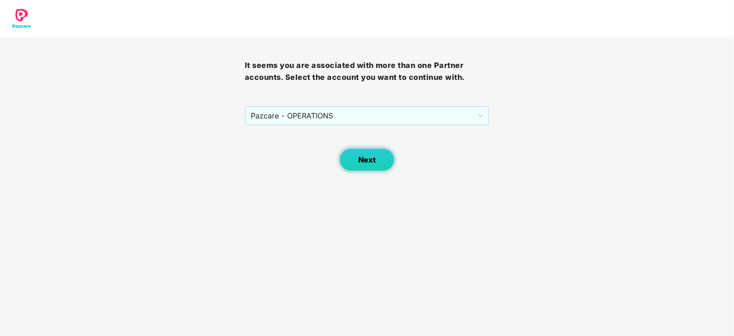
click at [361, 165] on button "Next" at bounding box center [367, 159] width 55 height 23
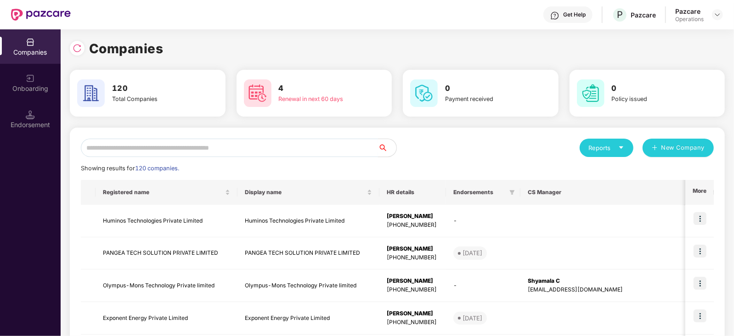
click at [280, 149] on input "text" at bounding box center [229, 148] width 297 height 18
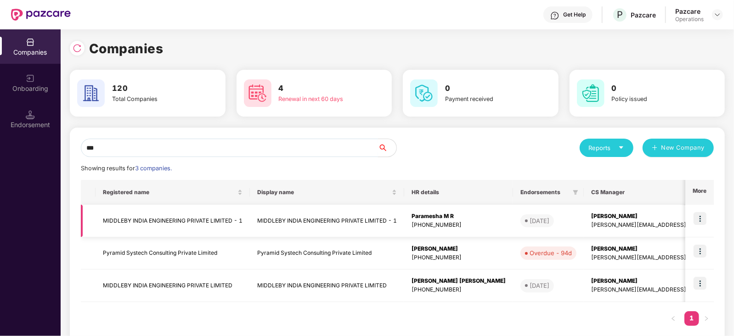
type input "***"
click at [702, 219] on img at bounding box center [700, 218] width 13 height 13
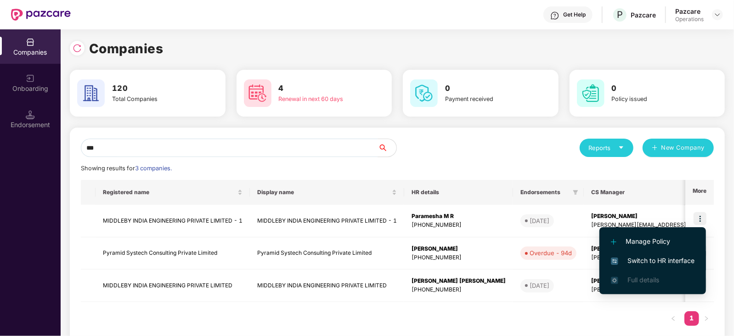
click at [688, 256] on span "Switch to HR interface" at bounding box center [653, 261] width 84 height 10
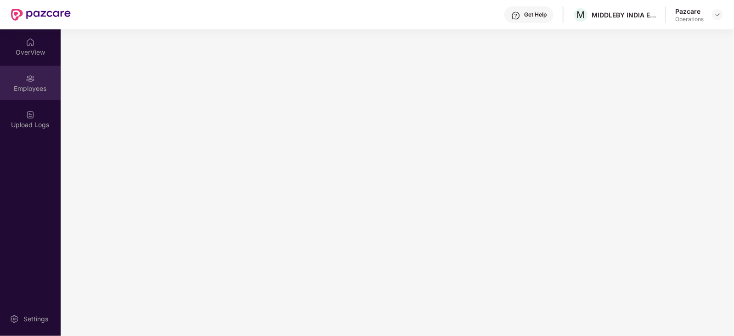
click at [27, 96] on div "Employees" at bounding box center [30, 83] width 61 height 34
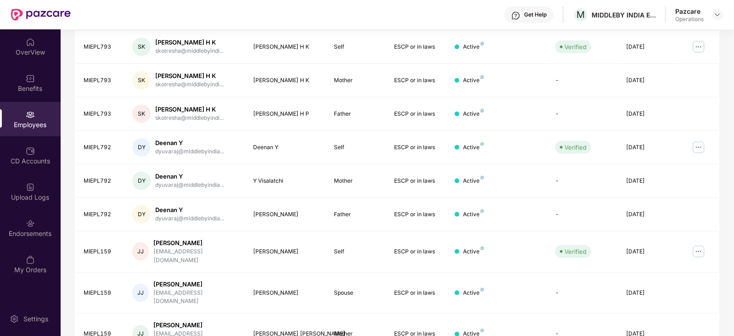
scroll to position [227, 0]
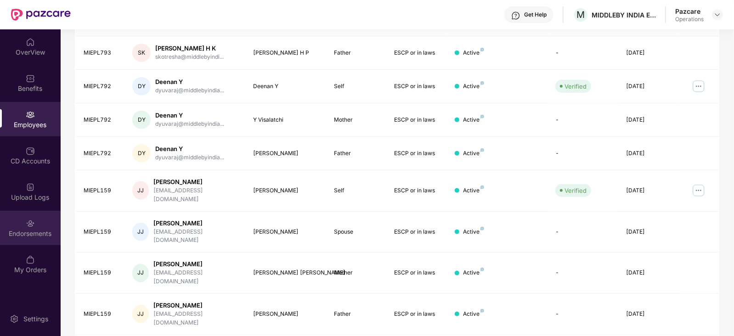
click at [33, 224] on img at bounding box center [30, 223] width 9 height 9
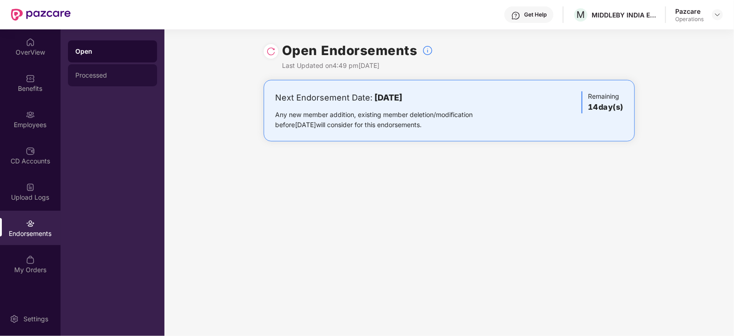
click at [106, 70] on div "Processed" at bounding box center [112, 75] width 89 height 22
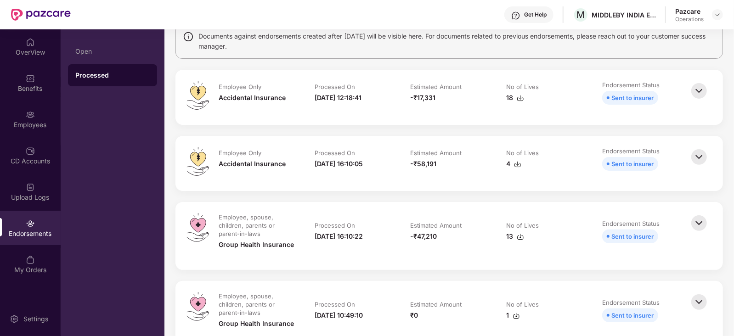
scroll to position [114, 0]
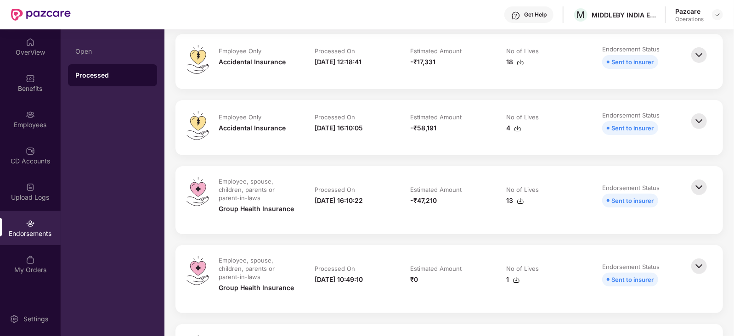
click at [518, 201] on img at bounding box center [520, 201] width 7 height 7
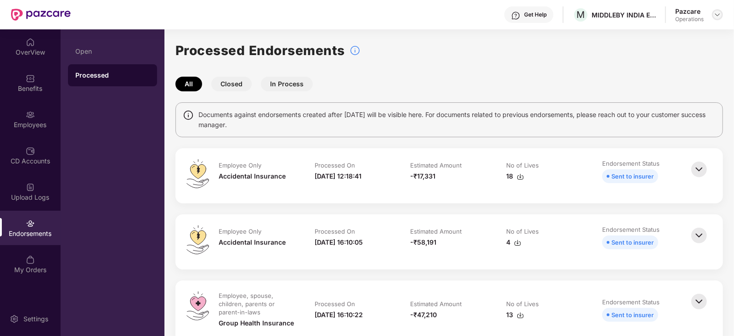
click at [722, 12] on div at bounding box center [717, 14] width 11 height 11
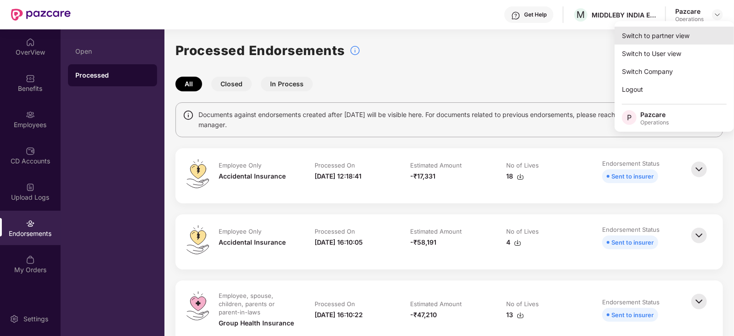
click at [685, 33] on div "Switch to partner view" at bounding box center [674, 36] width 119 height 18
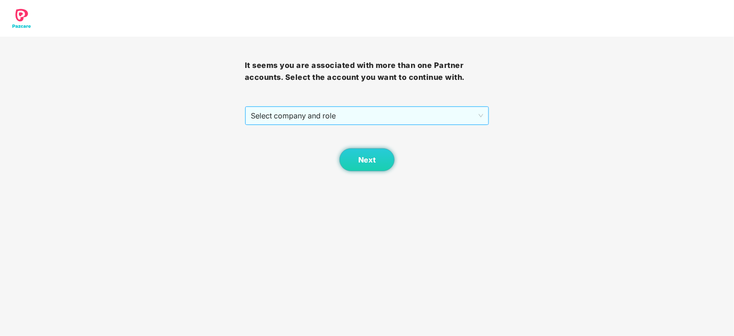
click at [316, 124] on span "Select company and role" at bounding box center [367, 115] width 233 height 17
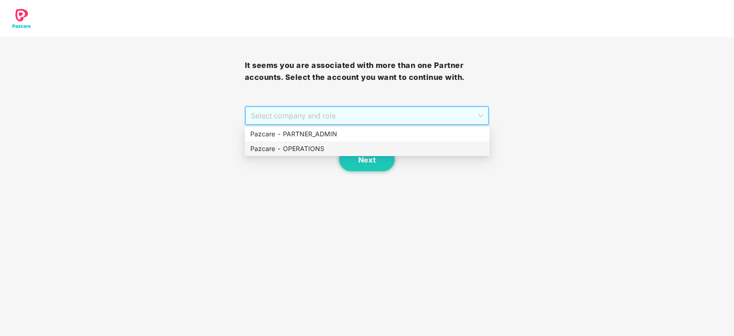
click at [317, 148] on div "Pazcare - OPERATIONS" at bounding box center [367, 149] width 234 height 10
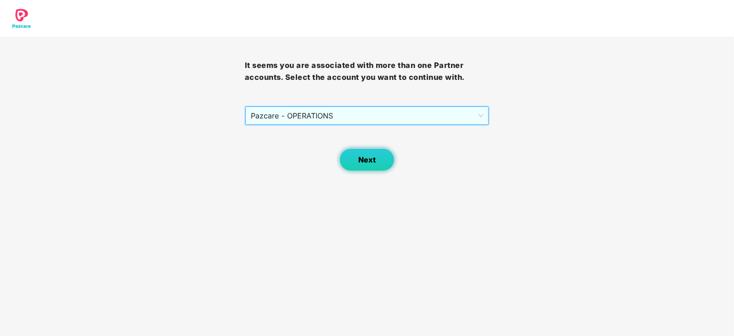
click at [372, 170] on button "Next" at bounding box center [367, 159] width 55 height 23
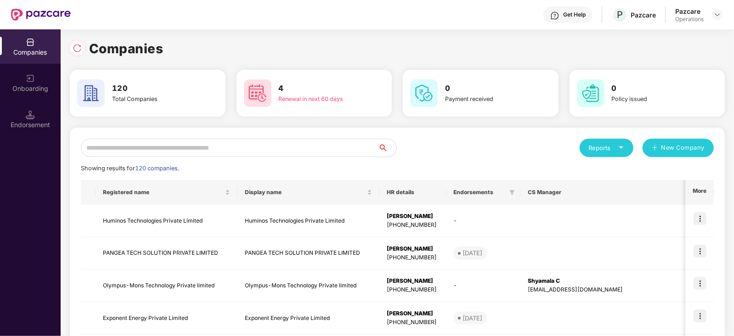
click at [244, 148] on input "text" at bounding box center [229, 148] width 297 height 18
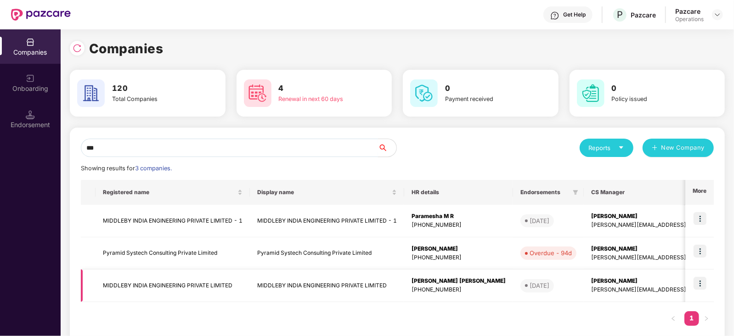
type input "***"
click at [705, 283] on img at bounding box center [700, 283] width 13 height 13
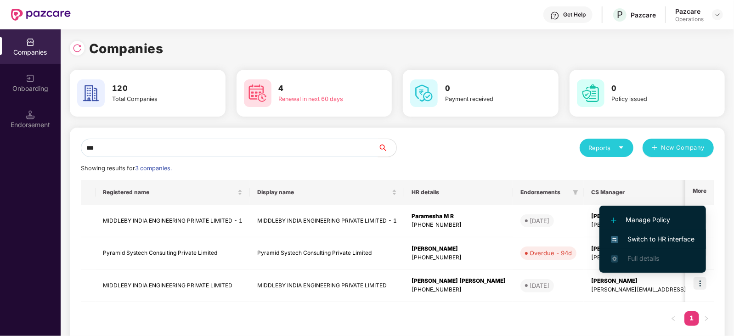
click at [641, 240] on span "Switch to HR interface" at bounding box center [653, 239] width 84 height 10
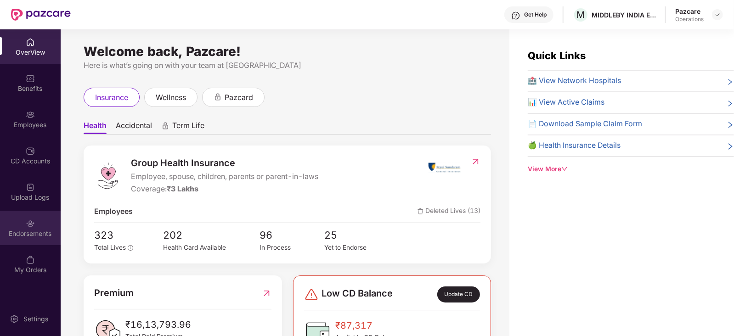
click at [41, 236] on div "Endorsements" at bounding box center [30, 233] width 61 height 9
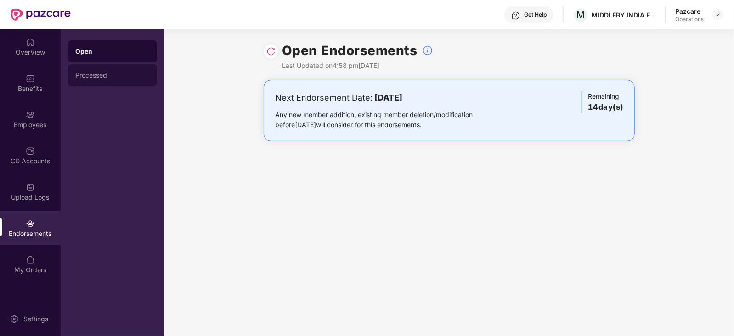
click at [79, 79] on div "Processed" at bounding box center [112, 75] width 74 height 7
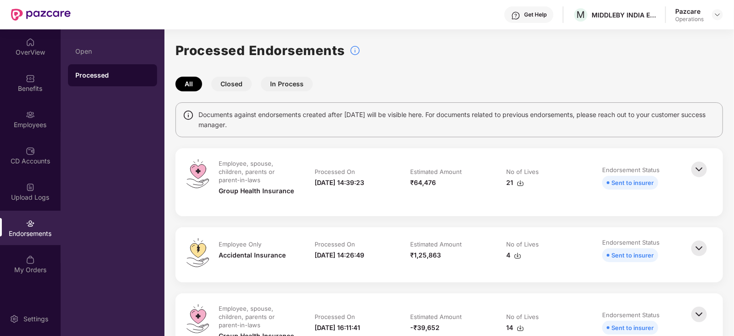
click at [515, 256] on img at bounding box center [517, 255] width 7 height 7
click at [420, 240] on div "Estimated Amount" at bounding box center [436, 244] width 51 height 8
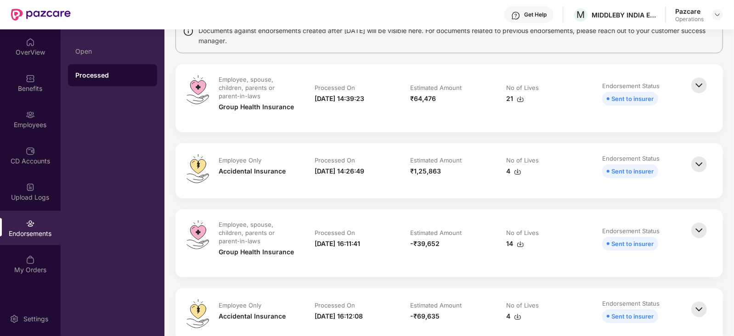
scroll to position [114, 0]
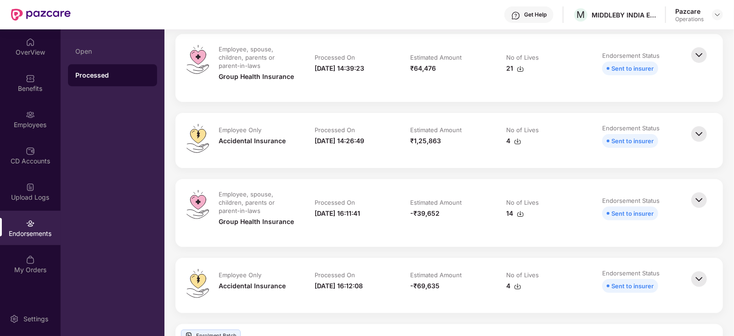
click at [517, 288] on img at bounding box center [517, 286] width 7 height 7
click at [716, 19] on div at bounding box center [717, 14] width 11 height 11
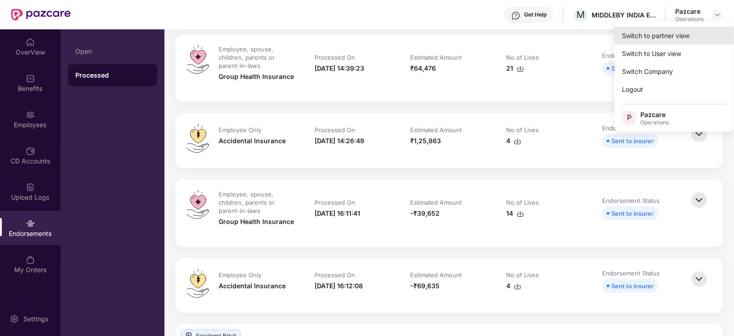
click at [685, 27] on div "Switch to partner view" at bounding box center [674, 36] width 119 height 18
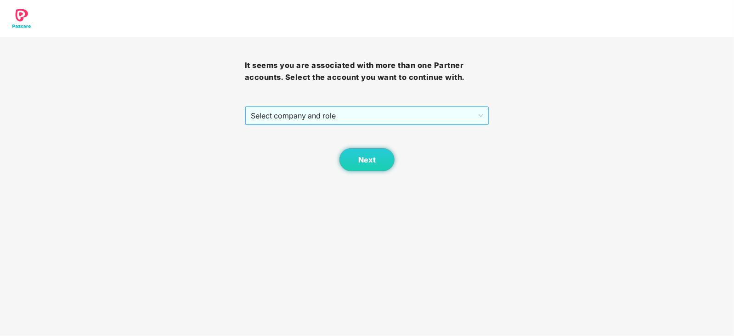
drag, startPoint x: 316, startPoint y: 109, endPoint x: 316, endPoint y: 117, distance: 7.8
click at [316, 109] on span "Select company and role" at bounding box center [367, 115] width 233 height 17
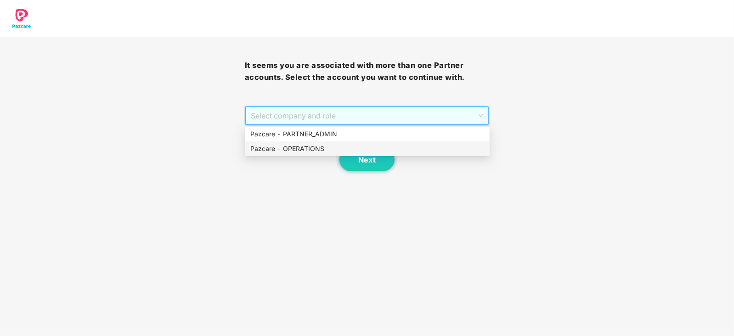
click at [305, 149] on div "Pazcare - OPERATIONS" at bounding box center [367, 149] width 234 height 10
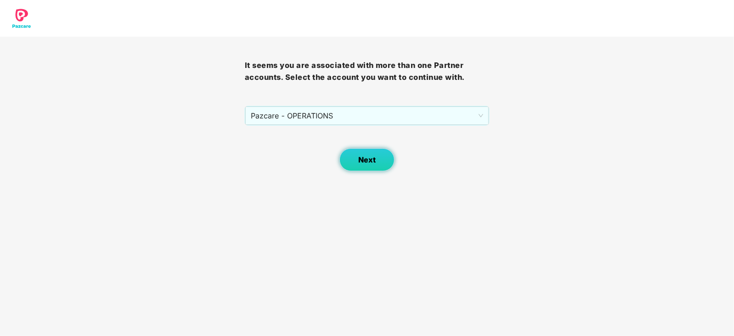
click at [347, 155] on button "Next" at bounding box center [367, 159] width 55 height 23
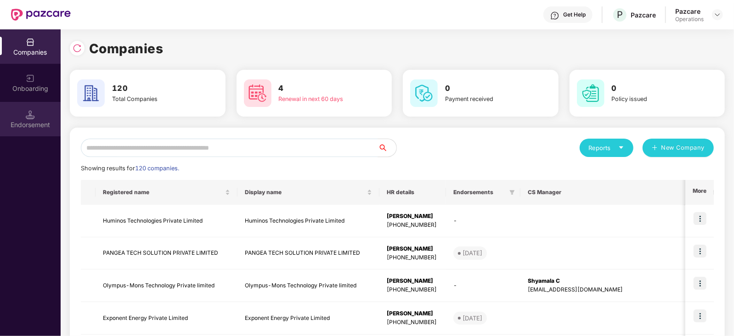
click at [33, 125] on div "Endorsement" at bounding box center [30, 124] width 61 height 9
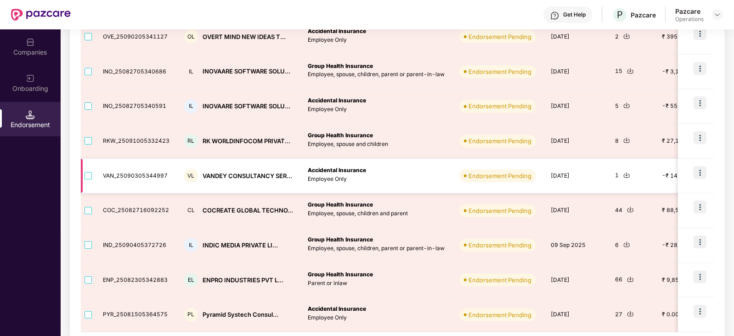
scroll to position [188, 0]
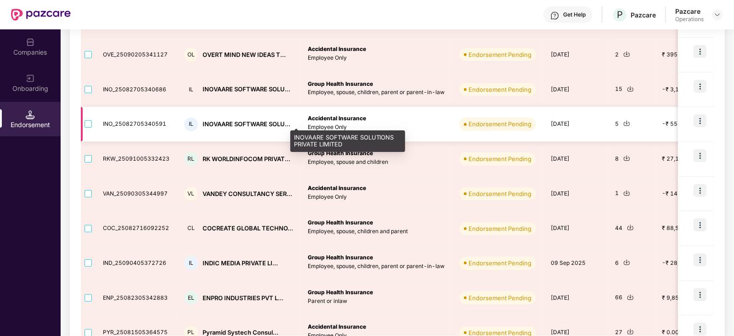
click at [214, 125] on div "INOVAARE SOFTWARE SOLU..." at bounding box center [247, 124] width 88 height 9
copy div "INOVAARE"
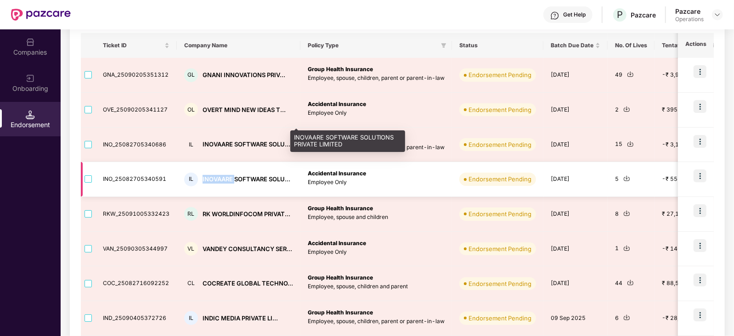
scroll to position [74, 0]
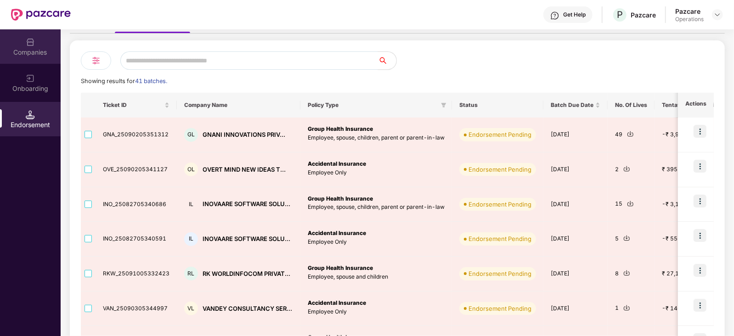
click at [44, 52] on div "Companies" at bounding box center [30, 52] width 61 height 9
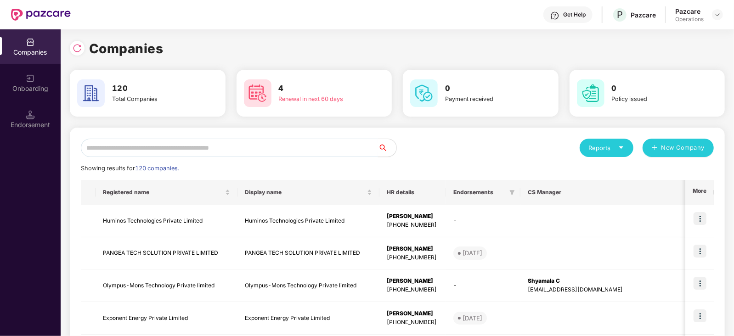
click at [136, 142] on input "text" at bounding box center [229, 148] width 297 height 18
paste input "********"
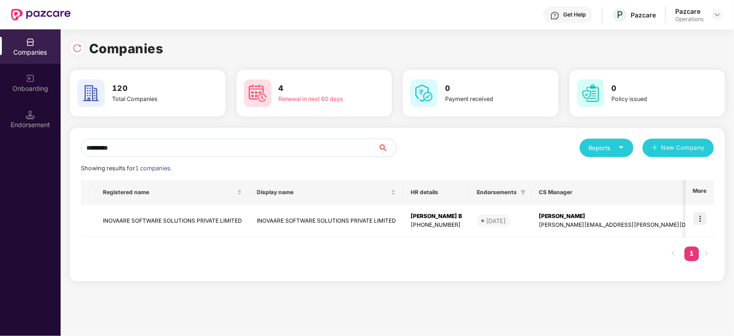
type input "********"
click at [705, 216] on img at bounding box center [700, 218] width 13 height 13
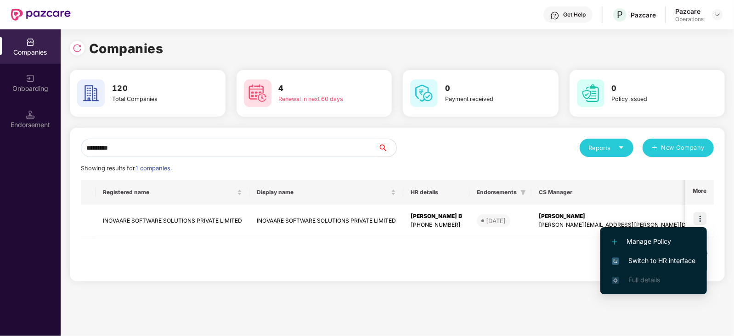
click at [653, 263] on span "Switch to HR interface" at bounding box center [654, 261] width 84 height 10
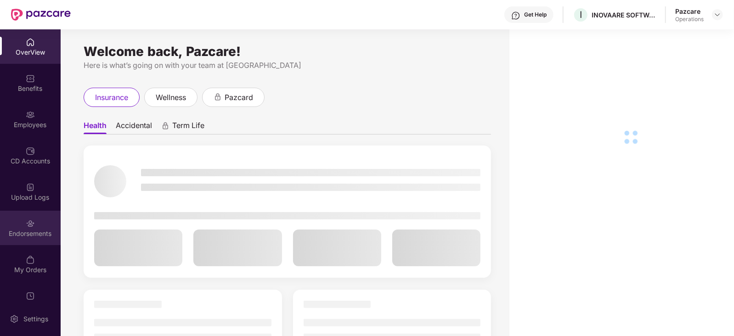
click at [26, 230] on div "Endorsements" at bounding box center [30, 233] width 61 height 9
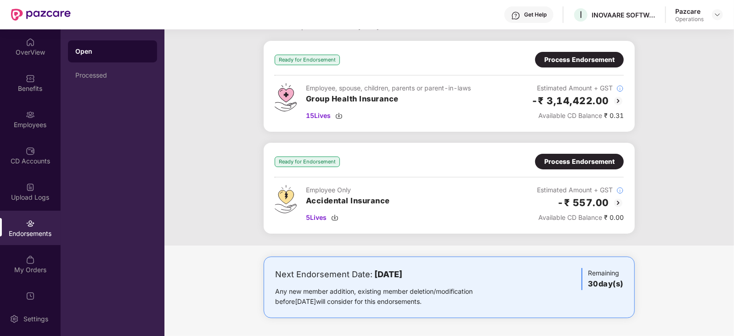
scroll to position [39, 0]
click at [95, 80] on div "Processed" at bounding box center [112, 75] width 89 height 22
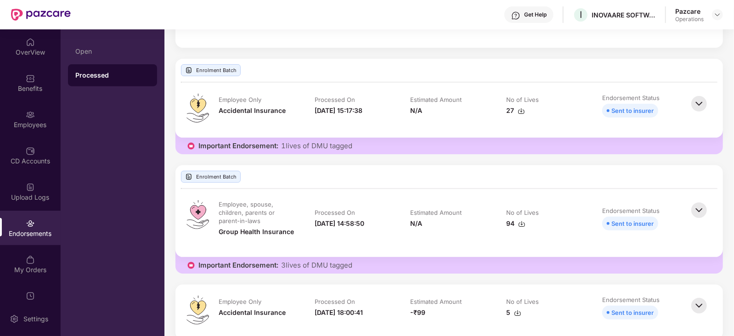
scroll to position [172, 0]
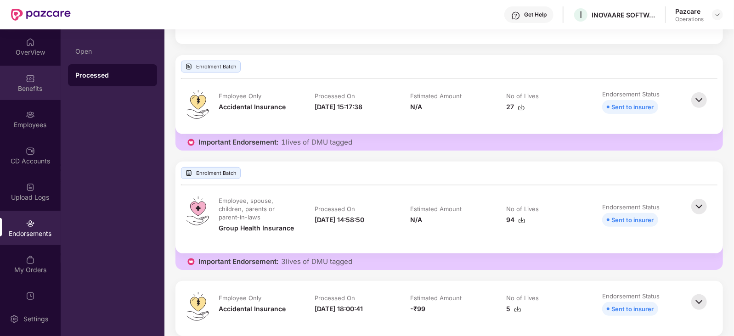
click at [22, 89] on div "Benefits" at bounding box center [30, 88] width 61 height 9
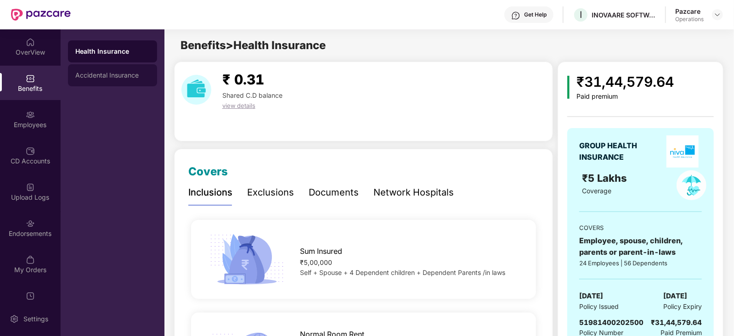
click at [110, 85] on div "Accidental Insurance" at bounding box center [112, 75] width 89 height 22
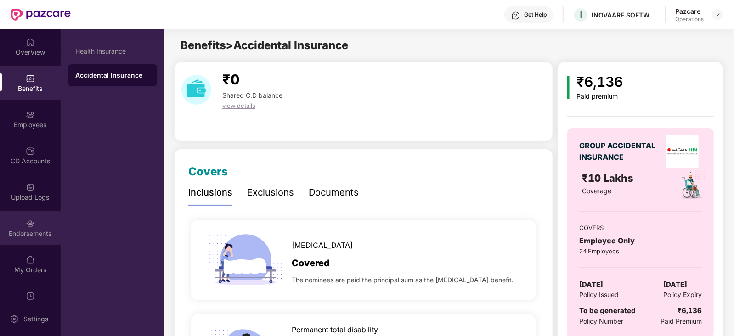
click at [35, 232] on div "Endorsements" at bounding box center [30, 233] width 61 height 9
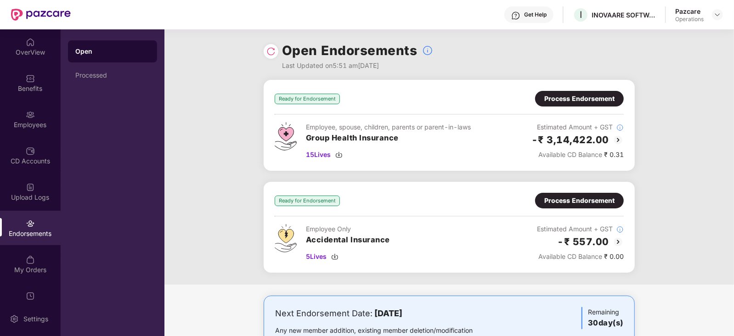
click at [587, 94] on div "Process Endorsement" at bounding box center [580, 99] width 70 height 10
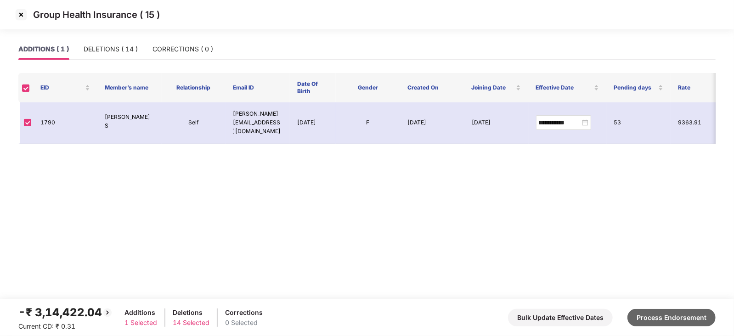
click at [648, 317] on button "Process Endorsement" at bounding box center [672, 317] width 88 height 17
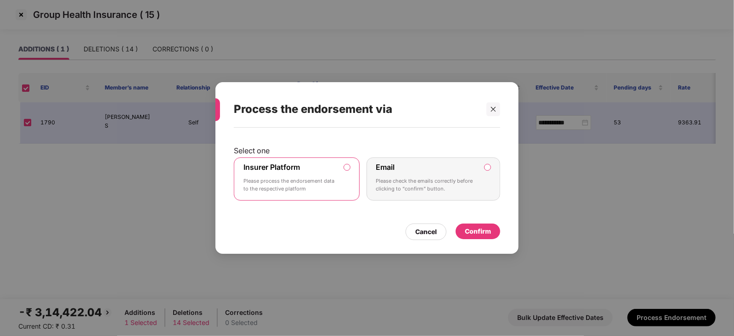
click at [489, 235] on div "Confirm" at bounding box center [478, 232] width 26 height 10
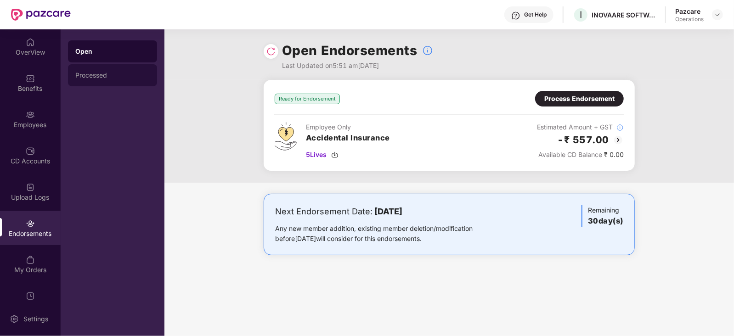
click at [91, 75] on div "Processed" at bounding box center [112, 75] width 74 height 7
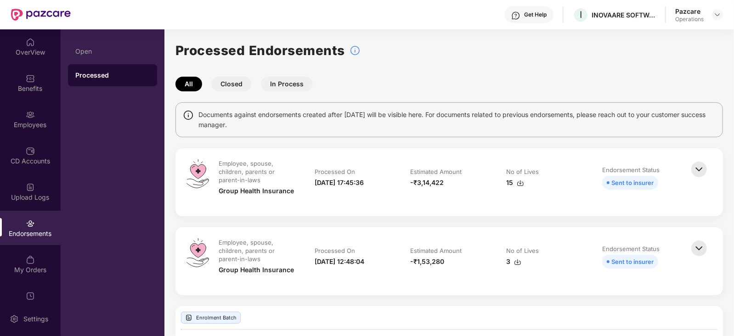
click at [517, 182] on img at bounding box center [520, 183] width 7 height 7
click at [723, 12] on div at bounding box center [717, 14] width 11 height 11
click at [716, 14] on img at bounding box center [717, 14] width 7 height 7
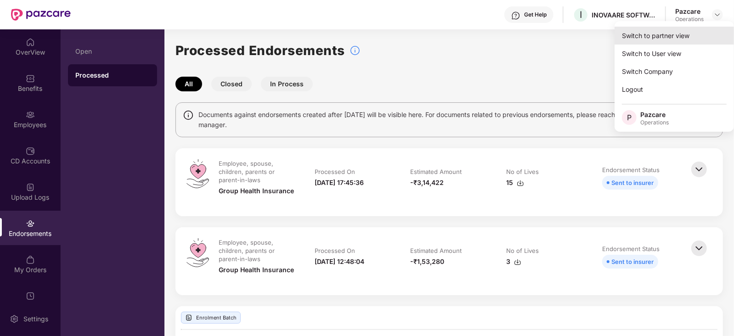
click at [676, 42] on div "Switch to partner view" at bounding box center [674, 36] width 119 height 18
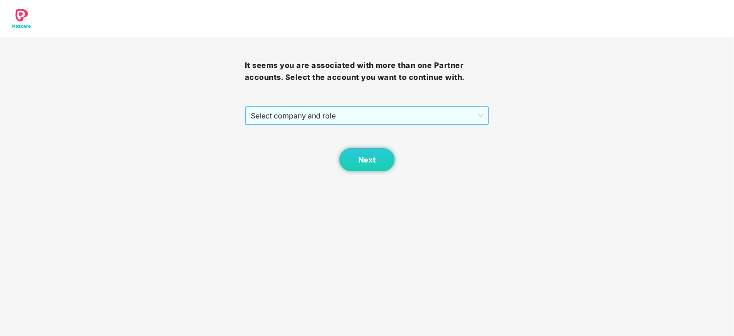
drag, startPoint x: 346, startPoint y: 105, endPoint x: 341, endPoint y: 114, distance: 9.7
click at [346, 106] on div "It seems you are associated with more than one Partner accounts. Select the acc…" at bounding box center [367, 104] width 245 height 135
drag, startPoint x: 341, startPoint y: 114, endPoint x: 336, endPoint y: 137, distance: 23.6
click at [341, 116] on span "Select company and role" at bounding box center [367, 115] width 233 height 17
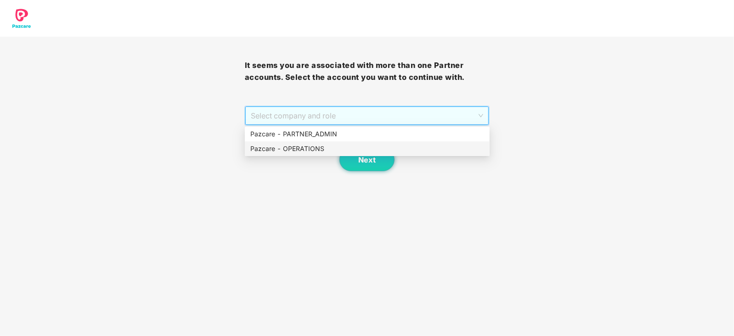
click at [329, 148] on div "Pazcare - OPERATIONS" at bounding box center [367, 149] width 234 height 10
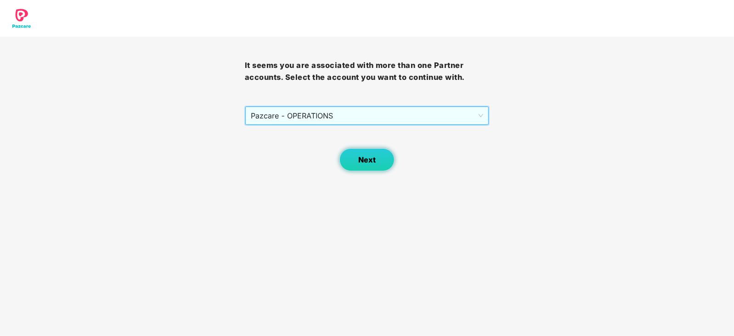
click at [362, 153] on button "Next" at bounding box center [367, 159] width 55 height 23
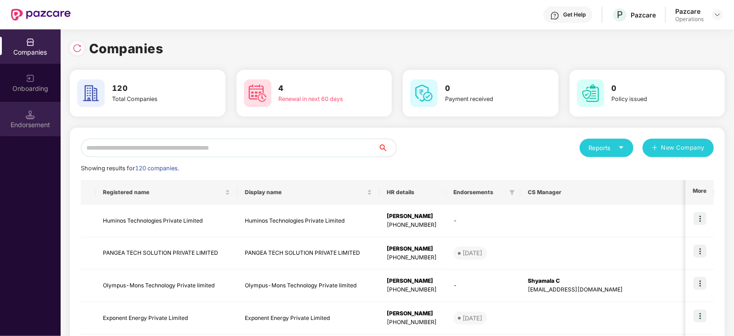
click at [36, 125] on div "Endorsement" at bounding box center [30, 124] width 61 height 9
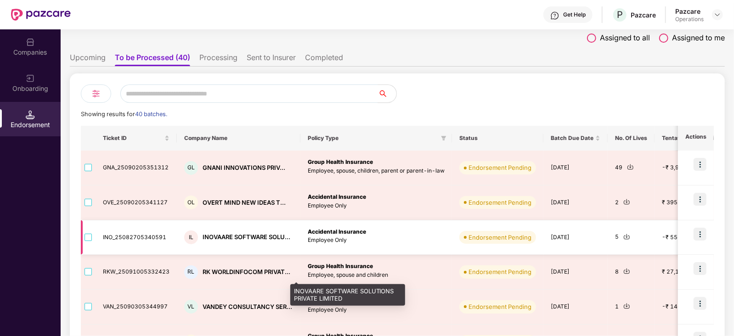
scroll to position [57, 0]
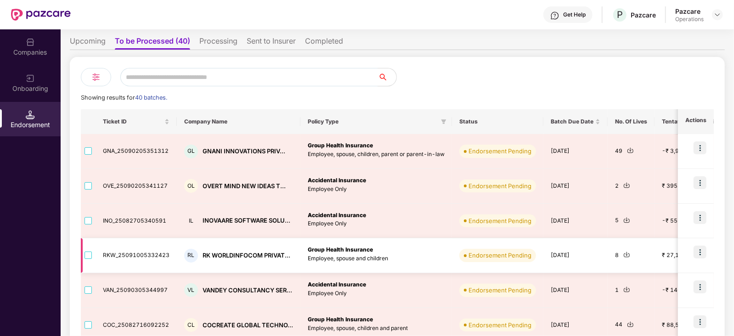
click at [699, 250] on img at bounding box center [700, 252] width 13 height 13
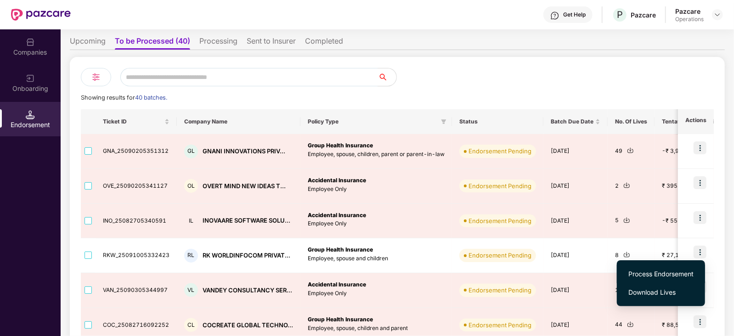
click at [664, 275] on span "Process Endorsement" at bounding box center [661, 274] width 65 height 10
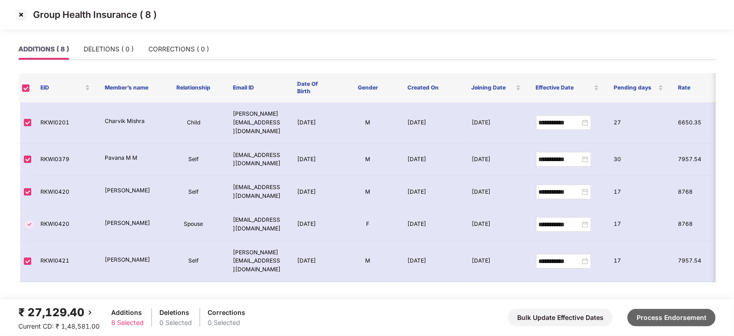
click at [655, 309] on button "Process Endorsement" at bounding box center [672, 317] width 88 height 17
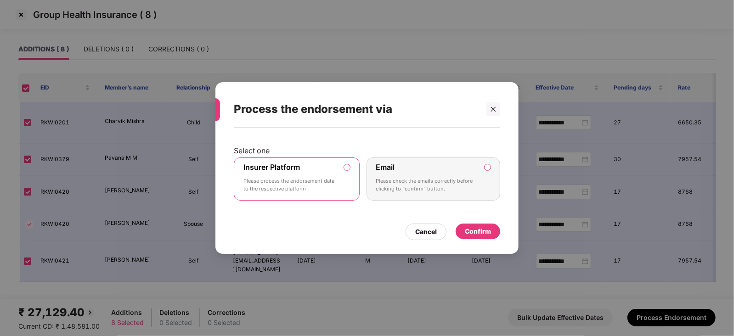
click at [465, 234] on div "Confirm" at bounding box center [478, 232] width 26 height 10
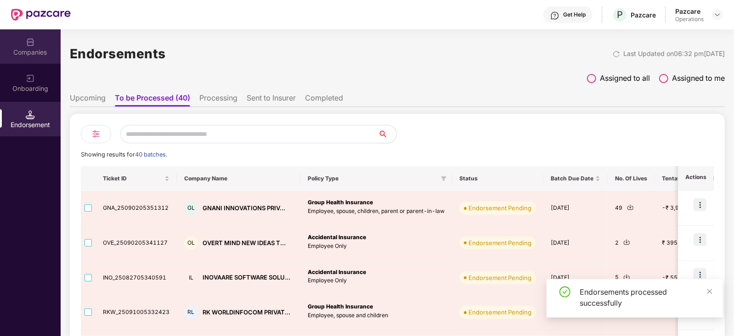
click at [51, 48] on div "Companies" at bounding box center [30, 52] width 61 height 9
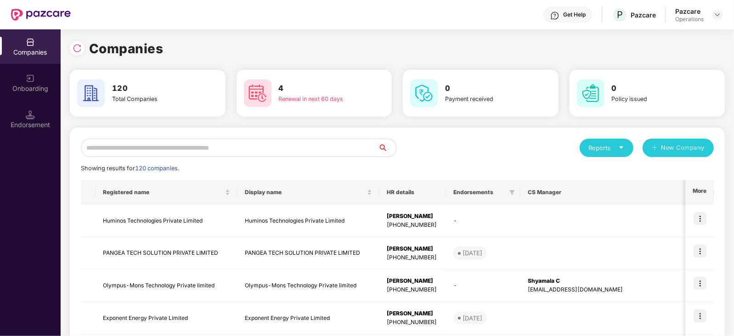
click at [229, 152] on input "text" at bounding box center [229, 148] width 297 height 18
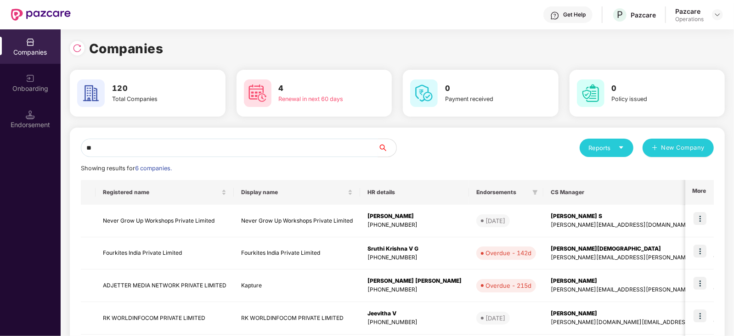
type input "*"
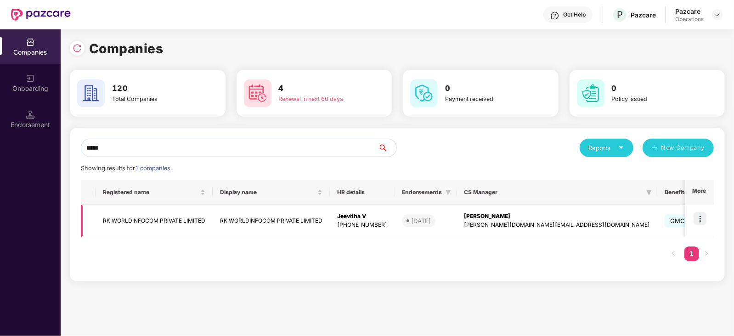
type input "*****"
click at [697, 218] on img at bounding box center [700, 218] width 13 height 13
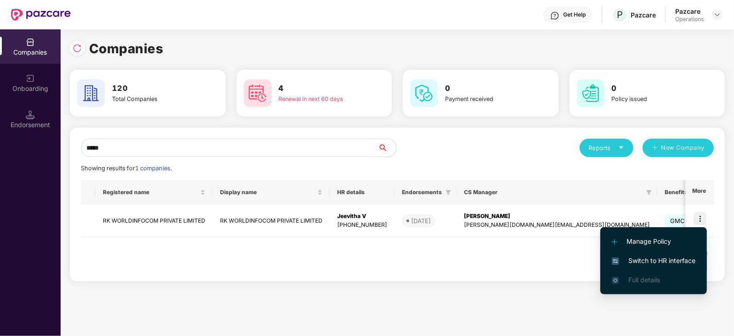
click at [677, 254] on li "Switch to HR interface" at bounding box center [654, 260] width 107 height 19
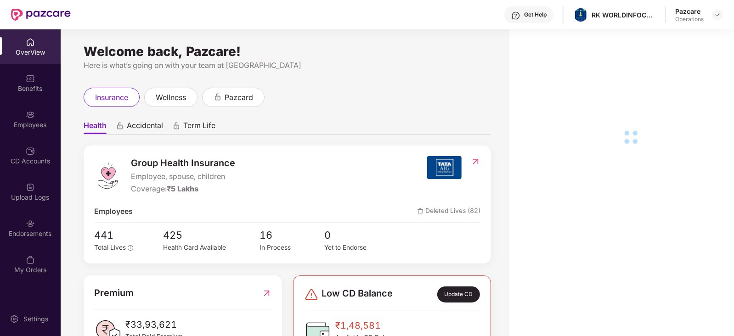
click at [29, 219] on img at bounding box center [30, 223] width 9 height 9
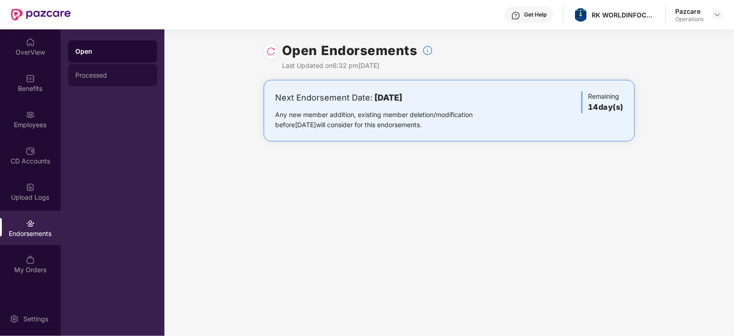
click at [110, 70] on div "Processed" at bounding box center [112, 75] width 89 height 22
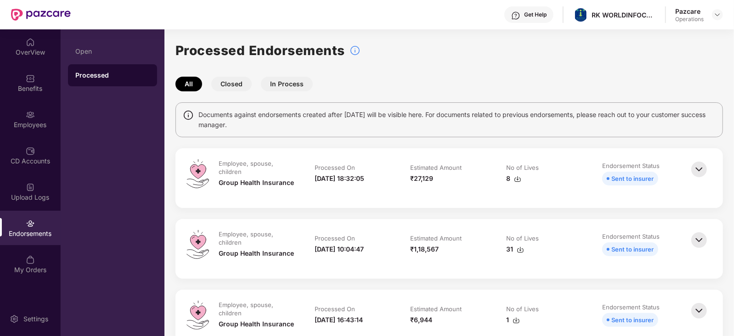
click at [519, 181] on img at bounding box center [517, 179] width 7 height 7
click at [719, 19] on div at bounding box center [717, 14] width 11 height 11
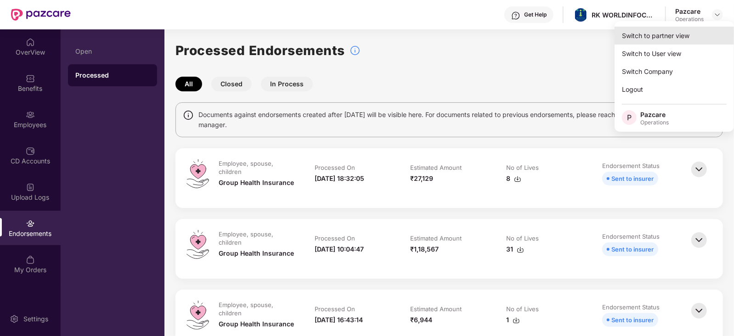
click at [689, 31] on div "Switch to partner view" at bounding box center [674, 36] width 119 height 18
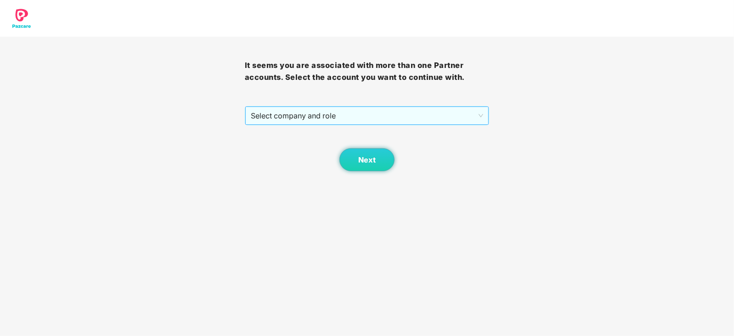
click at [342, 115] on span "Select company and role" at bounding box center [367, 115] width 233 height 17
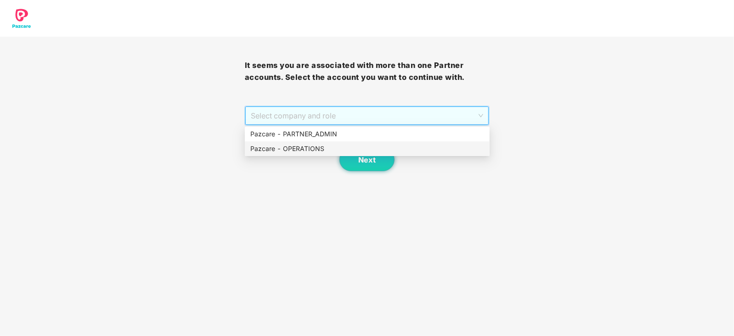
click at [327, 147] on div "Pazcare - OPERATIONS" at bounding box center [367, 149] width 234 height 10
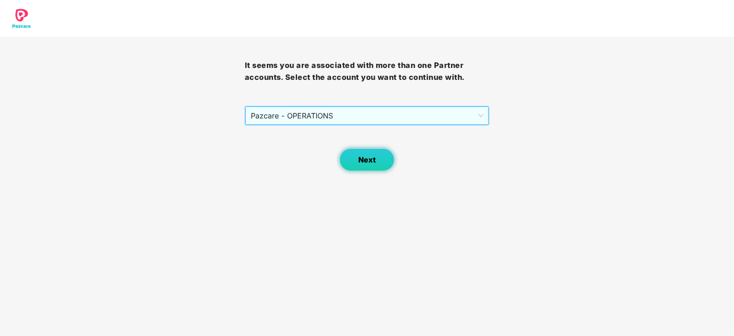
click at [373, 161] on span "Next" at bounding box center [366, 160] width 17 height 9
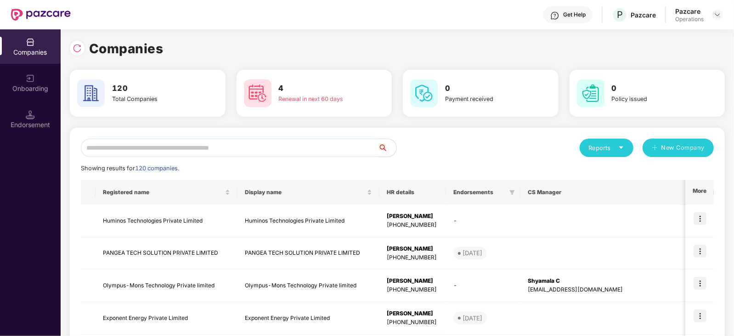
click at [33, 122] on div "Endorsement" at bounding box center [30, 124] width 61 height 9
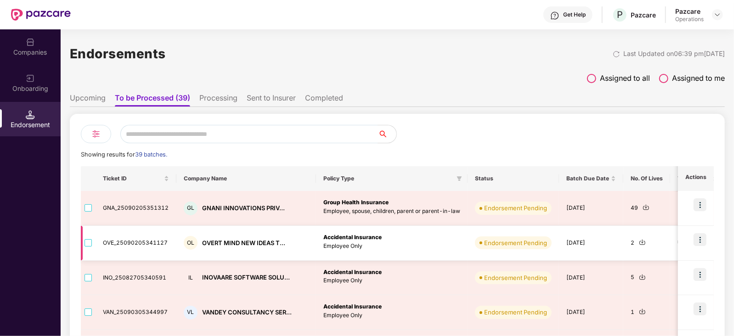
scroll to position [57, 0]
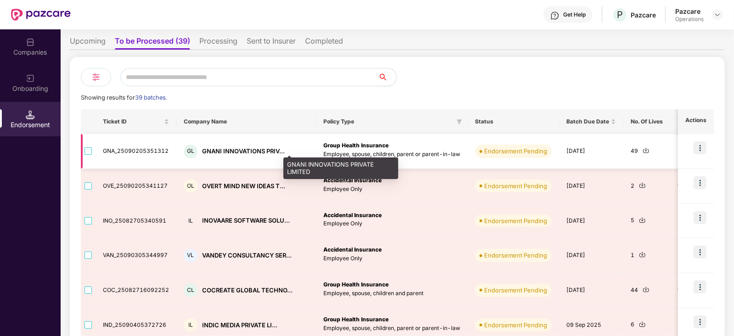
click at [219, 149] on div "GNANI INNOVATIONS PRIV..." at bounding box center [243, 151] width 83 height 9
copy div "GNANI INNOVATIONS PRIV..."
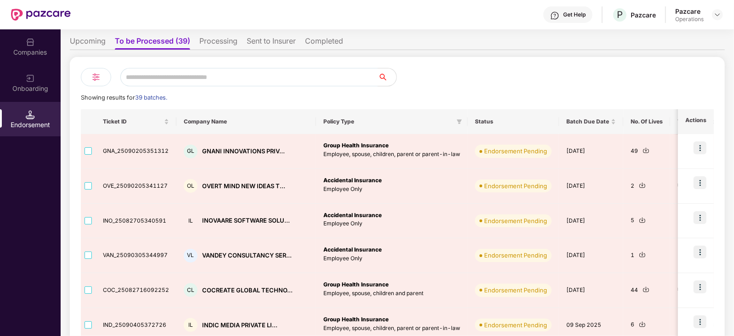
click at [37, 49] on div "Companies" at bounding box center [30, 52] width 61 height 9
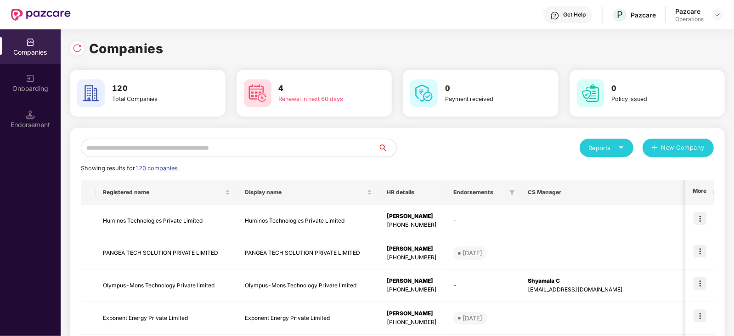
click at [164, 141] on input "text" at bounding box center [229, 148] width 297 height 18
paste input "**********"
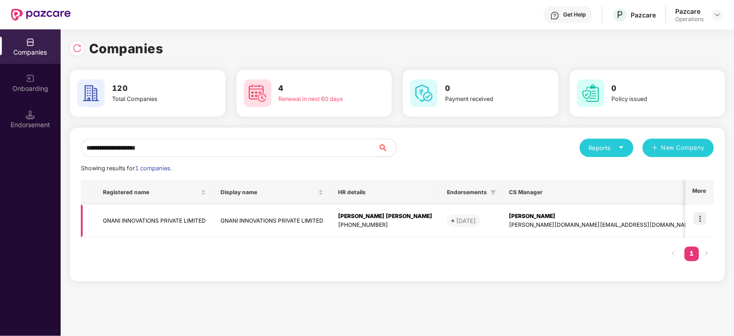
type input "**********"
click at [701, 215] on img at bounding box center [700, 218] width 13 height 13
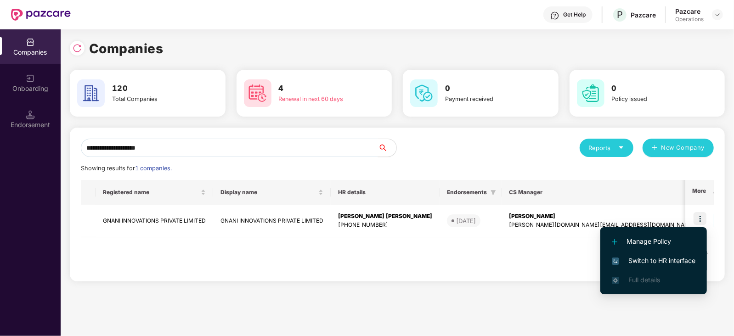
click at [675, 260] on span "Switch to HR interface" at bounding box center [654, 261] width 84 height 10
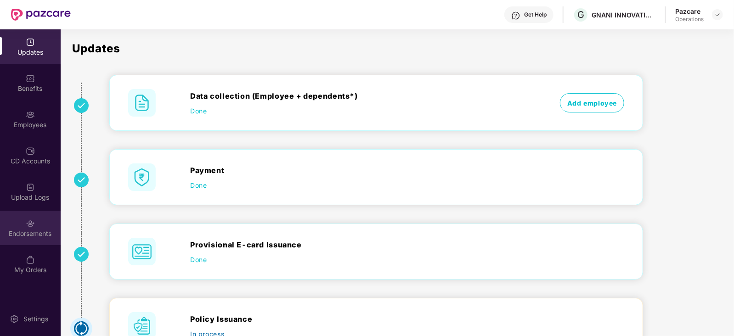
click at [28, 238] on div "Endorsements" at bounding box center [30, 233] width 61 height 9
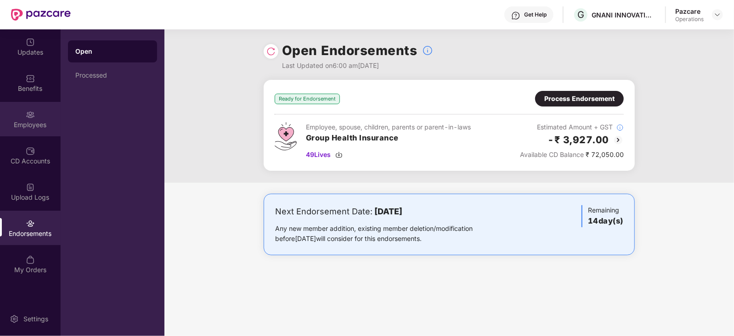
click at [41, 122] on div "Employees" at bounding box center [30, 124] width 61 height 9
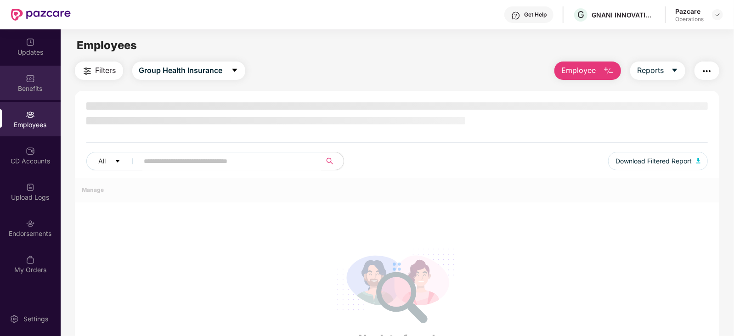
click at [34, 84] on div "Benefits" at bounding box center [30, 88] width 61 height 9
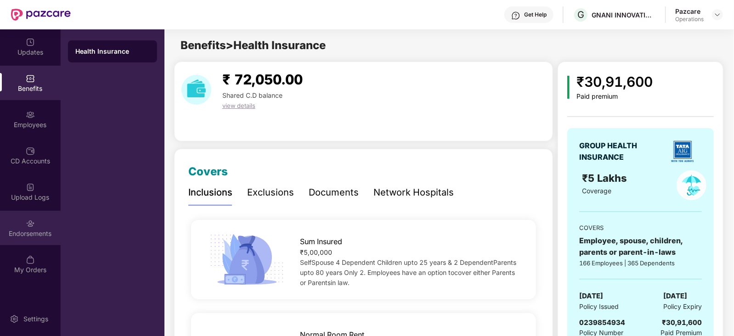
click at [44, 222] on div "Endorsements" at bounding box center [30, 228] width 61 height 34
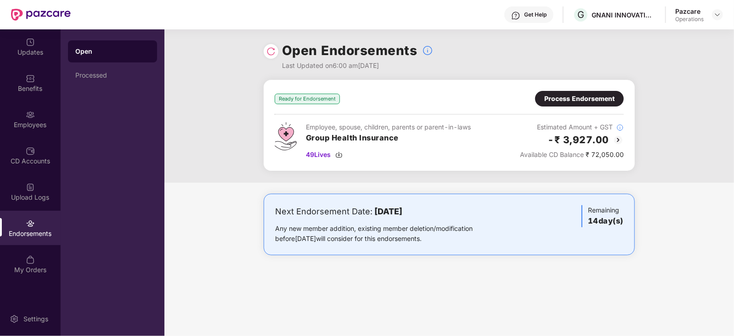
click at [577, 111] on div "Ready for Endorsement Process Endorsement Employee, spouse, children, parents o…" at bounding box center [449, 125] width 349 height 69
click at [576, 104] on div "Process Endorsement" at bounding box center [579, 99] width 89 height 16
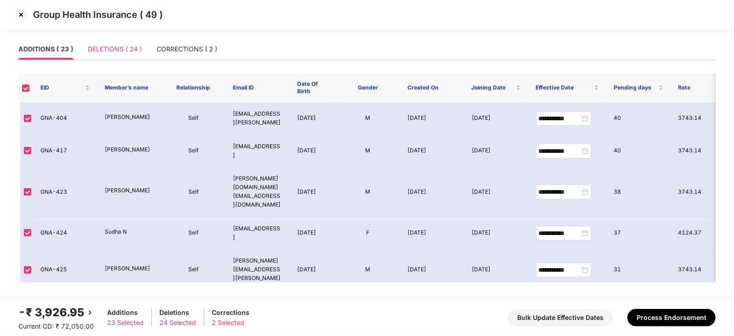
click at [114, 57] on div "DELETIONS ( 24 )" at bounding box center [115, 49] width 54 height 21
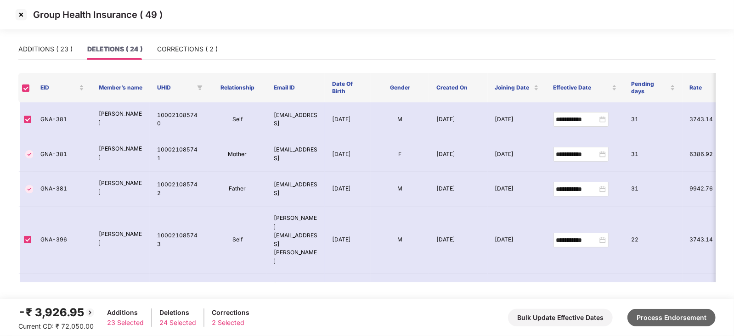
click at [655, 317] on button "Process Endorsement" at bounding box center [672, 317] width 88 height 17
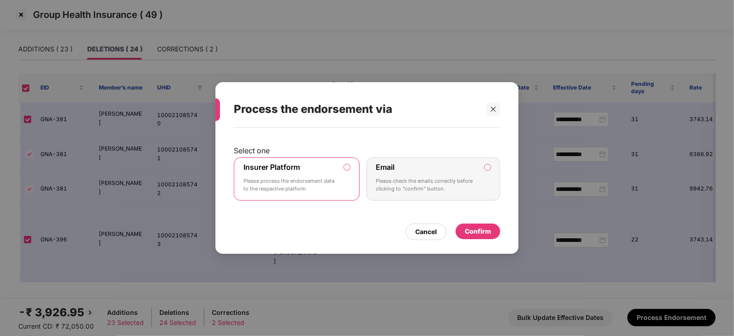
click at [478, 229] on div "Confirm" at bounding box center [478, 232] width 26 height 10
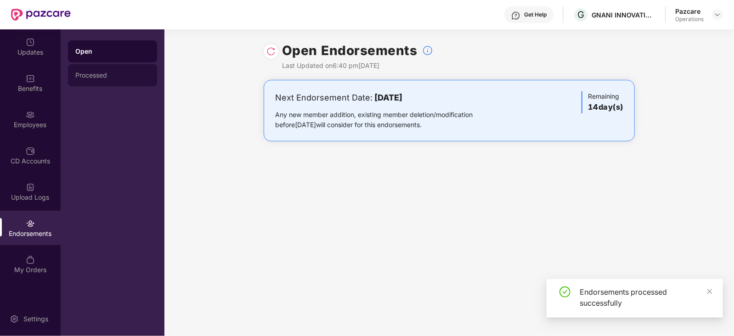
click at [80, 74] on div "Processed" at bounding box center [112, 75] width 74 height 7
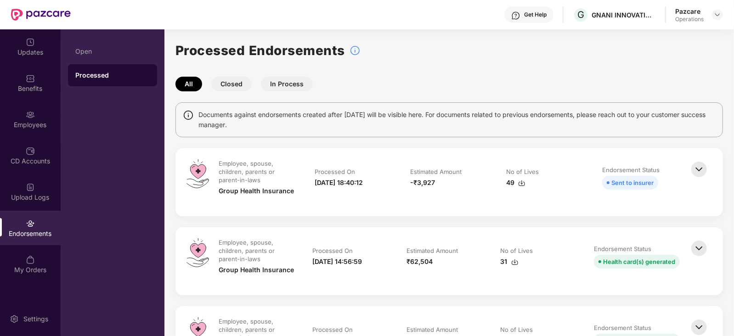
click at [524, 182] on img at bounding box center [521, 183] width 7 height 7
click at [721, 15] on img at bounding box center [717, 14] width 7 height 7
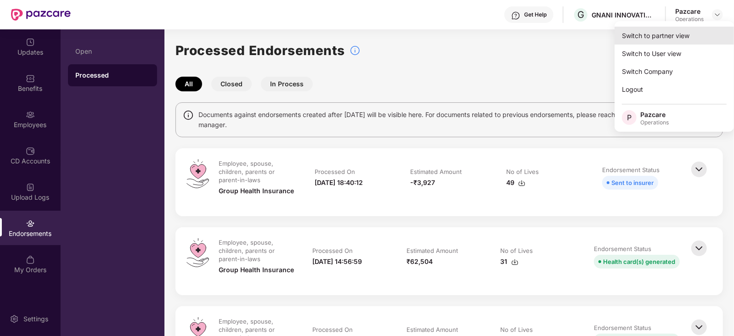
click at [660, 33] on div "Switch to partner view" at bounding box center [674, 36] width 119 height 18
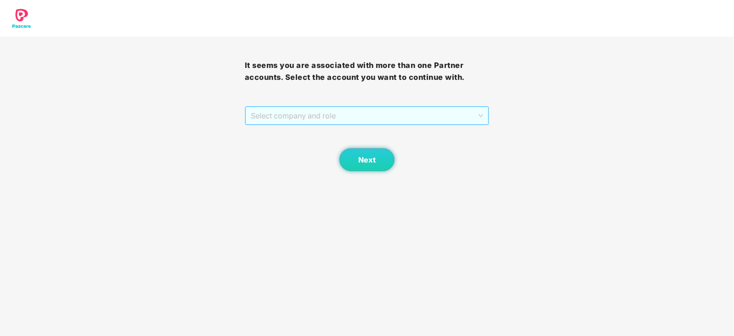
click at [279, 125] on div "Select company and role" at bounding box center [367, 116] width 244 height 18
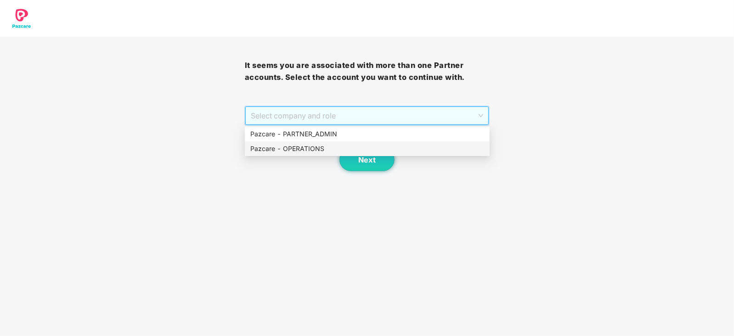
click at [283, 152] on div "Pazcare - OPERATIONS" at bounding box center [367, 149] width 234 height 10
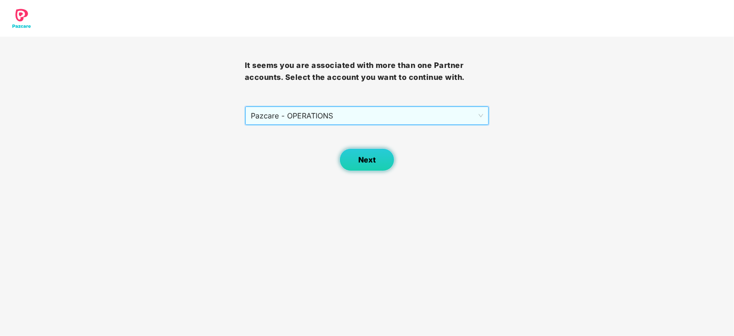
click at [354, 168] on button "Next" at bounding box center [367, 159] width 55 height 23
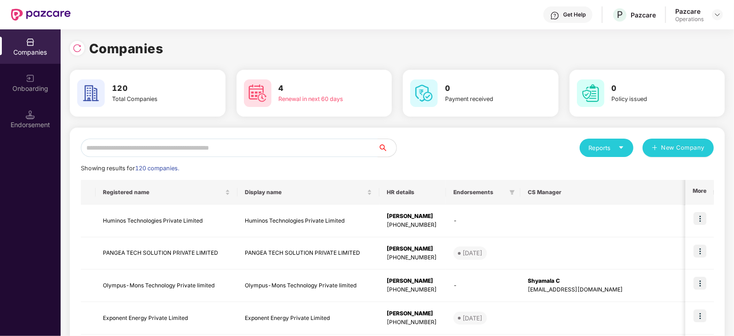
click at [28, 128] on div "Endorsement" at bounding box center [30, 124] width 61 height 9
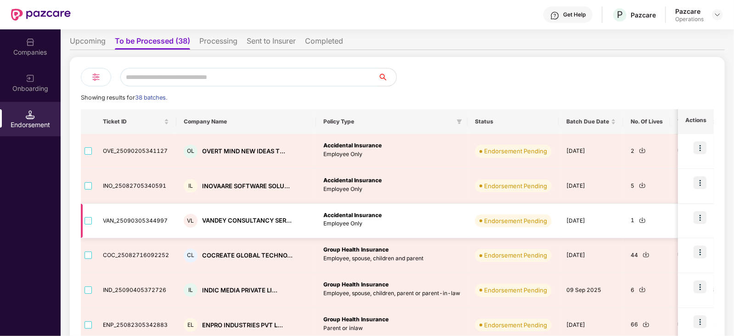
scroll to position [114, 0]
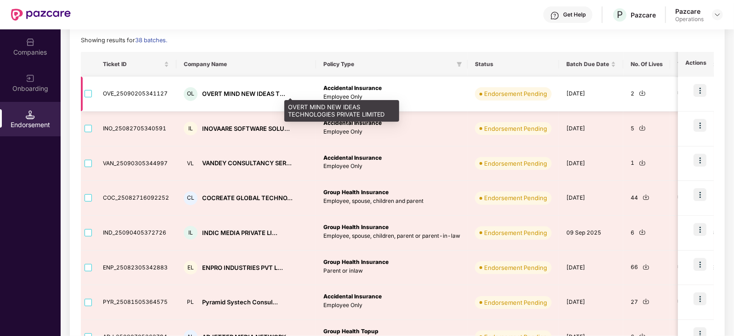
click at [209, 93] on div "OVERT MIND NEW IDEAS T..." at bounding box center [243, 94] width 83 height 9
copy div "OVERT"
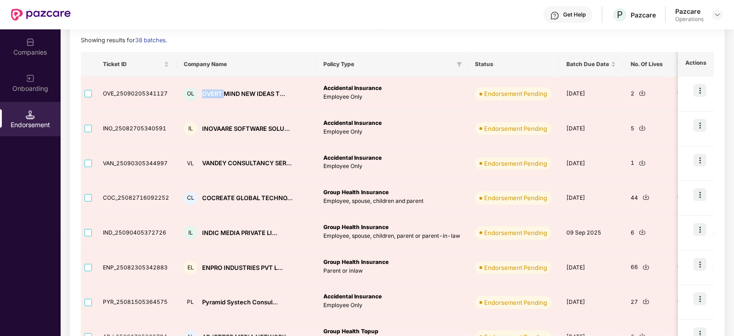
click at [30, 42] on img at bounding box center [30, 42] width 9 height 9
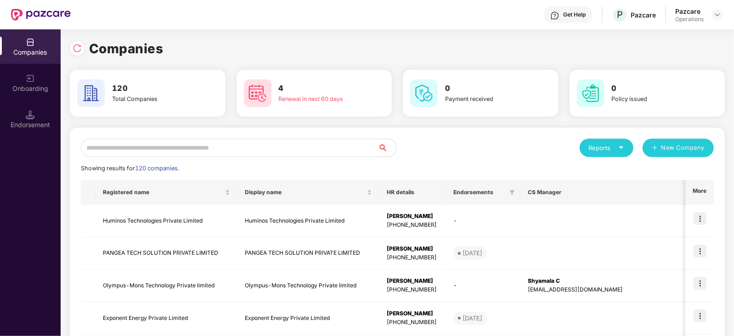
click at [160, 142] on input "text" at bounding box center [229, 148] width 297 height 18
paste input "*****"
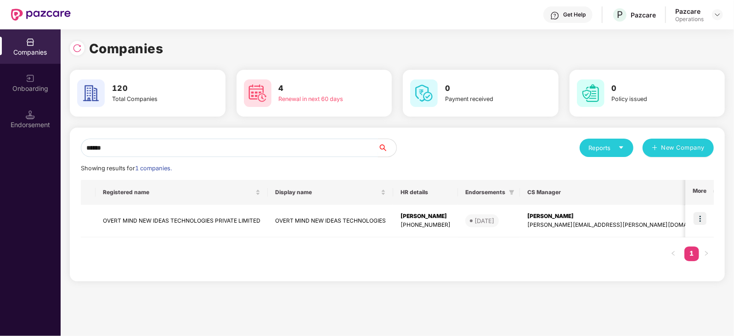
type input "*****"
click at [700, 217] on img at bounding box center [700, 218] width 13 height 13
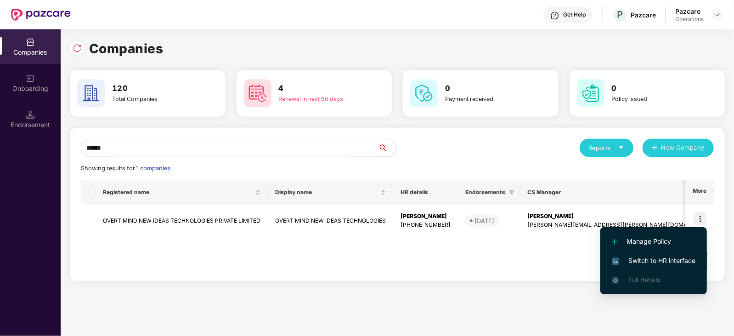
click at [673, 261] on span "Switch to HR interface" at bounding box center [654, 261] width 84 height 10
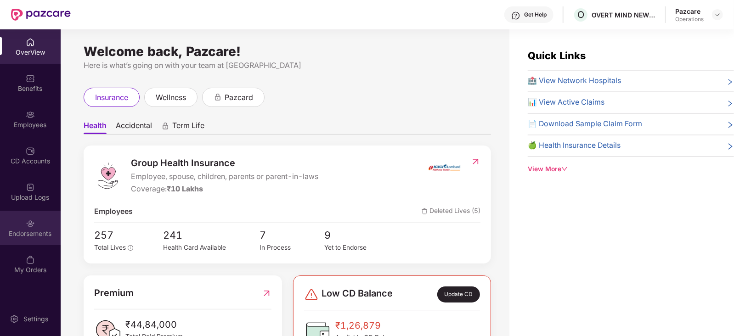
click at [32, 236] on div "Endorsements" at bounding box center [30, 233] width 61 height 9
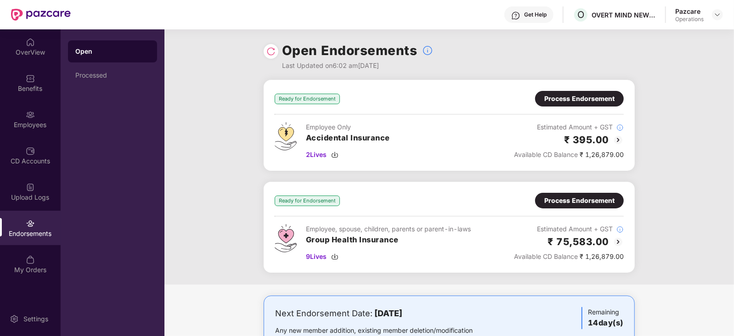
click at [557, 103] on div "Process Endorsement" at bounding box center [580, 99] width 70 height 10
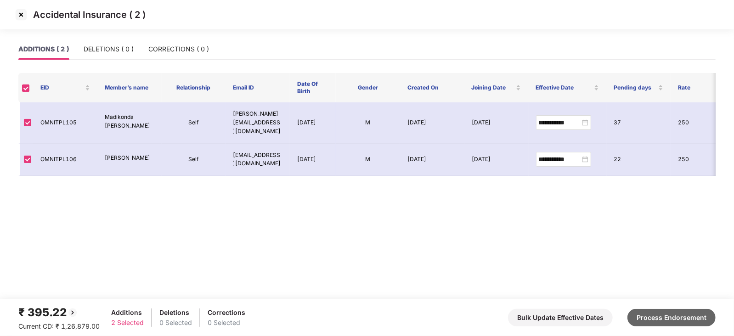
click at [660, 316] on button "Process Endorsement" at bounding box center [672, 317] width 88 height 17
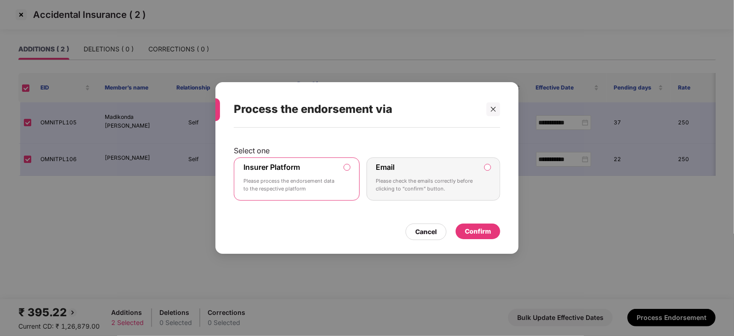
click at [465, 238] on div "Confirm" at bounding box center [478, 232] width 45 height 16
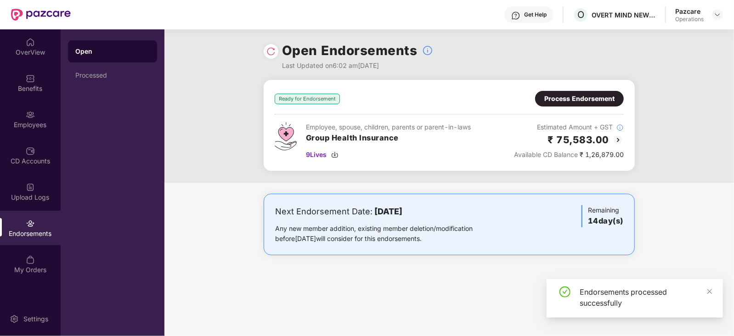
click at [561, 98] on div "Process Endorsement" at bounding box center [580, 99] width 70 height 10
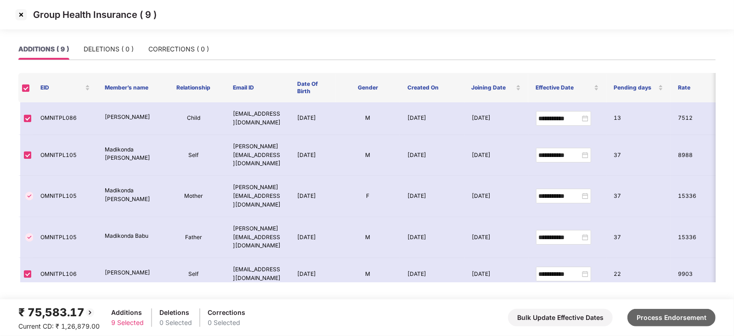
click at [673, 313] on button "Process Endorsement" at bounding box center [672, 317] width 88 height 17
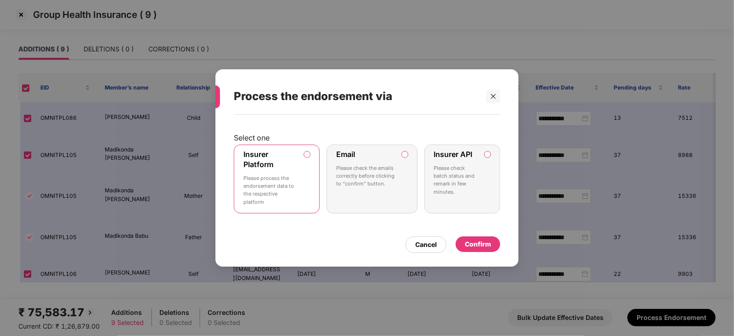
click at [475, 244] on div "Confirm" at bounding box center [478, 244] width 26 height 10
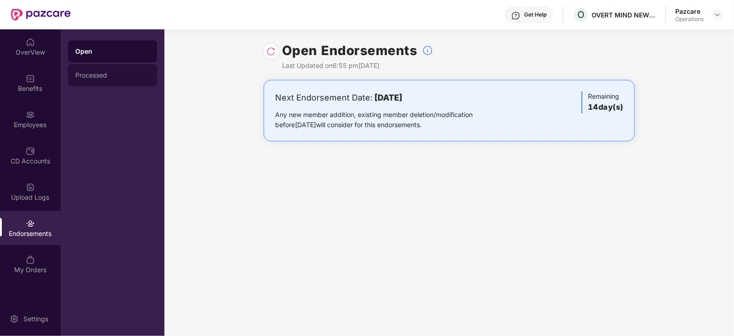
click at [70, 84] on div "Processed" at bounding box center [112, 75] width 89 height 22
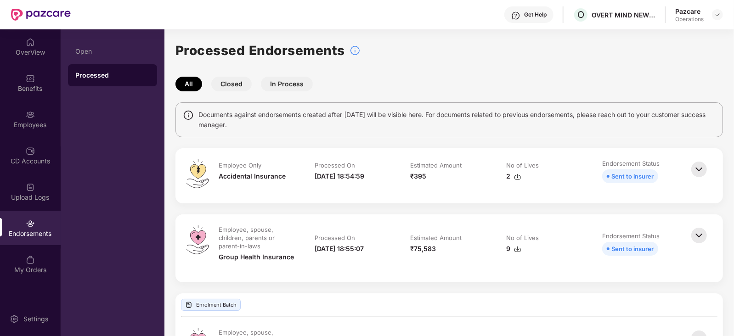
click at [515, 178] on img at bounding box center [517, 176] width 7 height 7
click at [519, 249] on img at bounding box center [517, 249] width 7 height 7
